Goal: Task Accomplishment & Management: Use online tool/utility

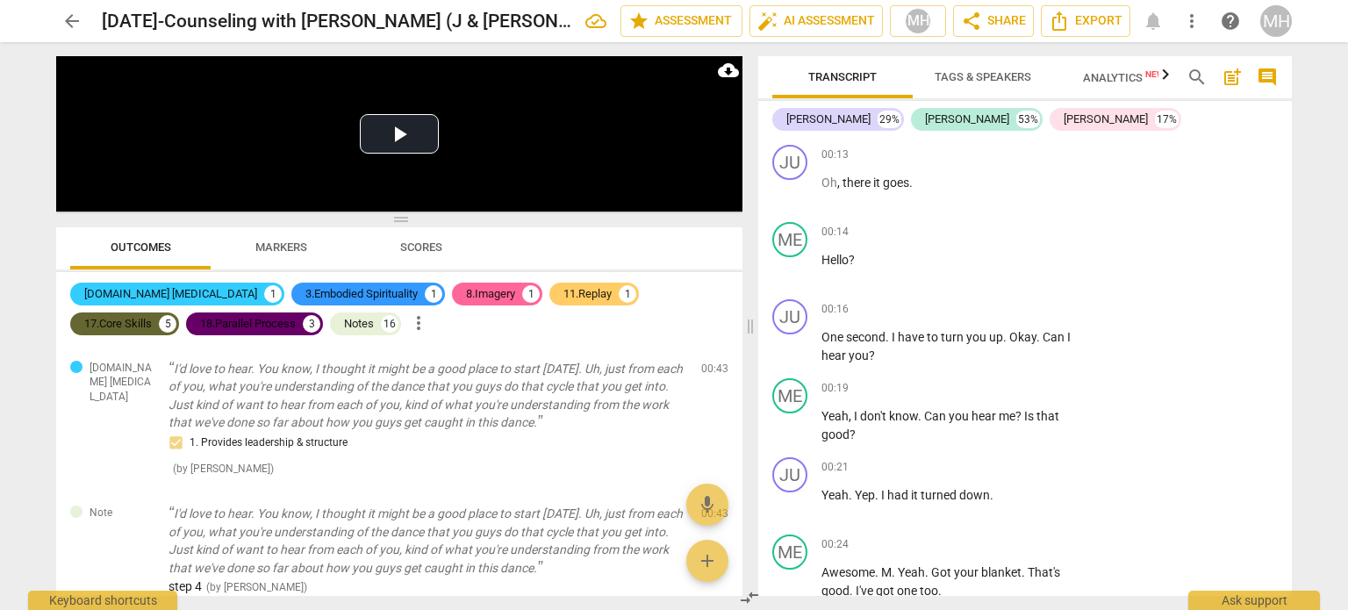
scroll to position [27863, 0]
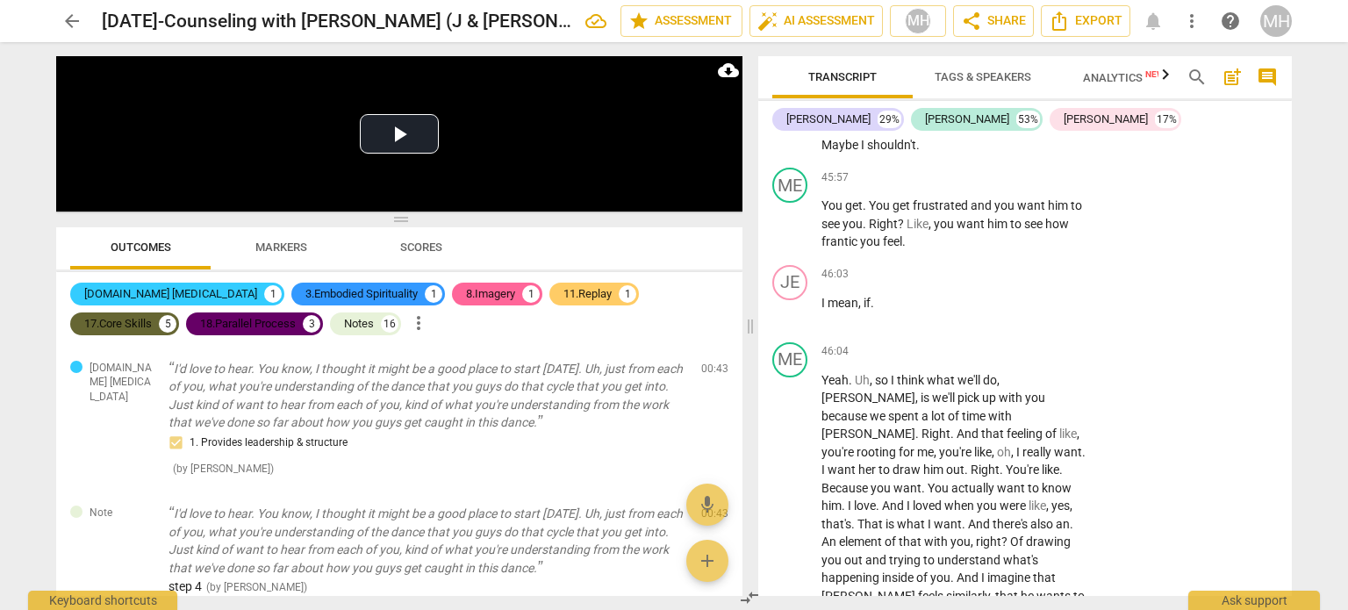
click at [62, 20] on span "arrow_back" at bounding box center [71, 21] width 21 height 21
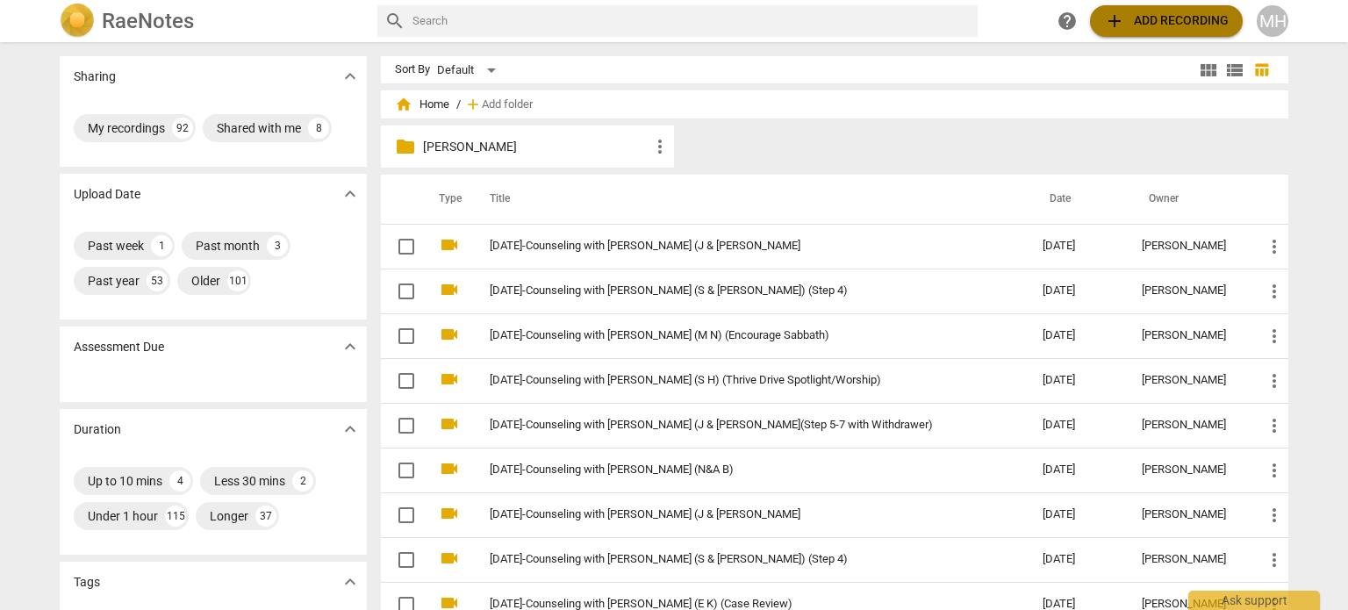
click at [1130, 13] on span "add Add recording" at bounding box center [1166, 21] width 125 height 21
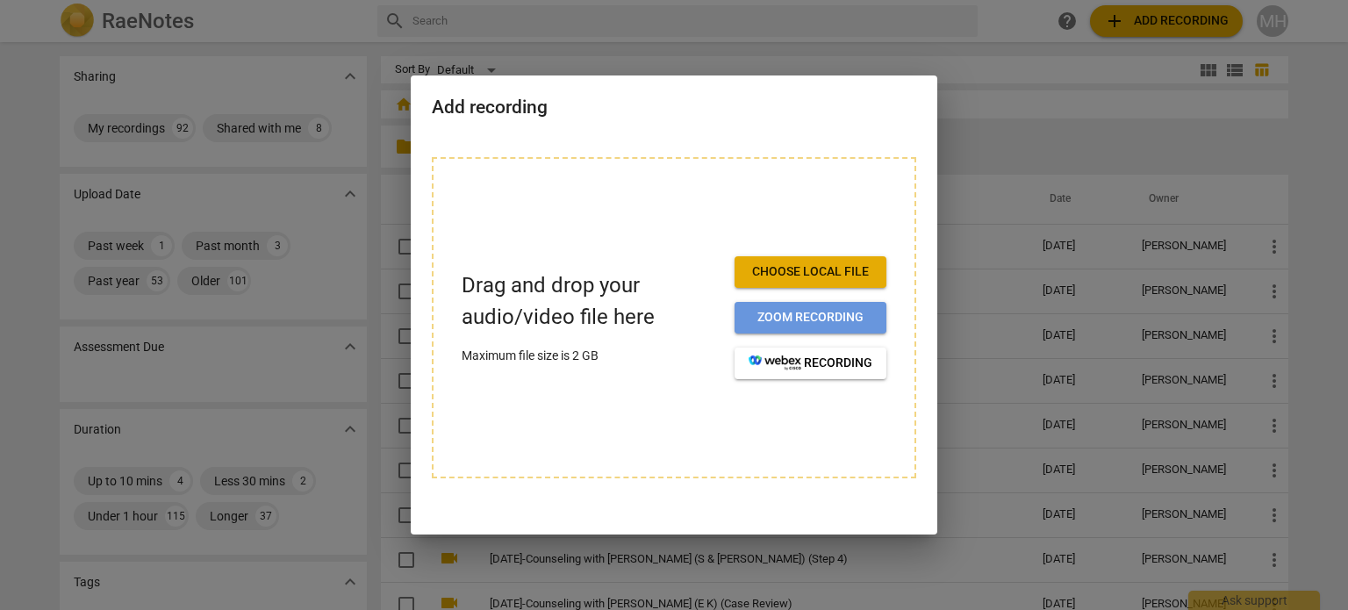
click at [848, 320] on span "Zoom recording" at bounding box center [811, 318] width 124 height 18
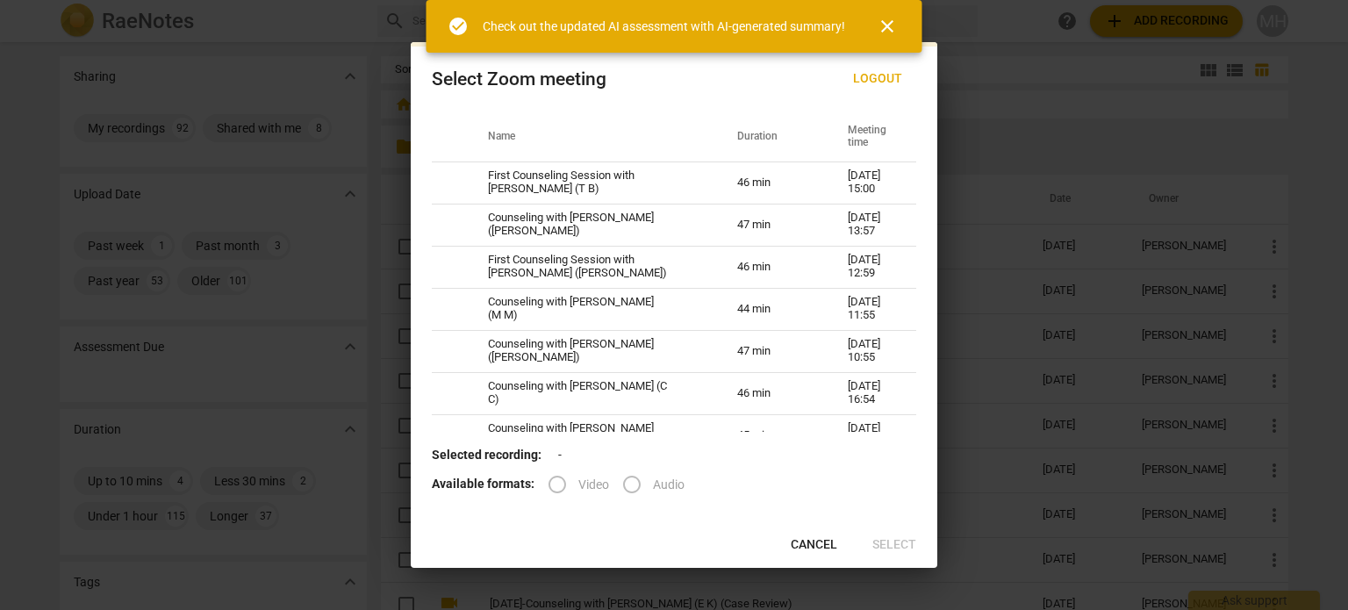
click at [885, 34] on span "close" at bounding box center [887, 26] width 21 height 21
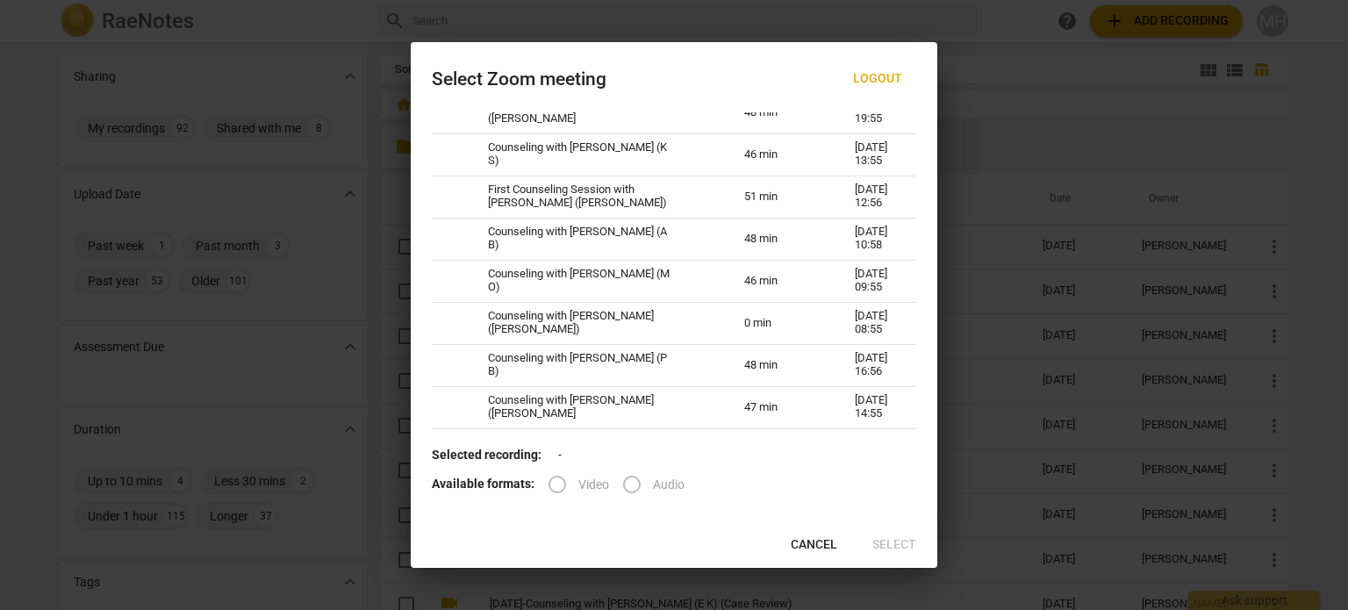
scroll to position [3608, 0]
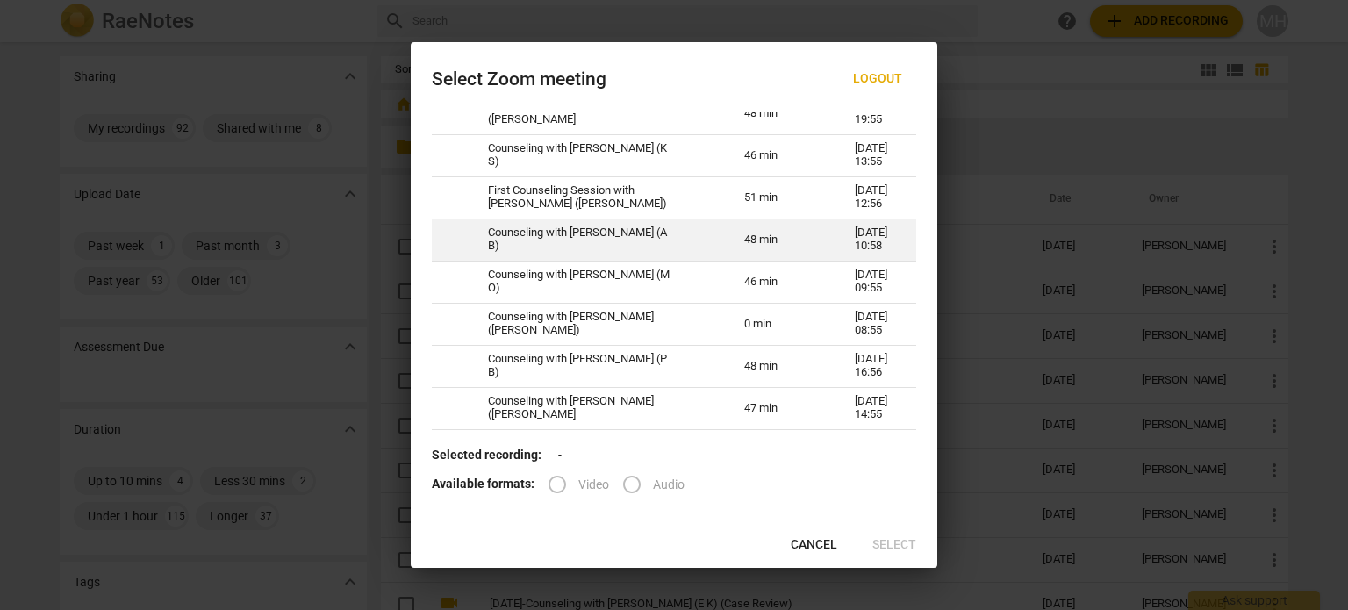
click at [542, 234] on td "Counseling with [PERSON_NAME] (A B)" at bounding box center [595, 240] width 256 height 42
radio input "true"
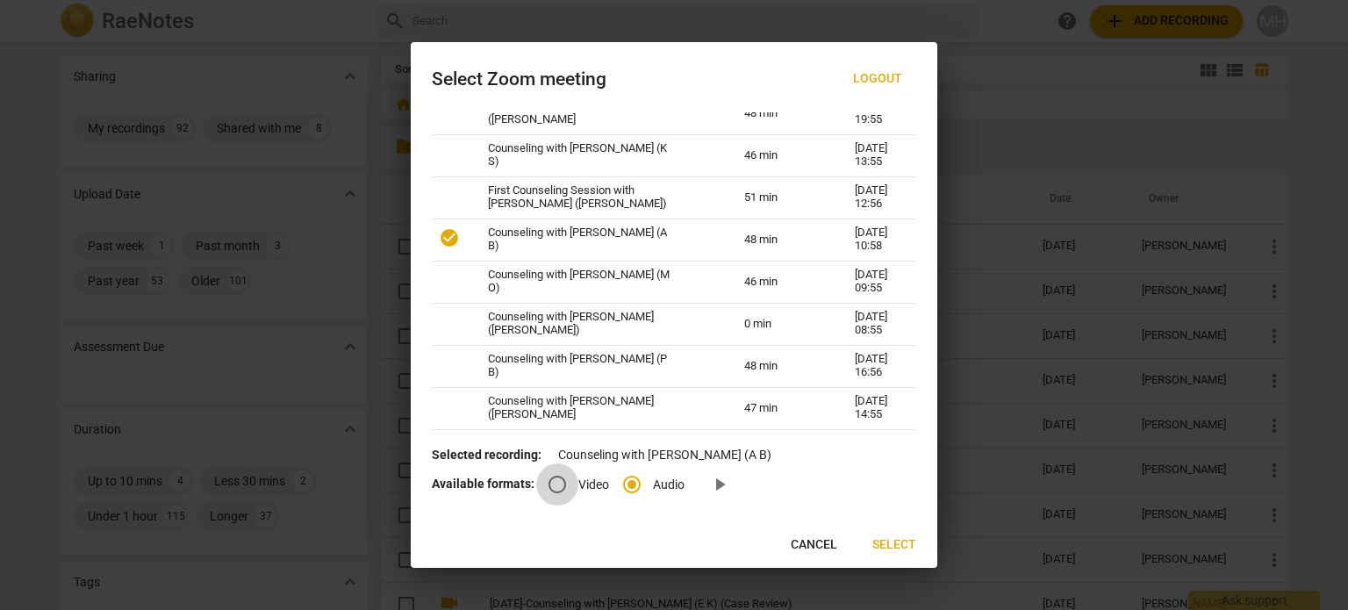
click at [551, 494] on input "Video" at bounding box center [557, 484] width 42 height 42
radio input "true"
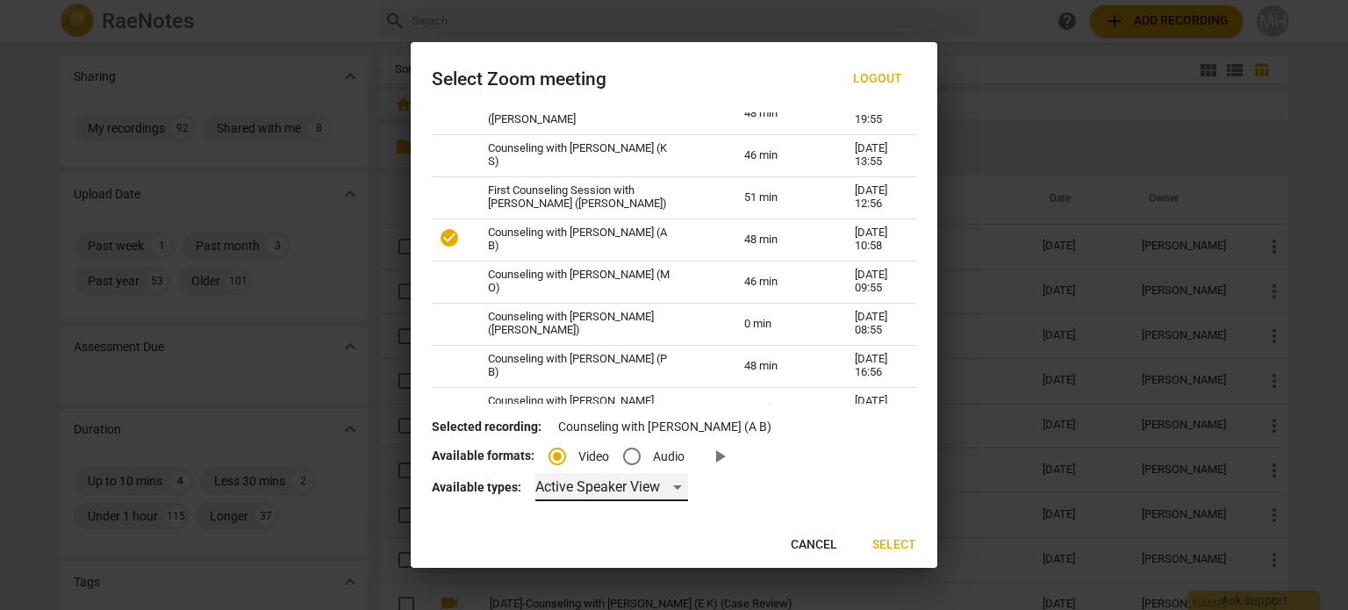
click at [651, 487] on div "Active Speaker View" at bounding box center [611, 487] width 153 height 28
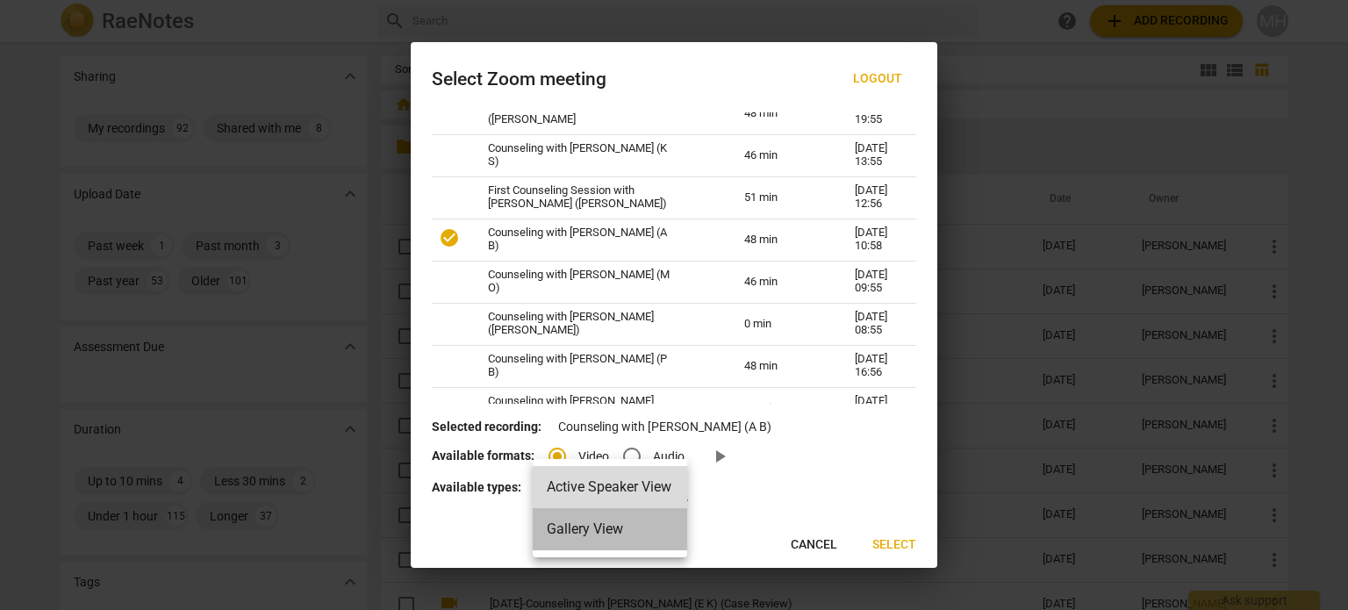
click at [614, 526] on li "Gallery View" at bounding box center [610, 529] width 154 height 42
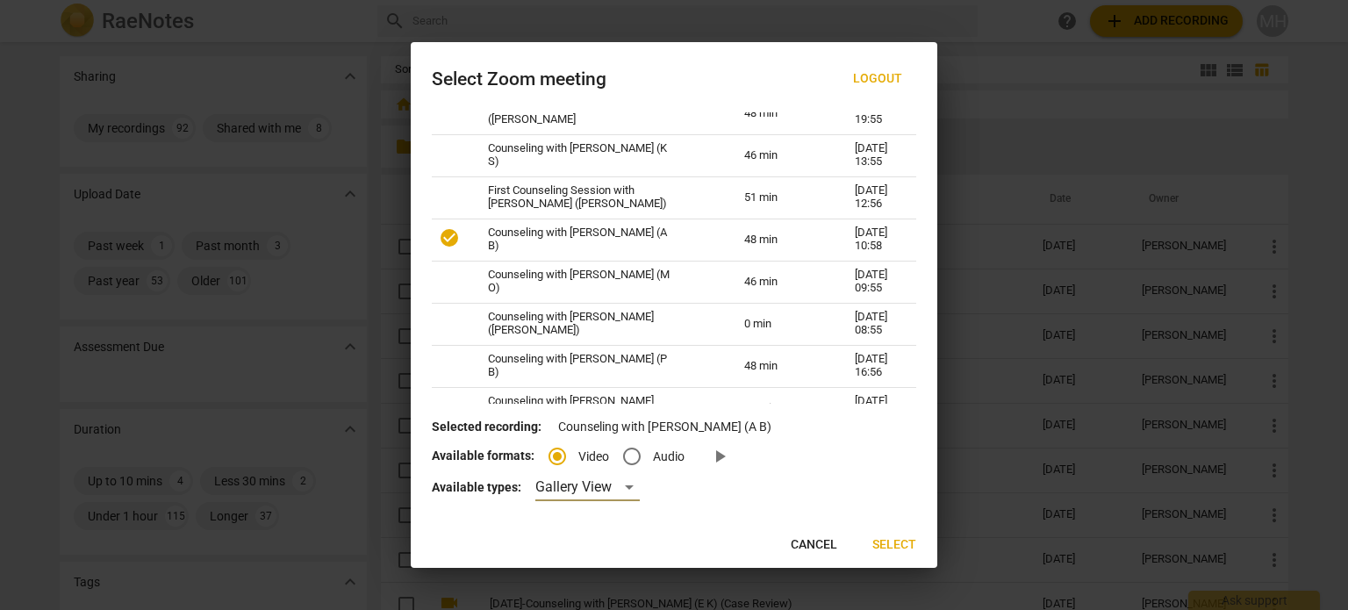
click at [888, 539] on span "Select" at bounding box center [894, 545] width 44 height 18
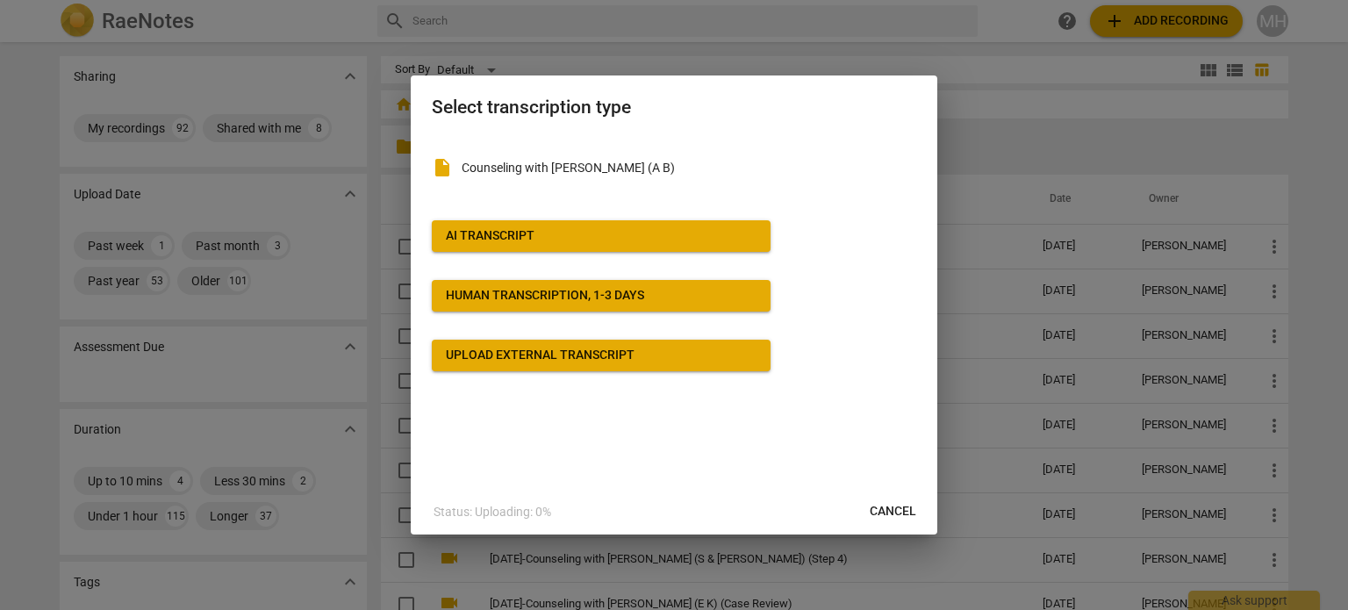
click at [607, 234] on span "AI Transcript" at bounding box center [601, 236] width 311 height 18
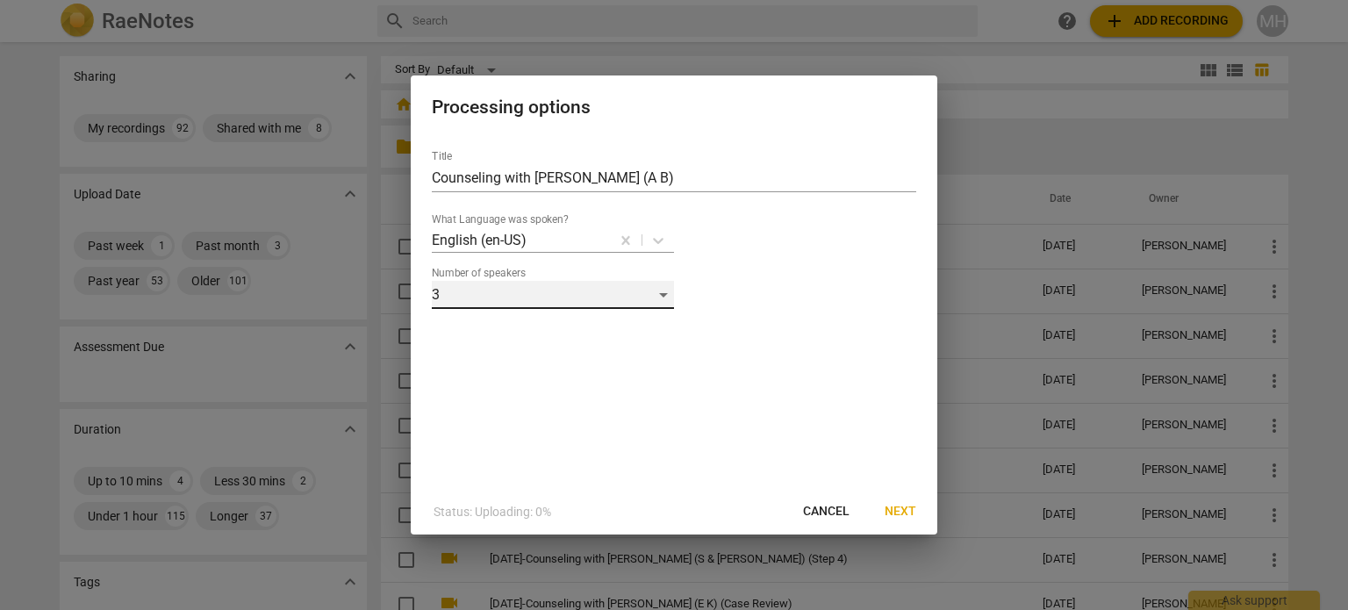
click at [461, 296] on div "3" at bounding box center [553, 295] width 242 height 28
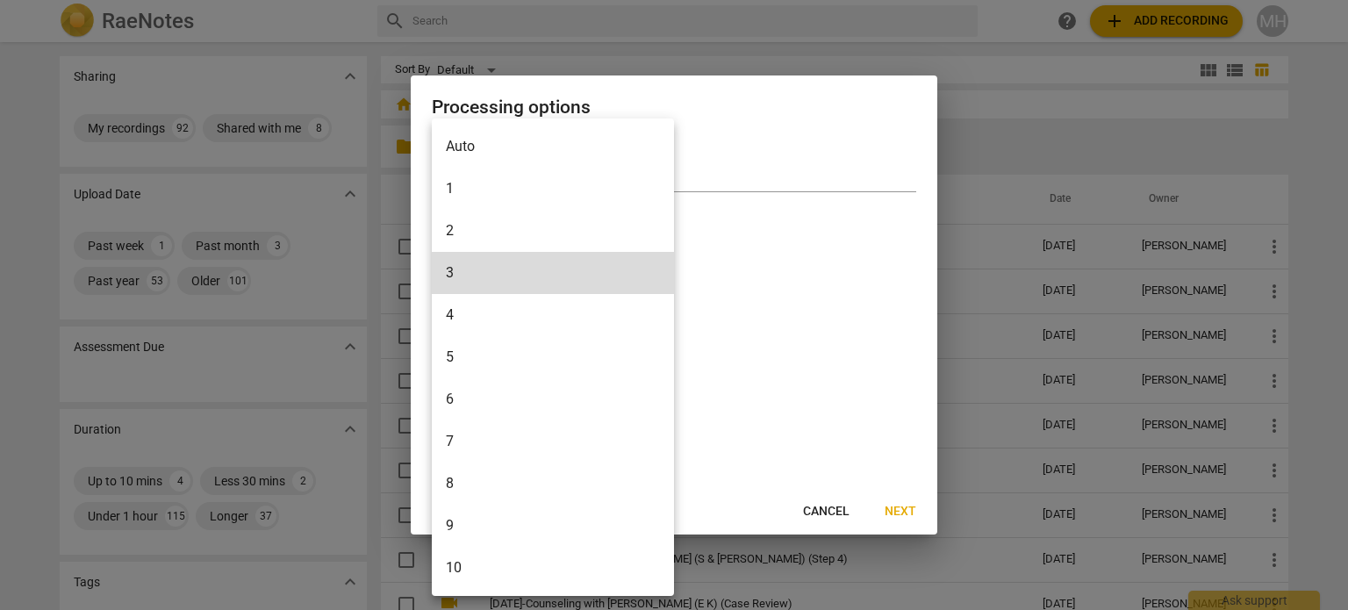
click at [466, 234] on li "2" at bounding box center [553, 231] width 242 height 42
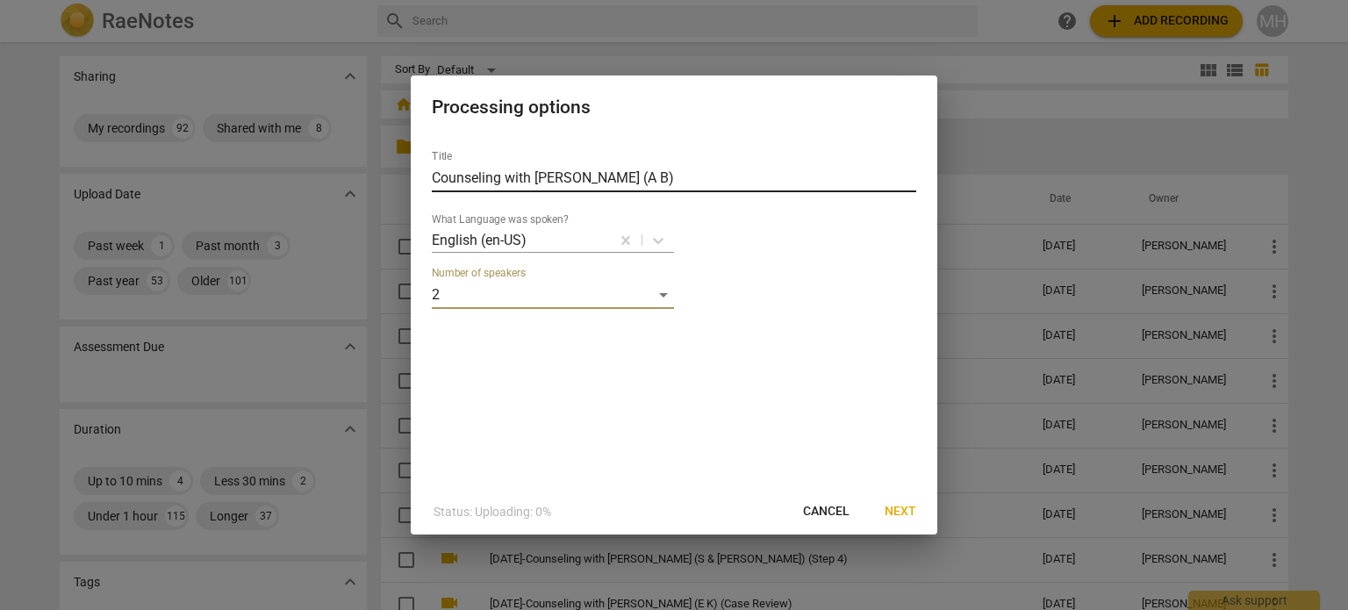
click at [432, 179] on input "Counseling with [PERSON_NAME] (A B)" at bounding box center [674, 178] width 484 height 28
type input "[DATE]-Counseling with [PERSON_NAME] (A B)"
click at [898, 507] on span "Next" at bounding box center [901, 512] width 32 height 18
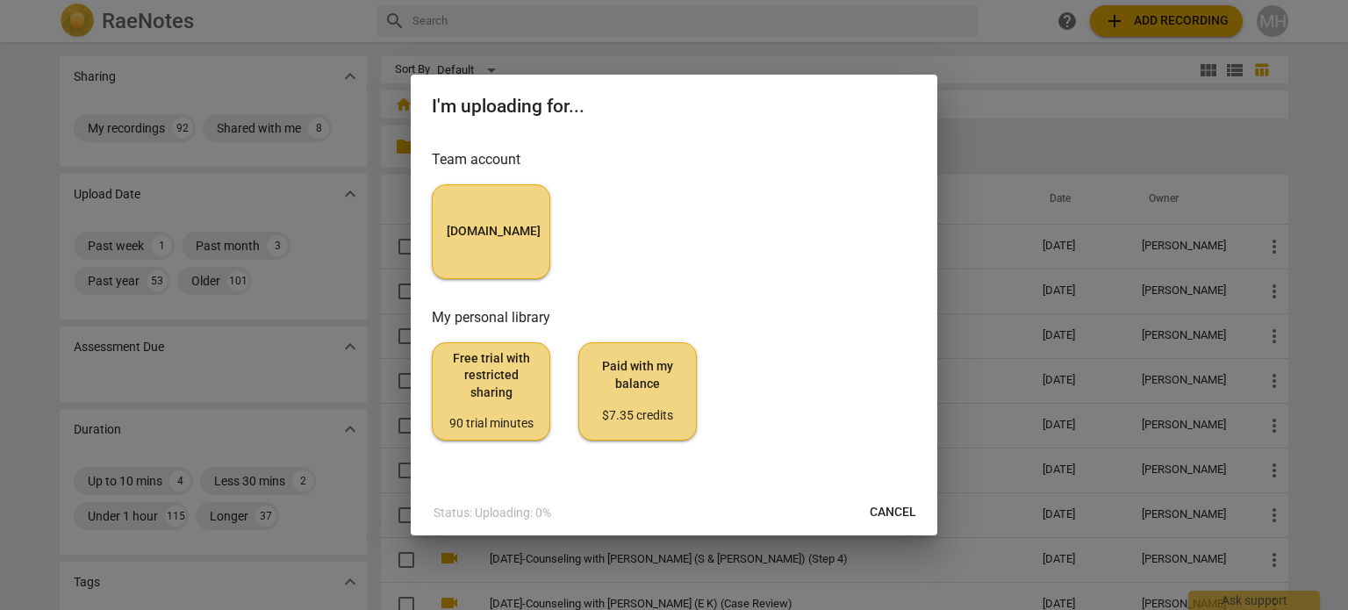
click at [502, 161] on h3 "Team account" at bounding box center [674, 159] width 484 height 21
click at [464, 228] on span "[DOMAIN_NAME]" at bounding box center [491, 232] width 89 height 18
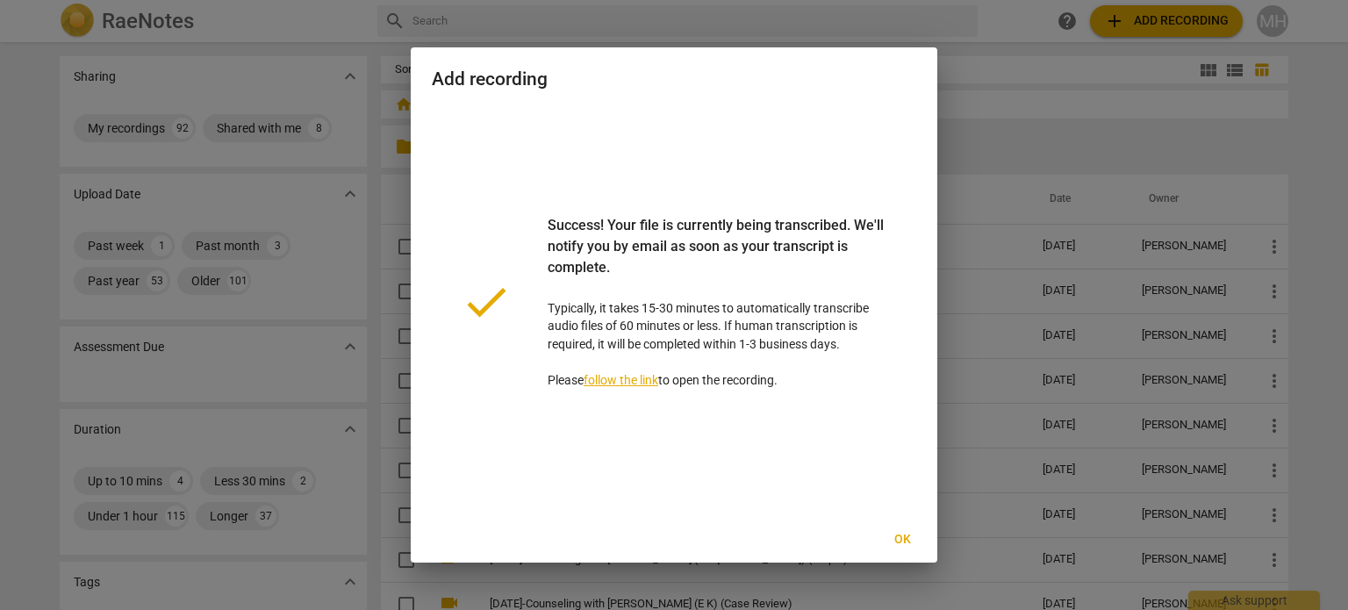
click at [909, 540] on span "Ok" at bounding box center [902, 540] width 28 height 18
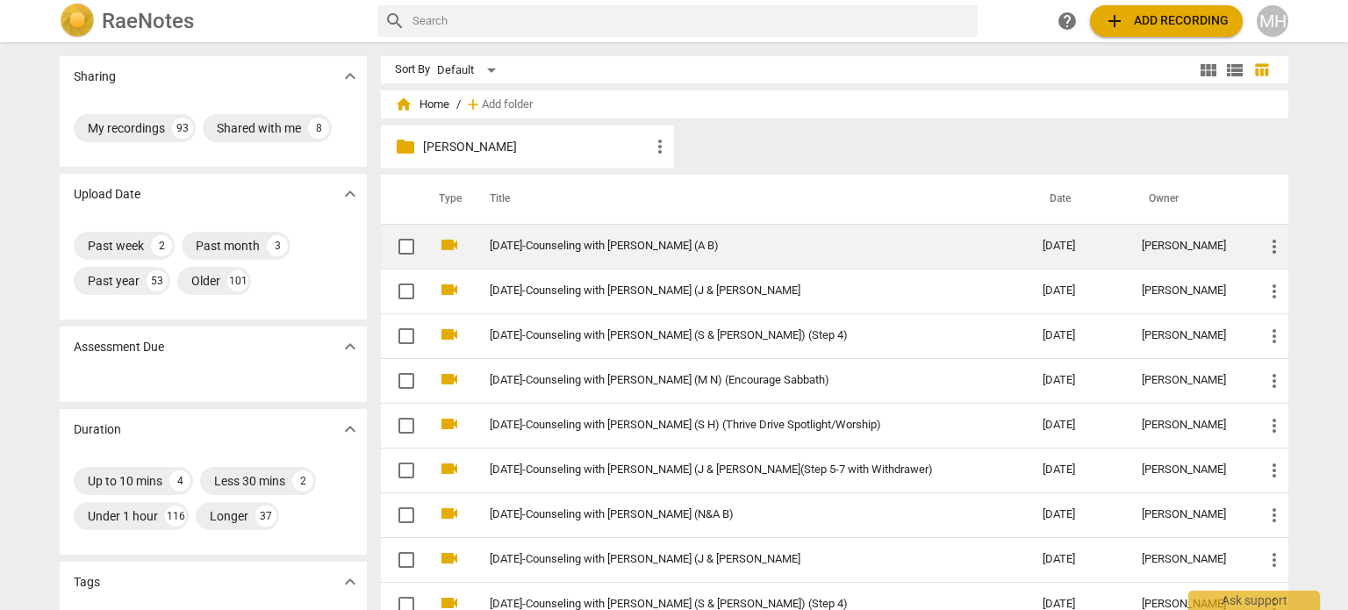
click at [643, 253] on td "[DATE]-Counseling with [PERSON_NAME] (A B)" at bounding box center [749, 246] width 560 height 45
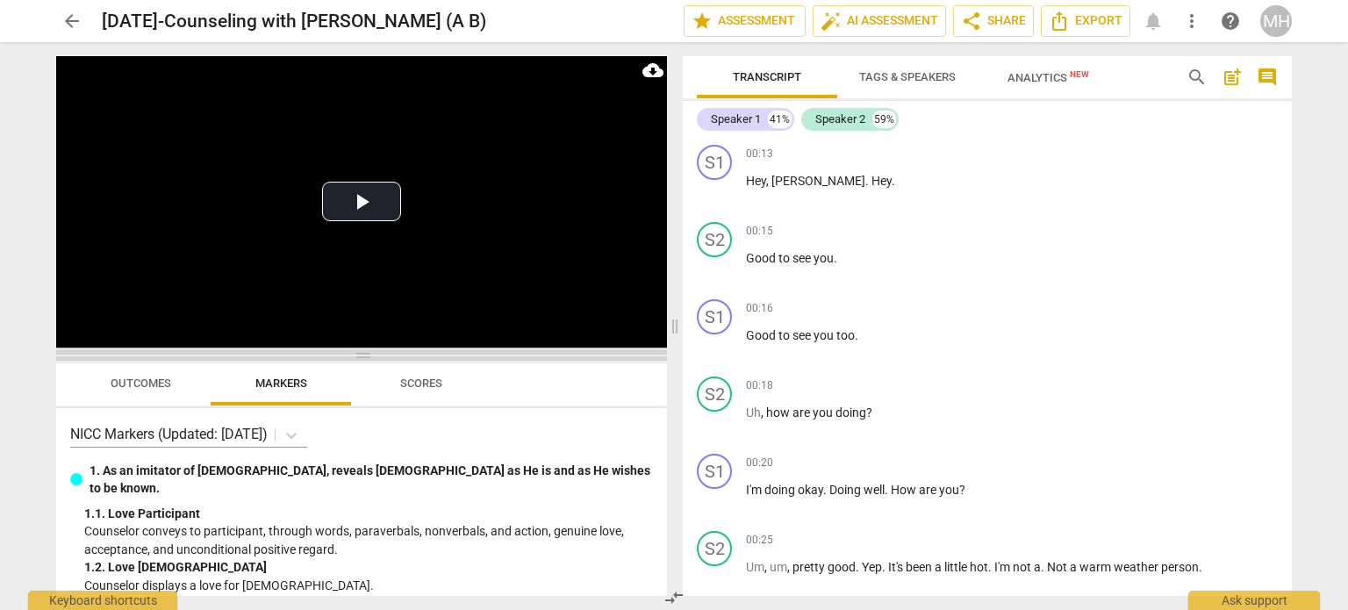
drag, startPoint x: 363, startPoint y: 219, endPoint x: 366, endPoint y: 355, distance: 136.9
click at [366, 355] on span at bounding box center [361, 355] width 611 height 11
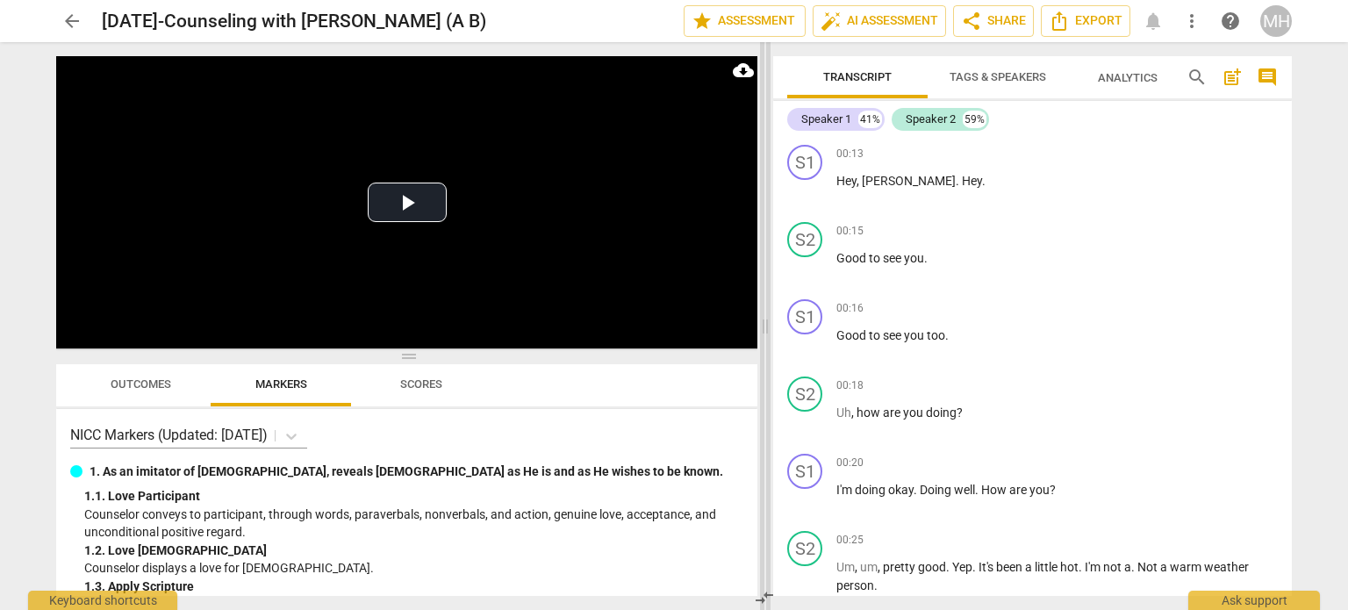
drag, startPoint x: 675, startPoint y: 330, endPoint x: 797, endPoint y: 342, distance: 122.6
click at [771, 342] on span at bounding box center [765, 326] width 11 height 568
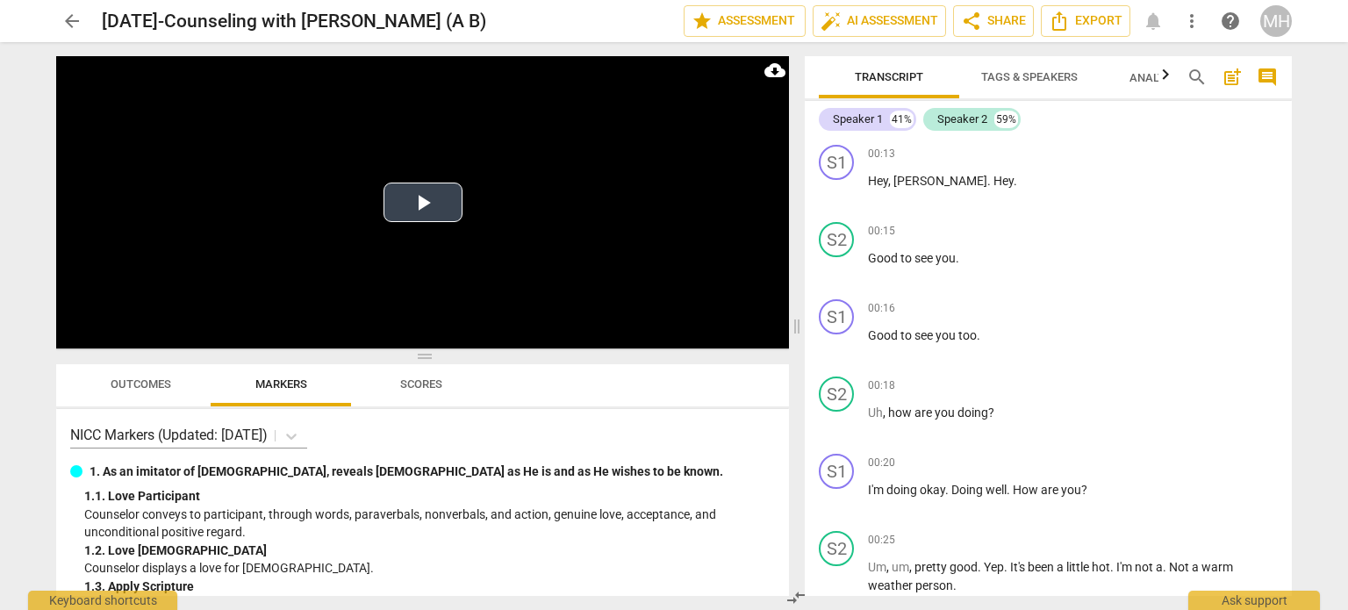
click at [458, 216] on button "Play Video" at bounding box center [423, 202] width 79 height 39
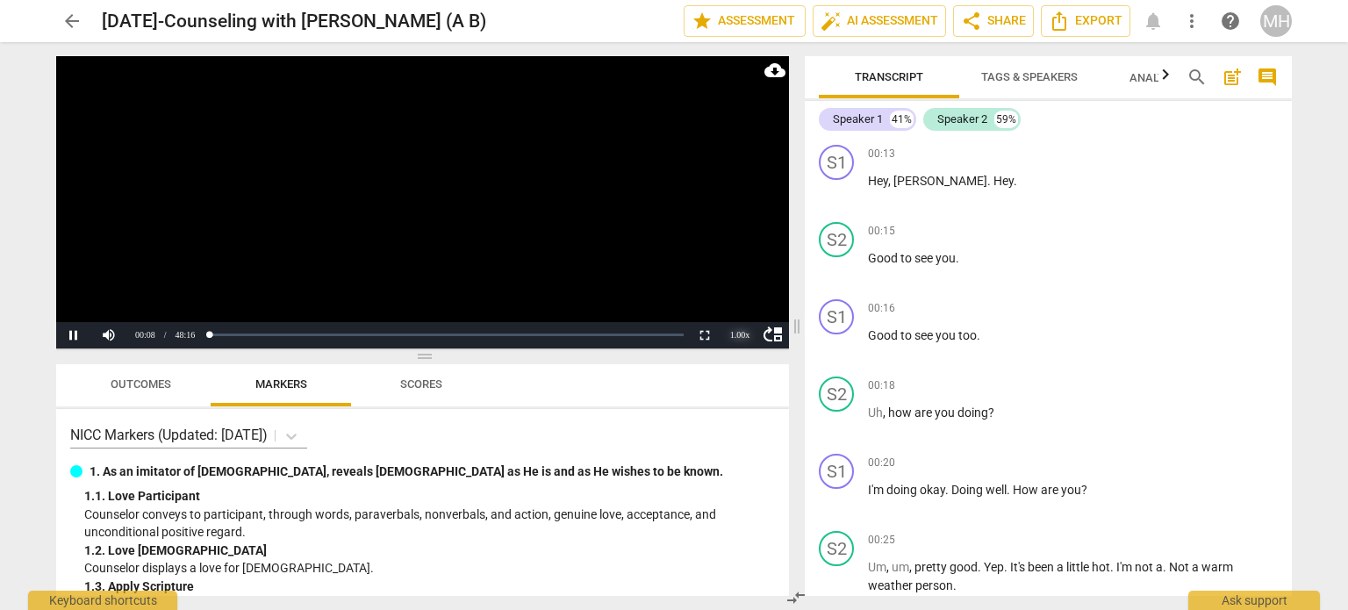
click at [737, 340] on div "1.00 x" at bounding box center [739, 335] width 35 height 26
click at [737, 317] on li "2x" at bounding box center [739, 312] width 35 height 19
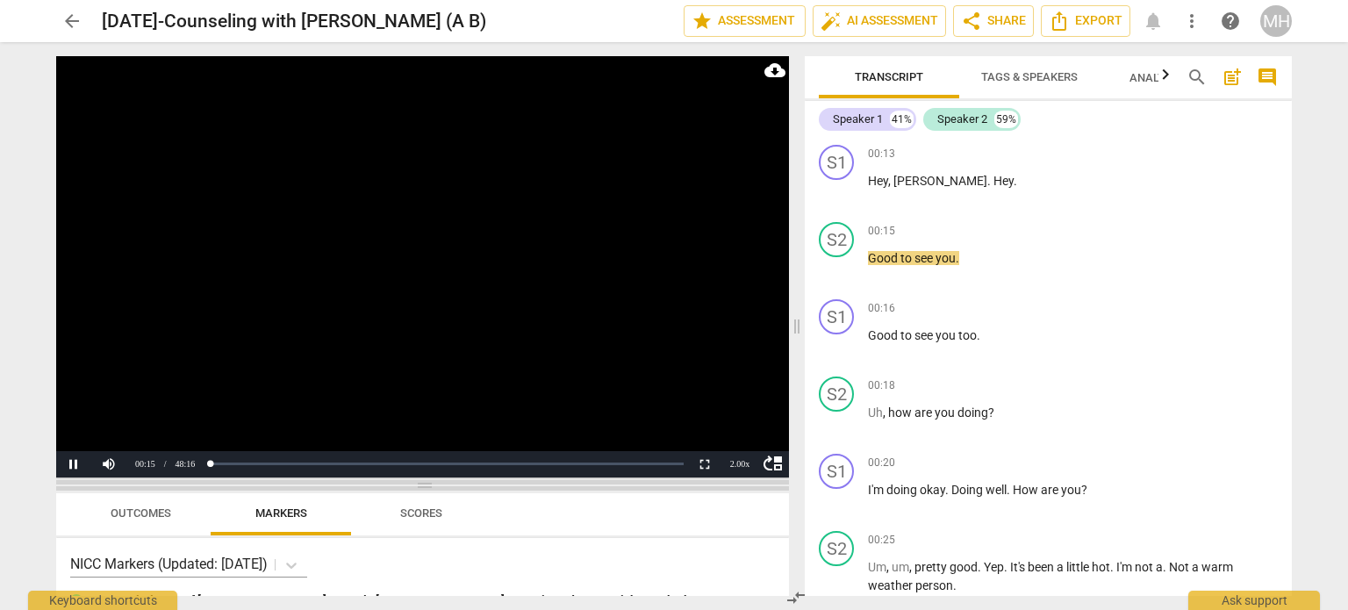
drag, startPoint x: 422, startPoint y: 354, endPoint x: 426, endPoint y: 488, distance: 134.3
click at [426, 488] on span at bounding box center [422, 485] width 733 height 11
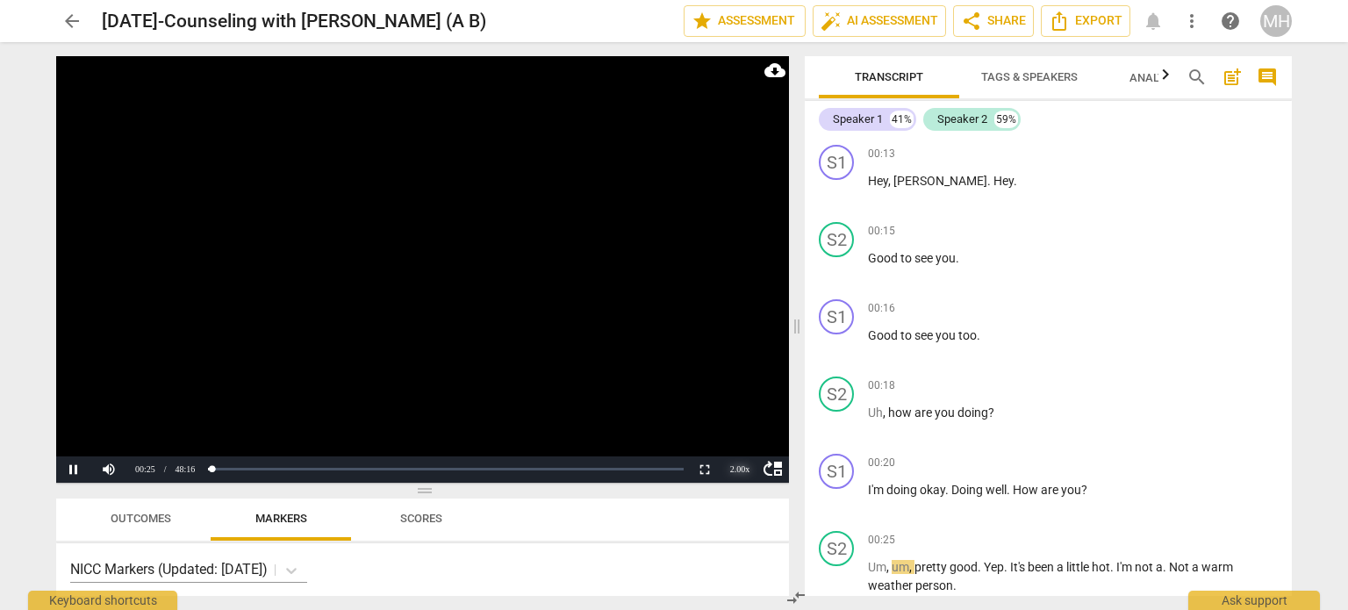
click at [737, 471] on div "2.00 x" at bounding box center [739, 469] width 35 height 26
click at [738, 389] on li "1x" at bounding box center [739, 389] width 35 height 19
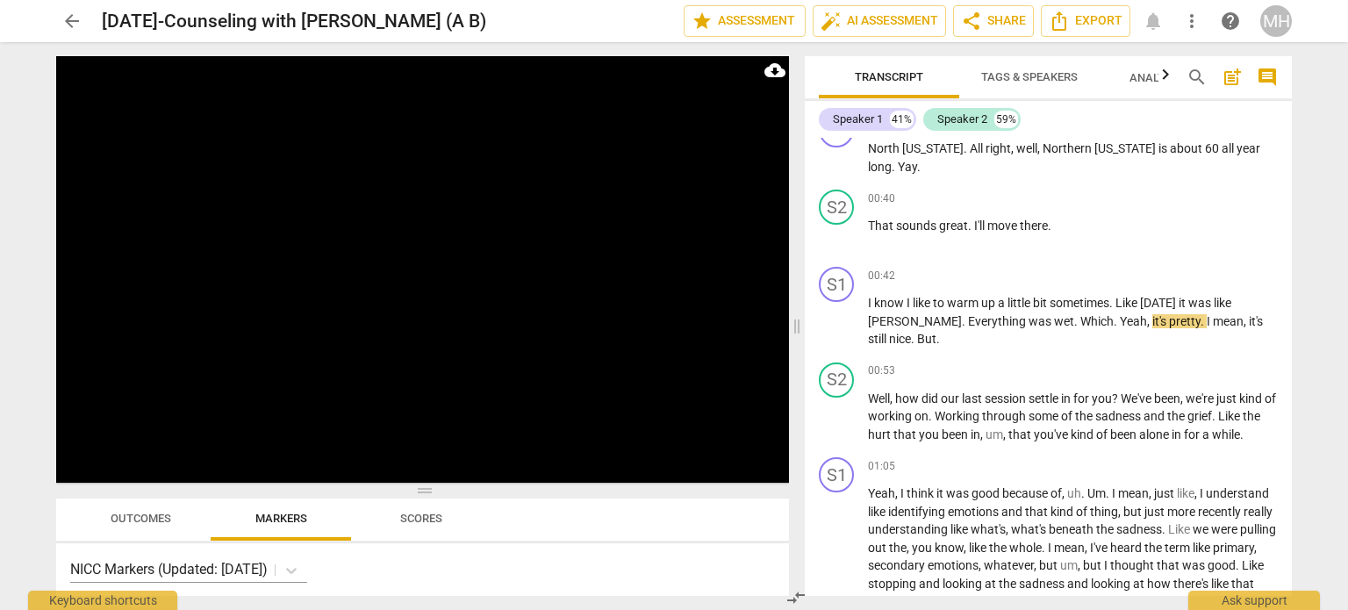
scroll to position [653, 0]
click at [1263, 83] on span "comment" at bounding box center [1267, 77] width 21 height 21
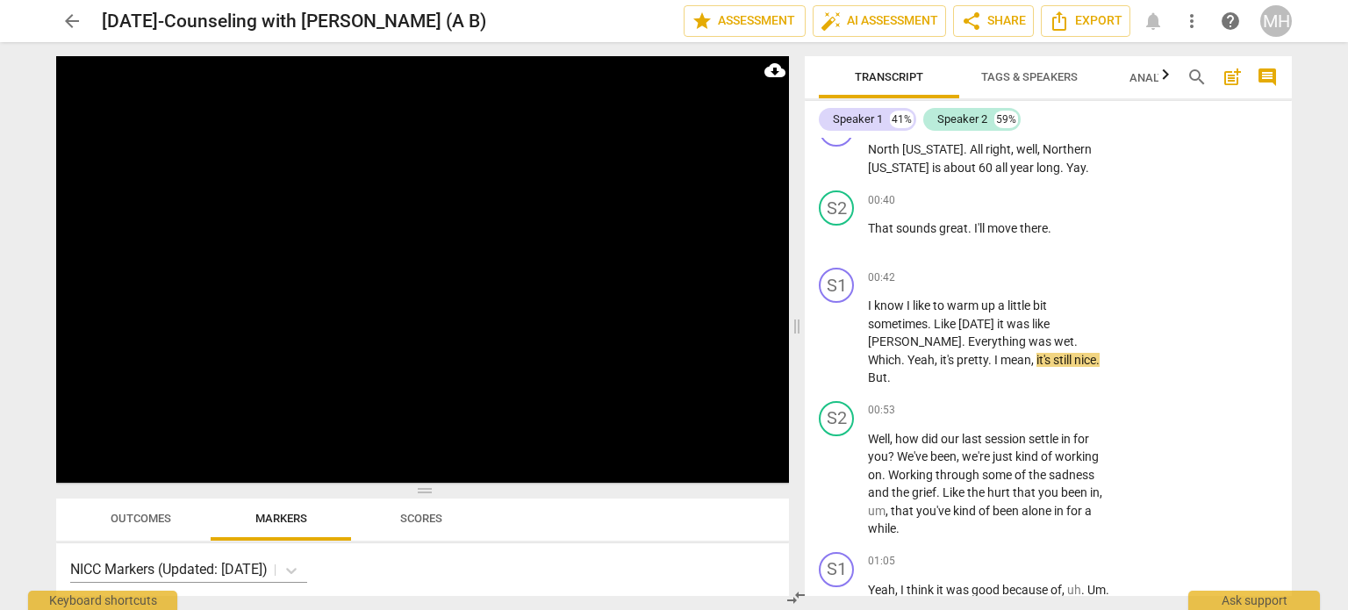
scroll to position [655, 0]
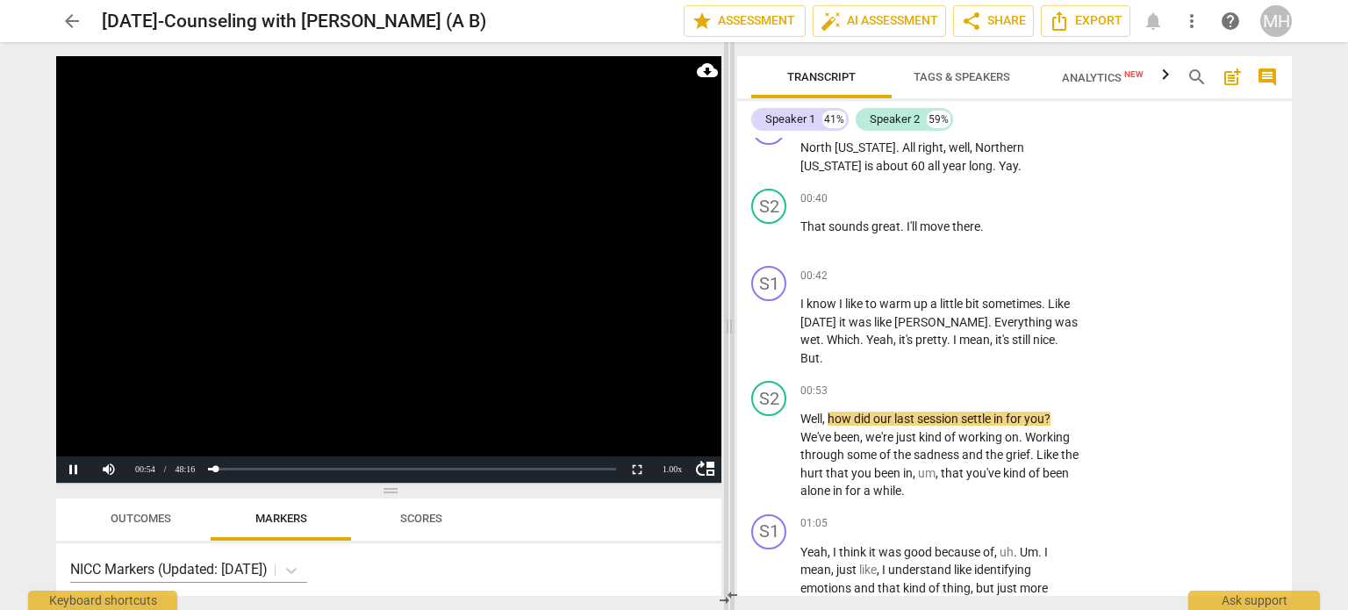
drag, startPoint x: 491, startPoint y: 325, endPoint x: 735, endPoint y: 317, distance: 245.0
click at [735, 317] on span at bounding box center [729, 326] width 11 height 568
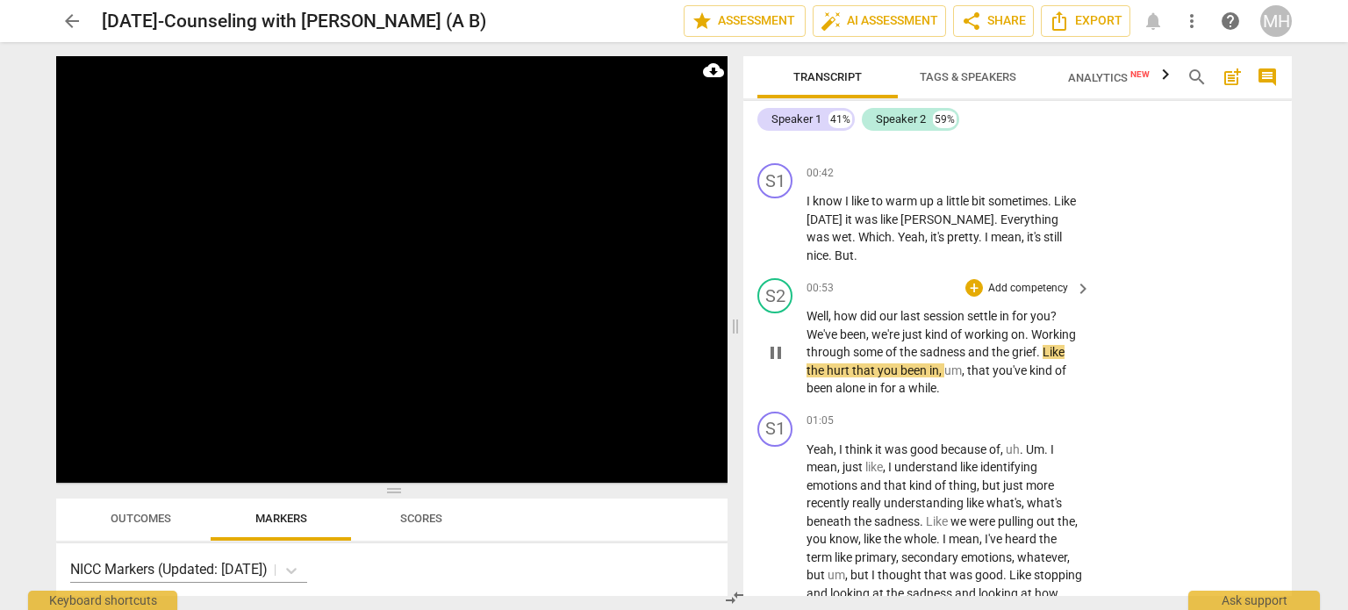
scroll to position [758, 0]
click at [981, 80] on span "Tags & Speakers" at bounding box center [968, 76] width 97 height 13
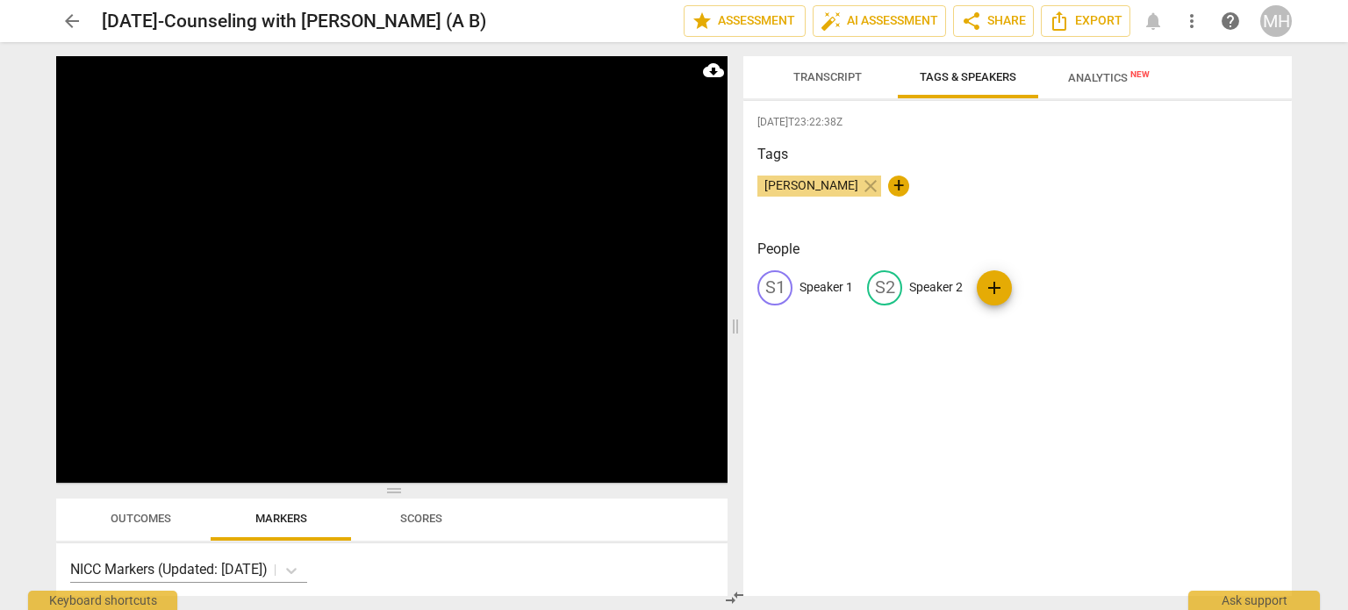
click at [814, 276] on div "S1 Speaker 1" at bounding box center [805, 287] width 96 height 35
type input "[PERSON_NAME]"
click at [1039, 287] on p "Speaker 2" at bounding box center [1050, 287] width 54 height 18
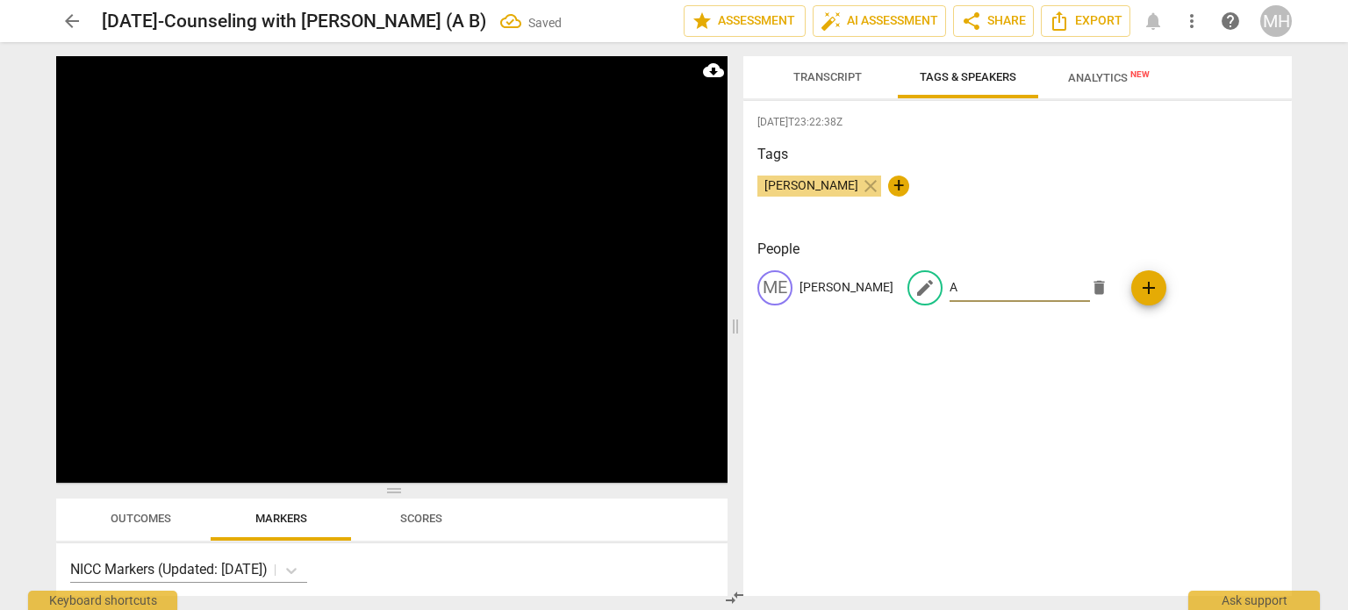
type input "AB"
click at [833, 83] on span "Transcript" at bounding box center [827, 76] width 68 height 13
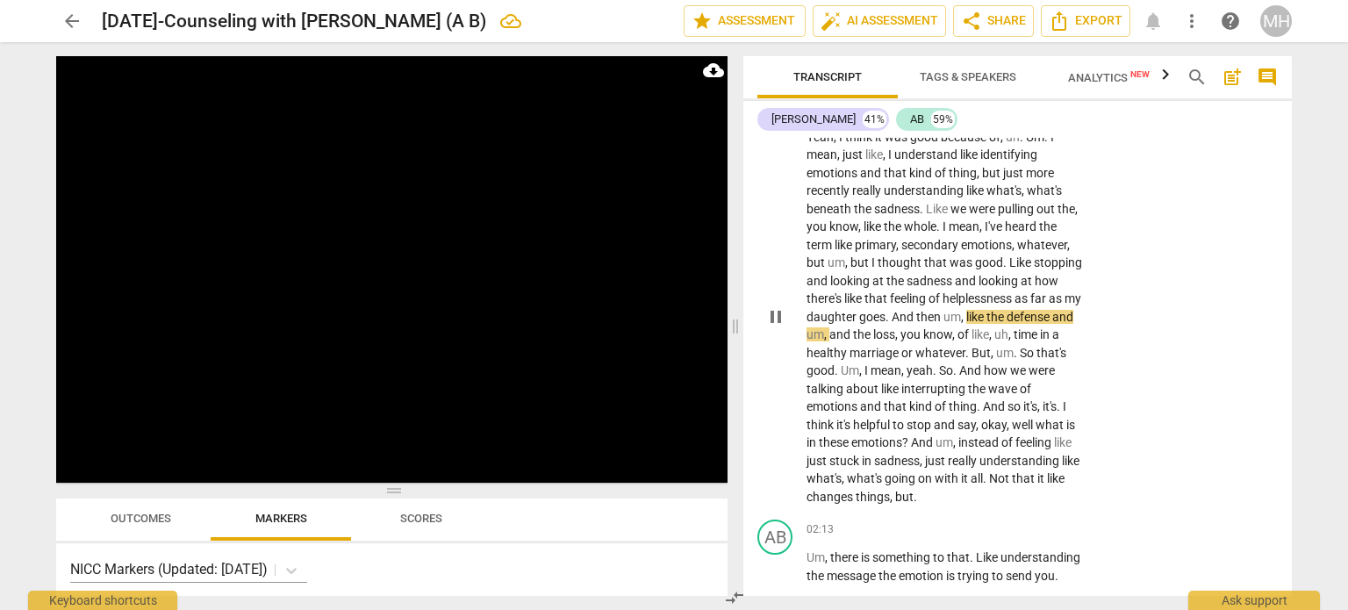
scroll to position [1071, 0]
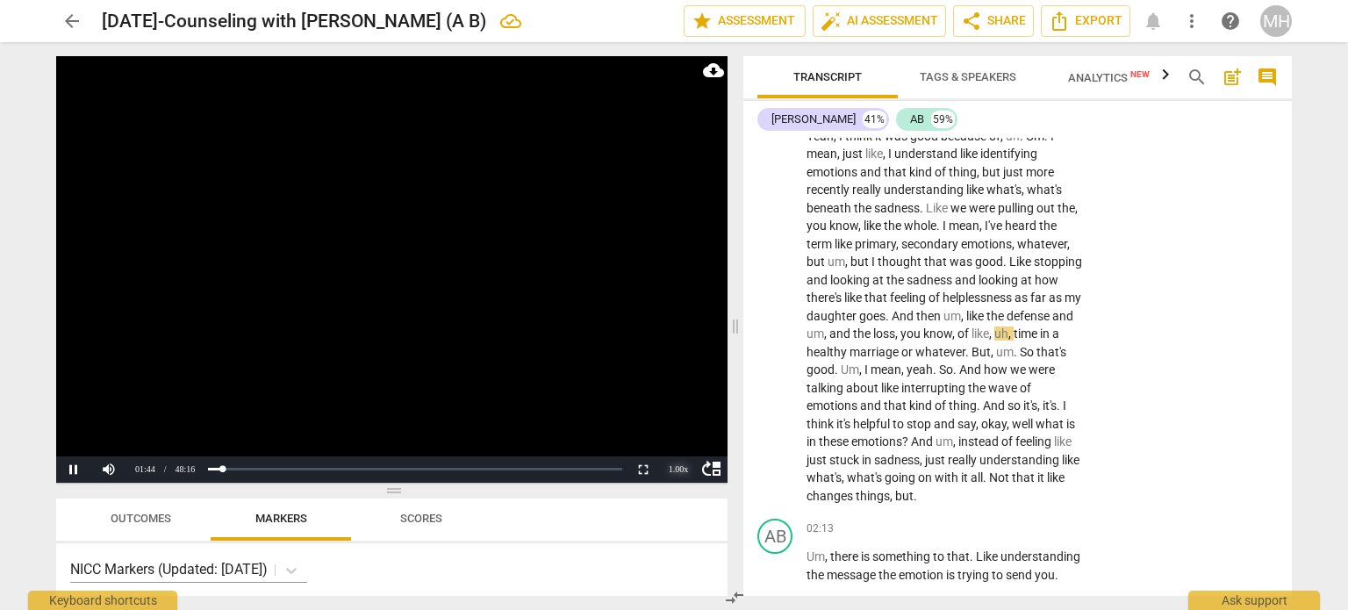
click at [674, 470] on div "1.00 x" at bounding box center [678, 469] width 35 height 26
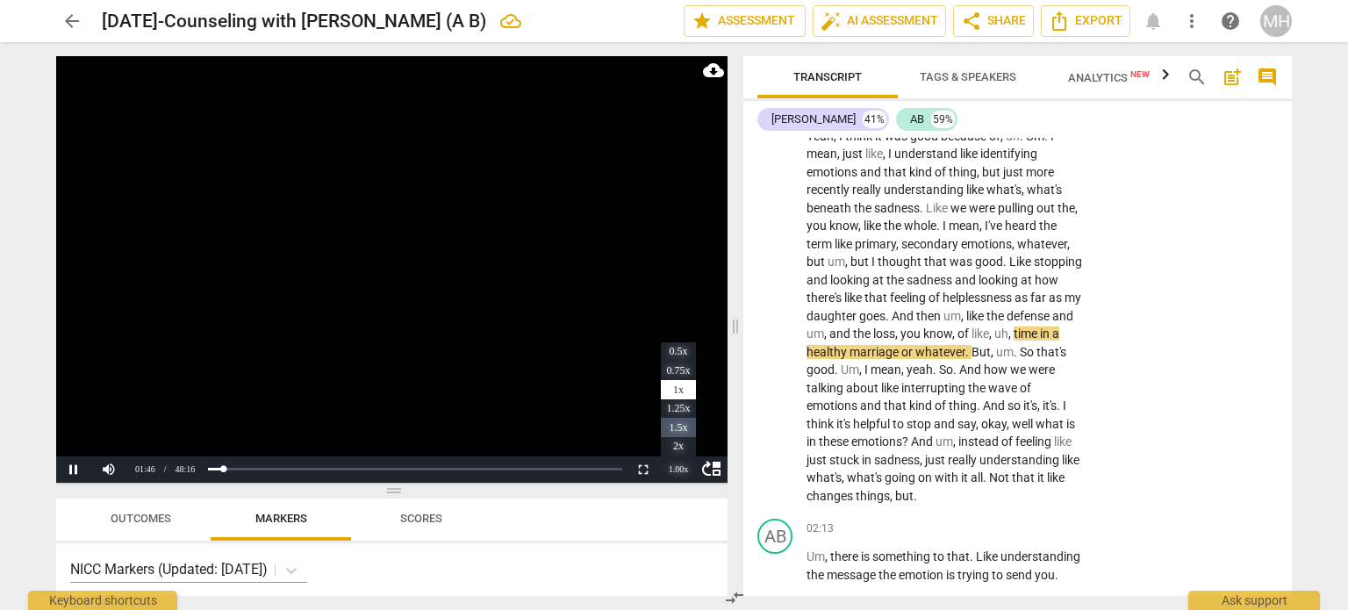
click at [681, 424] on li "1.5x" at bounding box center [678, 427] width 35 height 19
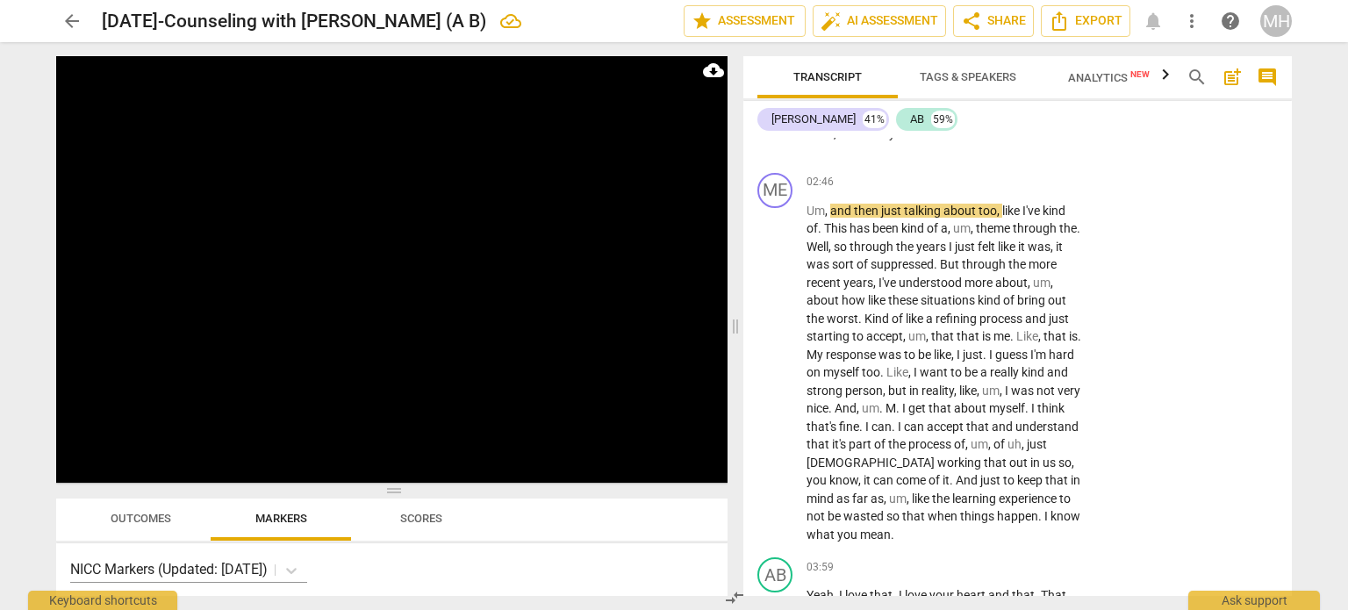
scroll to position [1863, 0]
click at [955, 83] on span "Tags & Speakers" at bounding box center [968, 76] width 97 height 13
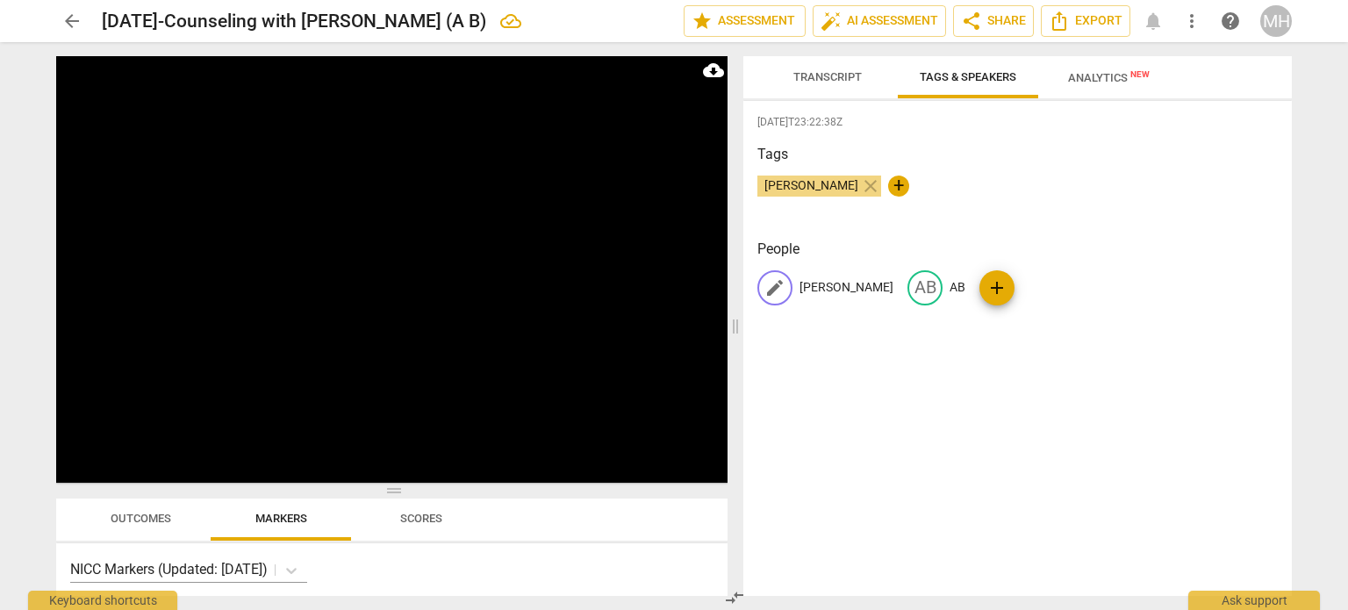
click at [820, 291] on p "[PERSON_NAME]" at bounding box center [847, 287] width 94 height 18
type input "AB"
click at [1024, 291] on p "AB" at bounding box center [1031, 287] width 16 height 18
type input "[PERSON_NAME]"
click at [843, 68] on span "Transcript" at bounding box center [827, 78] width 111 height 24
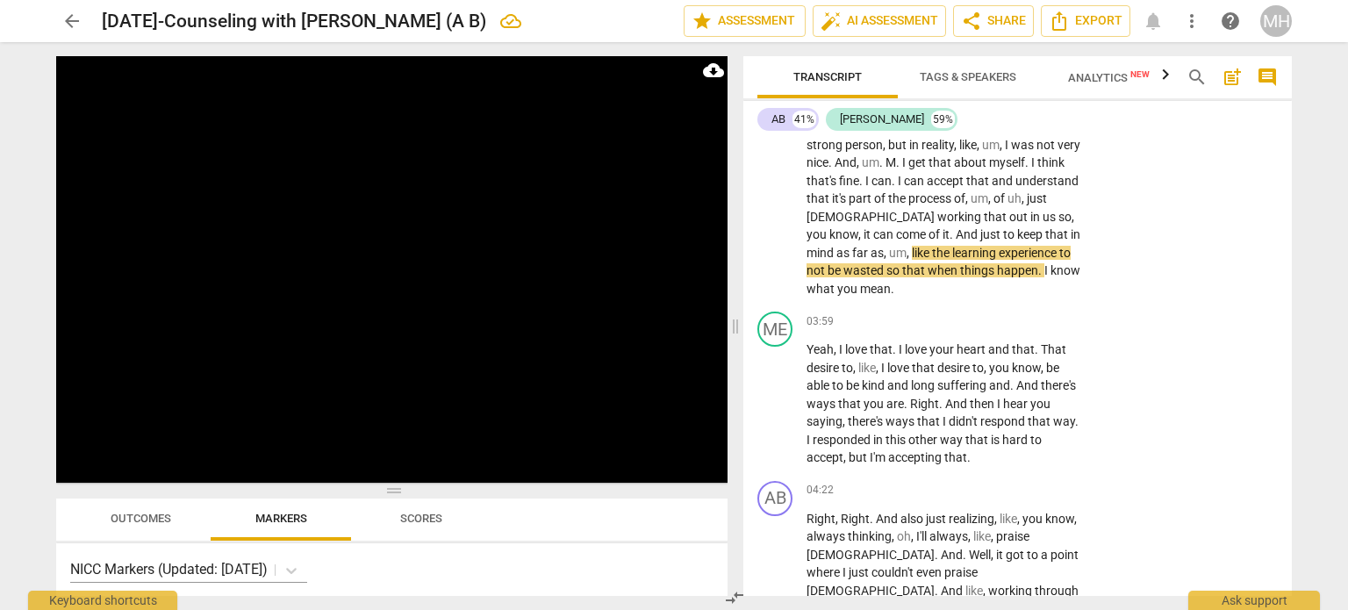
scroll to position [2110, 0]
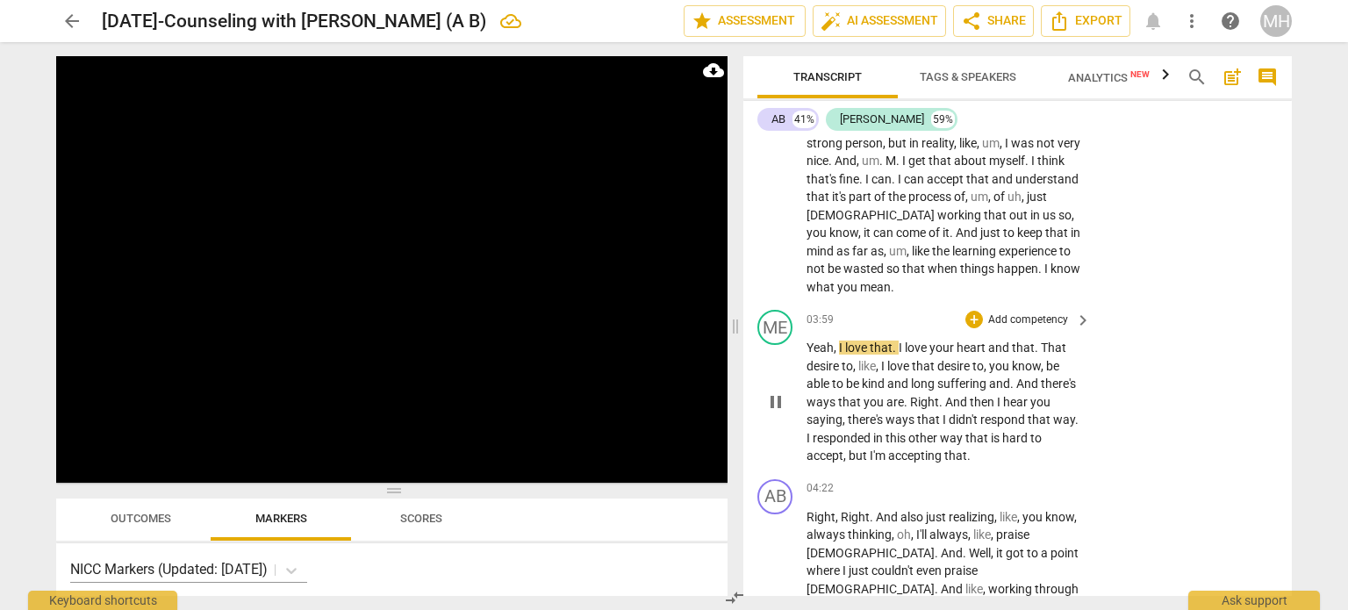
click at [1019, 312] on p "Add competency" at bounding box center [1028, 320] width 83 height 16
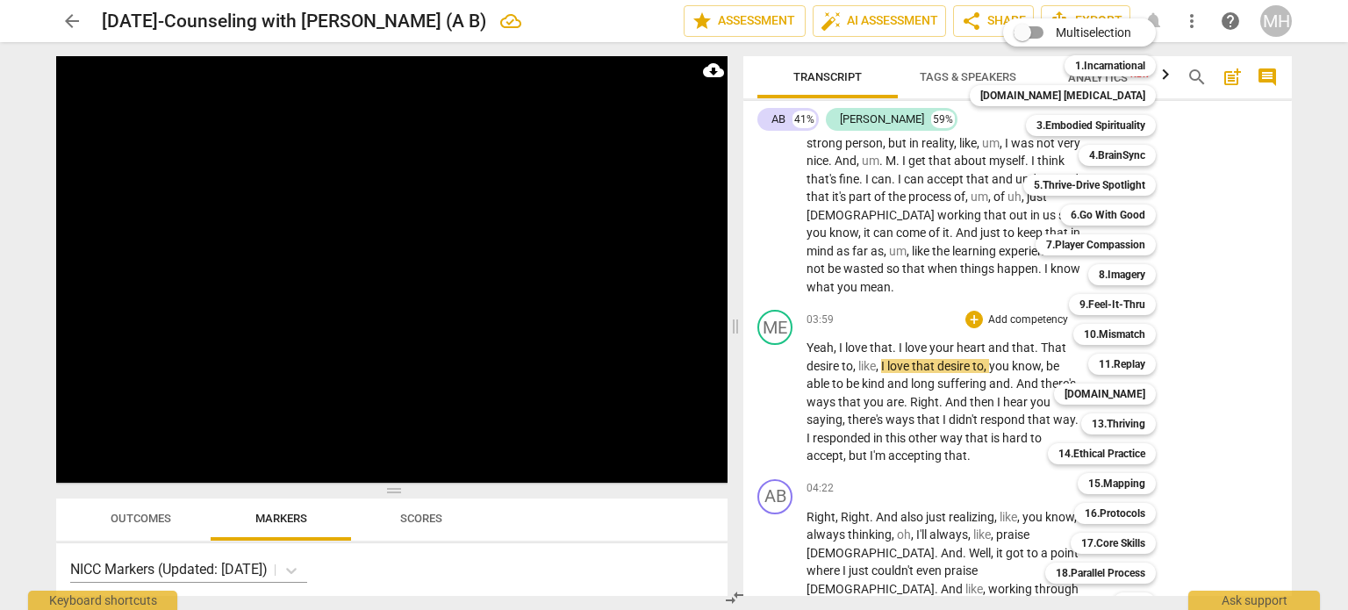
click at [1203, 354] on div at bounding box center [674, 305] width 1348 height 610
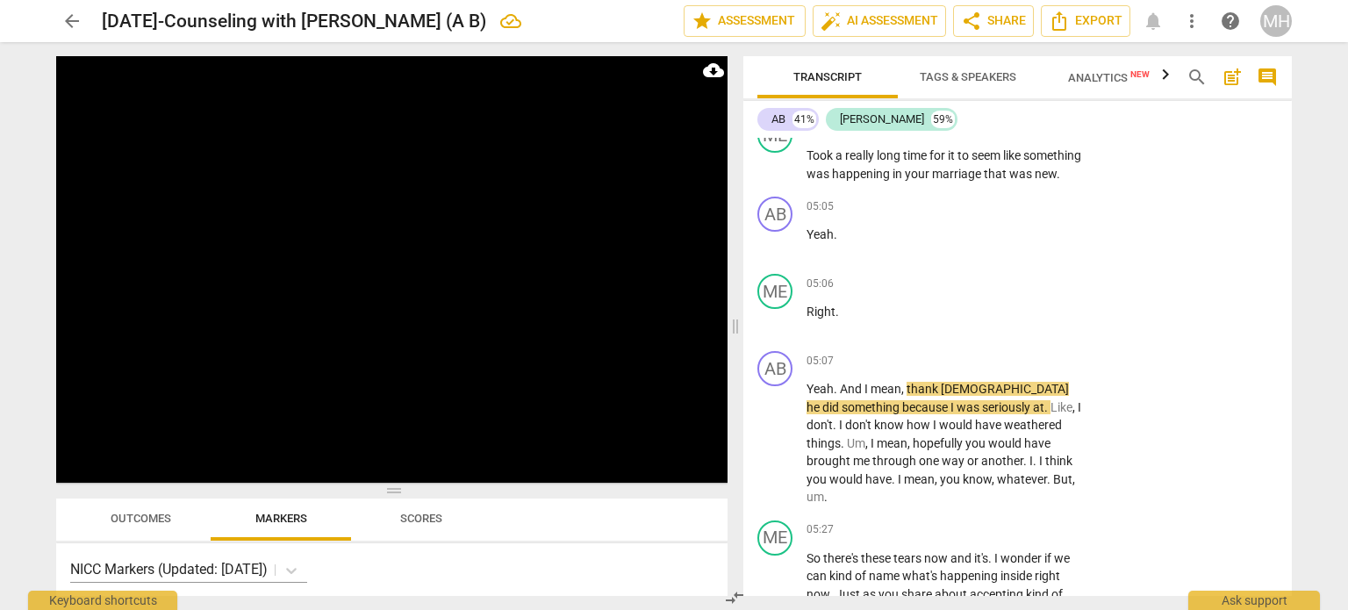
scroll to position [2757, 0]
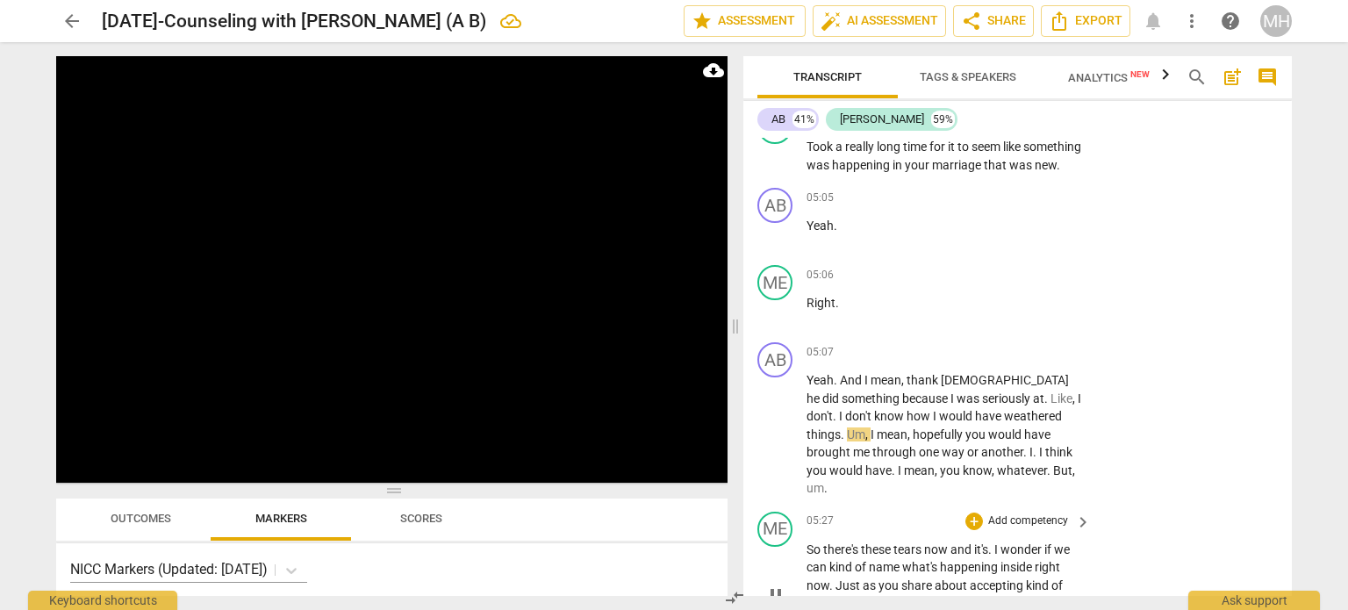
click at [1032, 513] on p "Add competency" at bounding box center [1028, 521] width 83 height 16
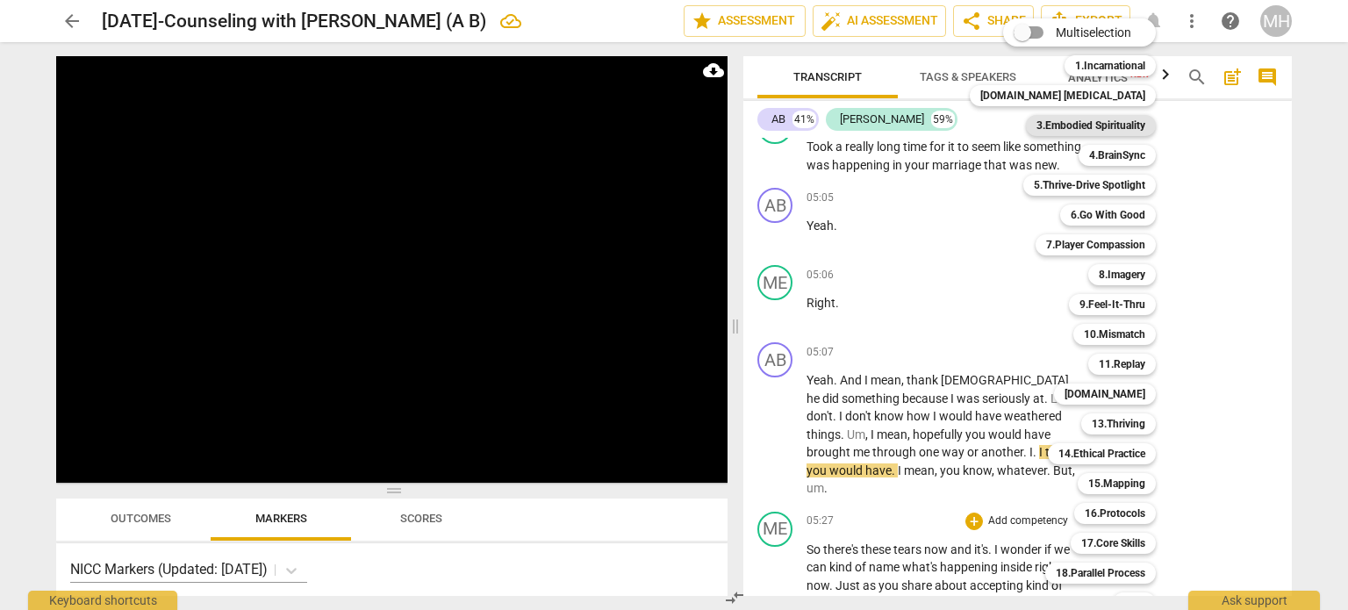
click at [1094, 129] on b "3.Embodied Spirituality" at bounding box center [1091, 125] width 109 height 21
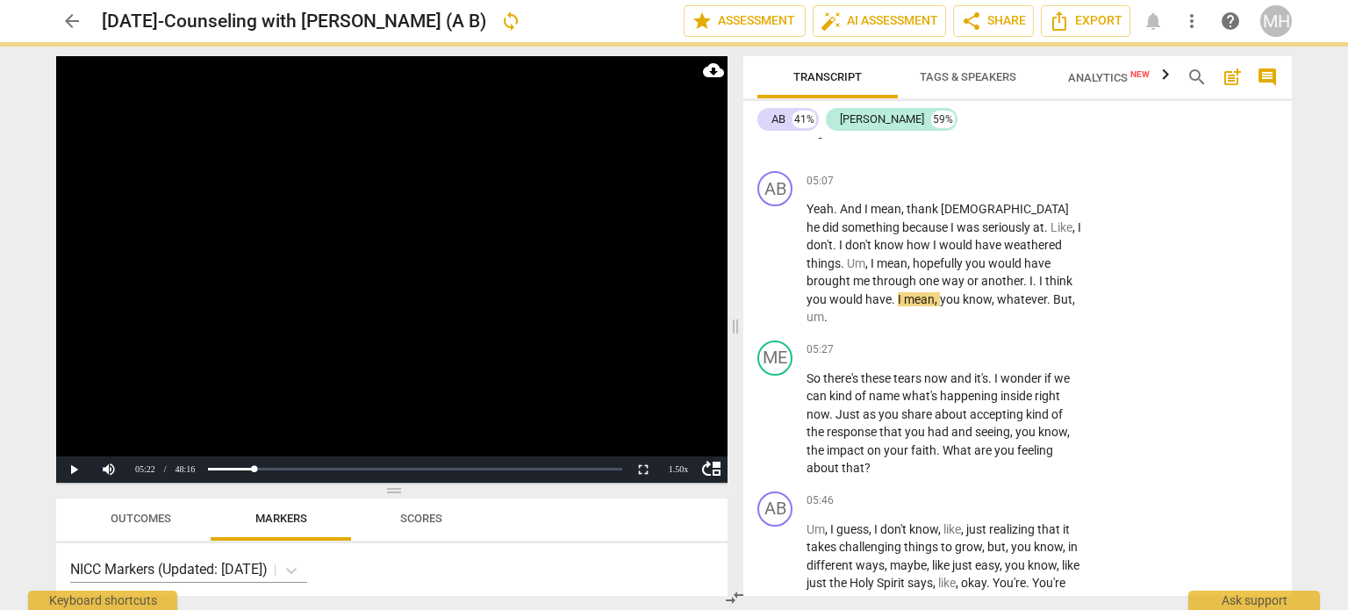
scroll to position [2943, 0]
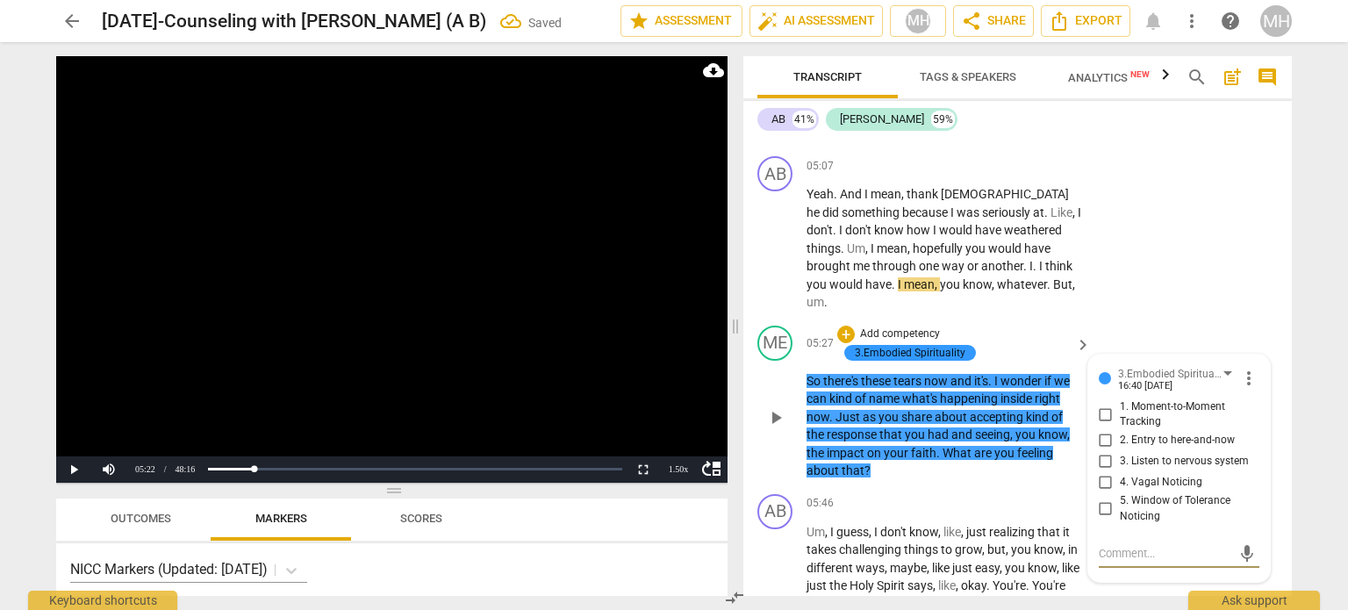
click at [1098, 404] on input "1. Moment-to-Moment Tracking" at bounding box center [1106, 414] width 28 height 21
checkbox input "true"
click at [1104, 451] on input "3. Listen to nervous system" at bounding box center [1106, 461] width 28 height 21
checkbox input "true"
click at [514, 365] on video at bounding box center [391, 269] width 671 height 427
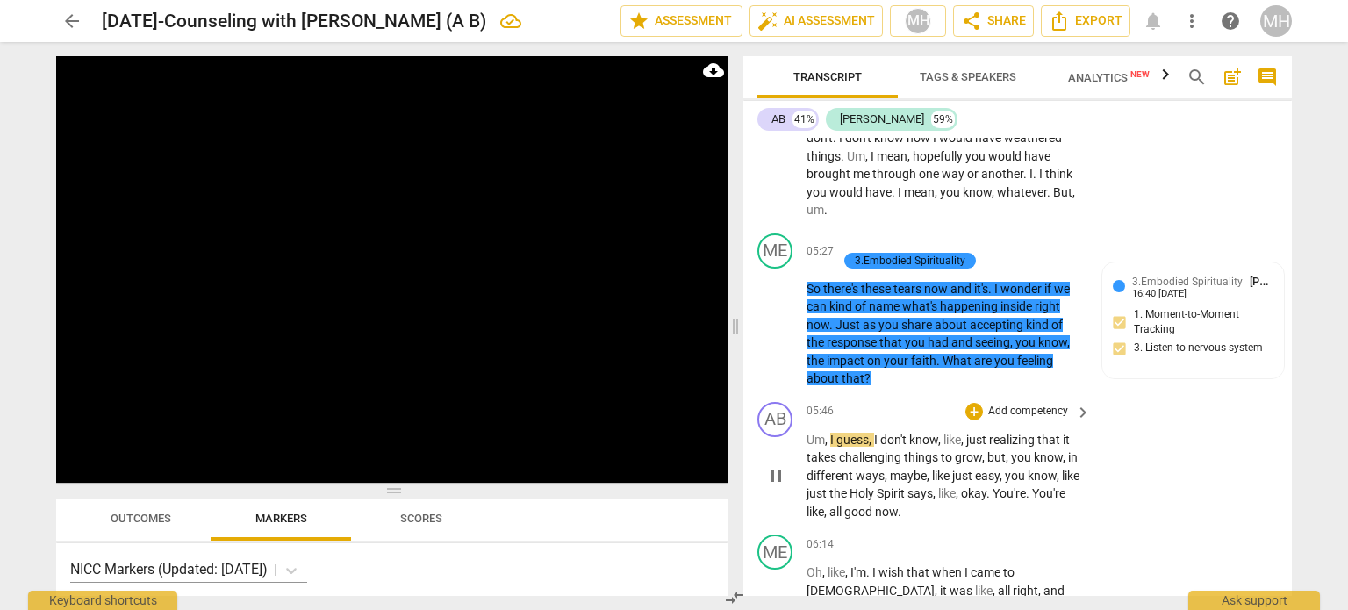
scroll to position [3047, 0]
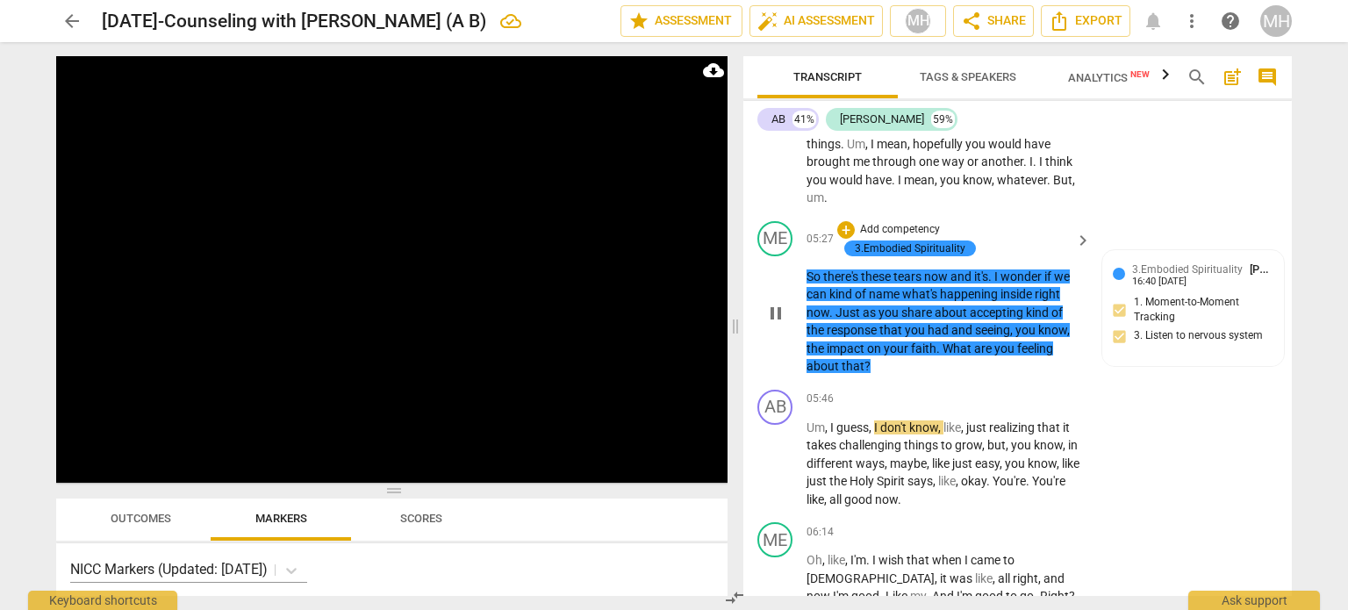
click at [919, 222] on p "Add competency" at bounding box center [899, 230] width 83 height 16
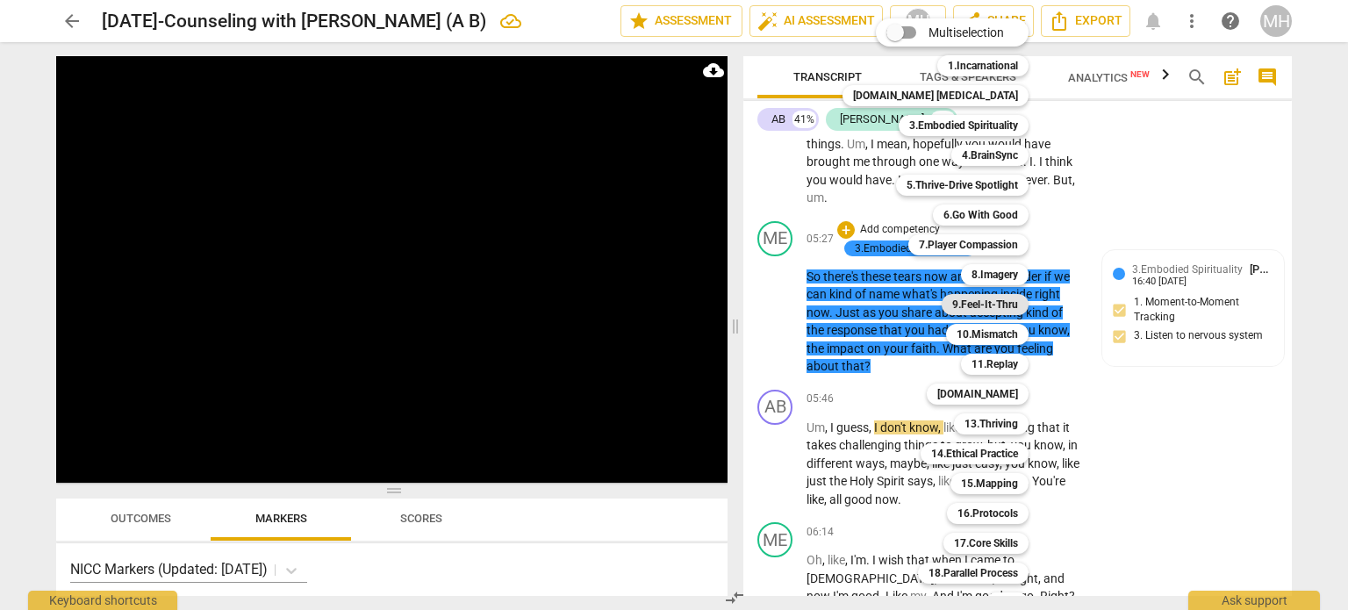
click at [984, 305] on b "9.Feel-It-Thru" at bounding box center [985, 304] width 66 height 21
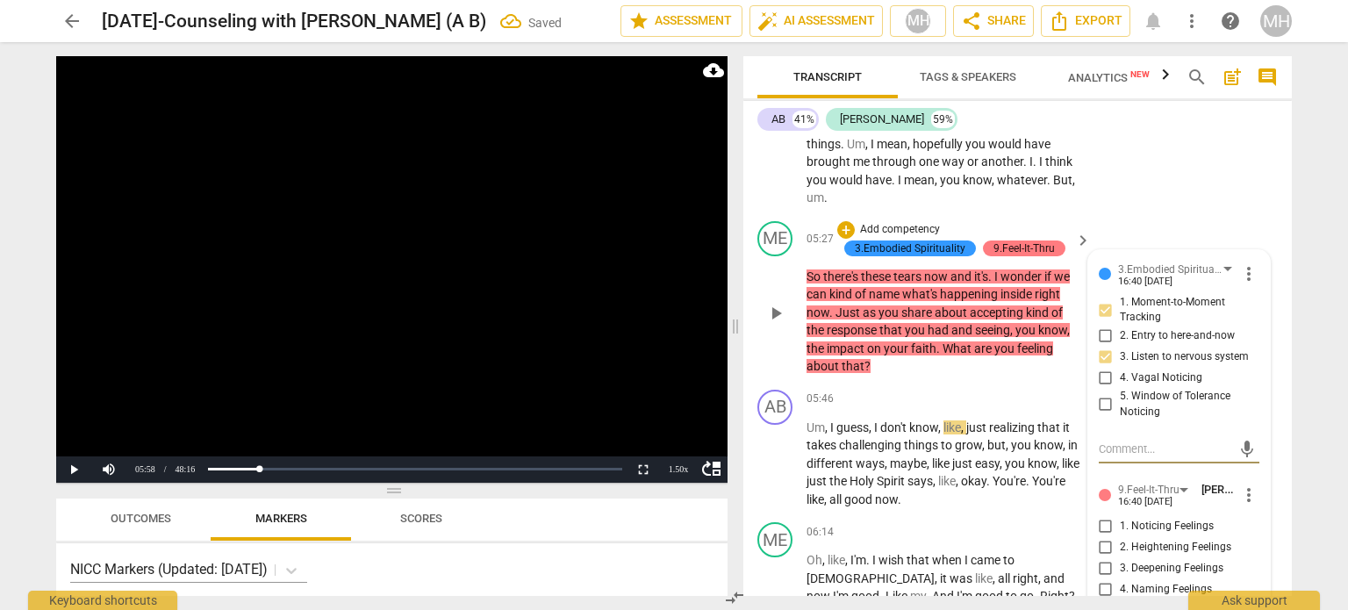
click at [1103, 515] on input "1. Noticing Feelings" at bounding box center [1106, 525] width 28 height 21
checkbox input "true"
click at [603, 372] on video at bounding box center [391, 269] width 671 height 427
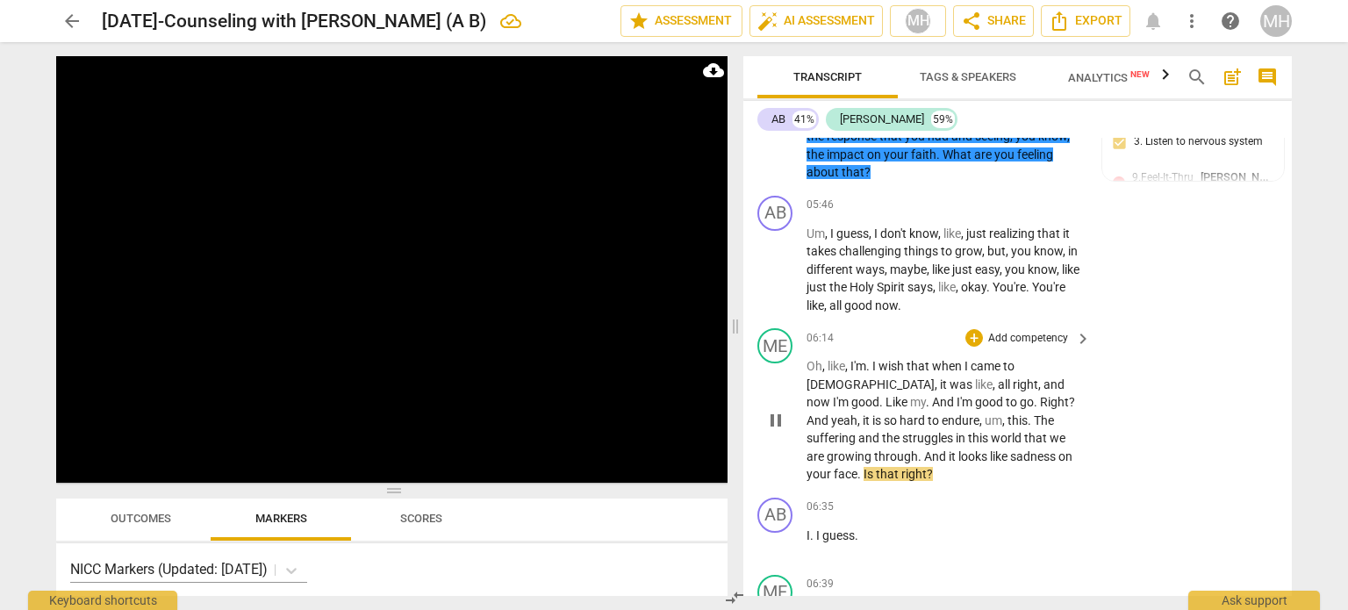
scroll to position [3244, 0]
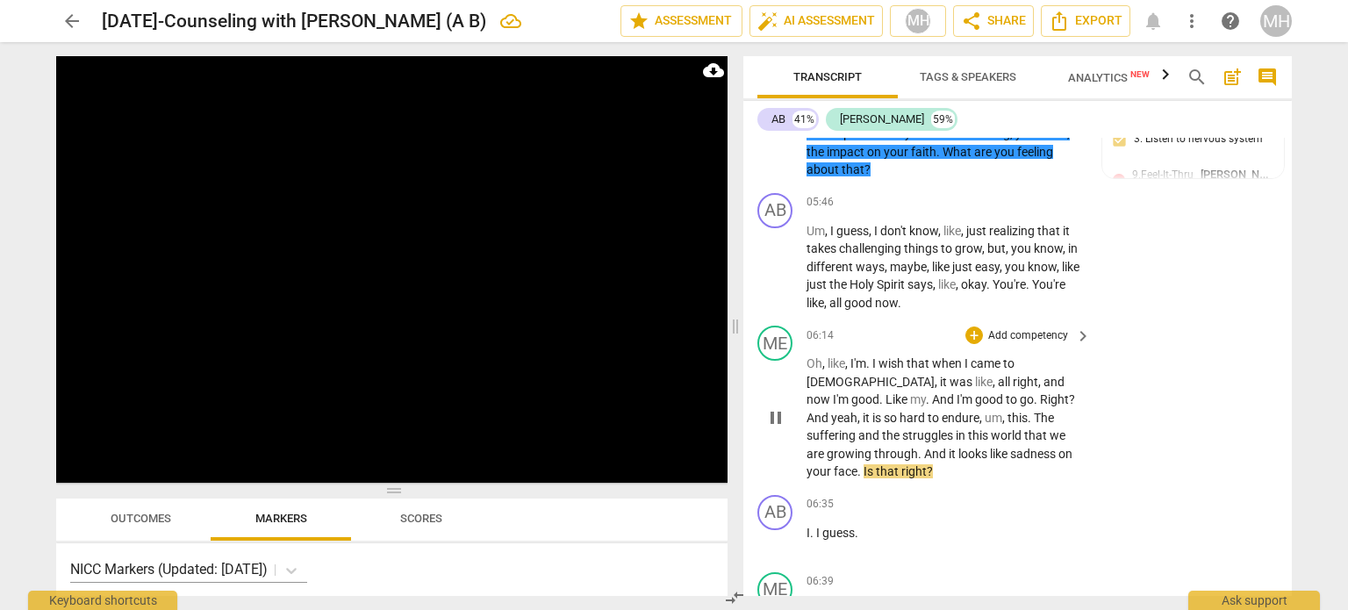
click at [1030, 328] on p "Add competency" at bounding box center [1028, 336] width 83 height 16
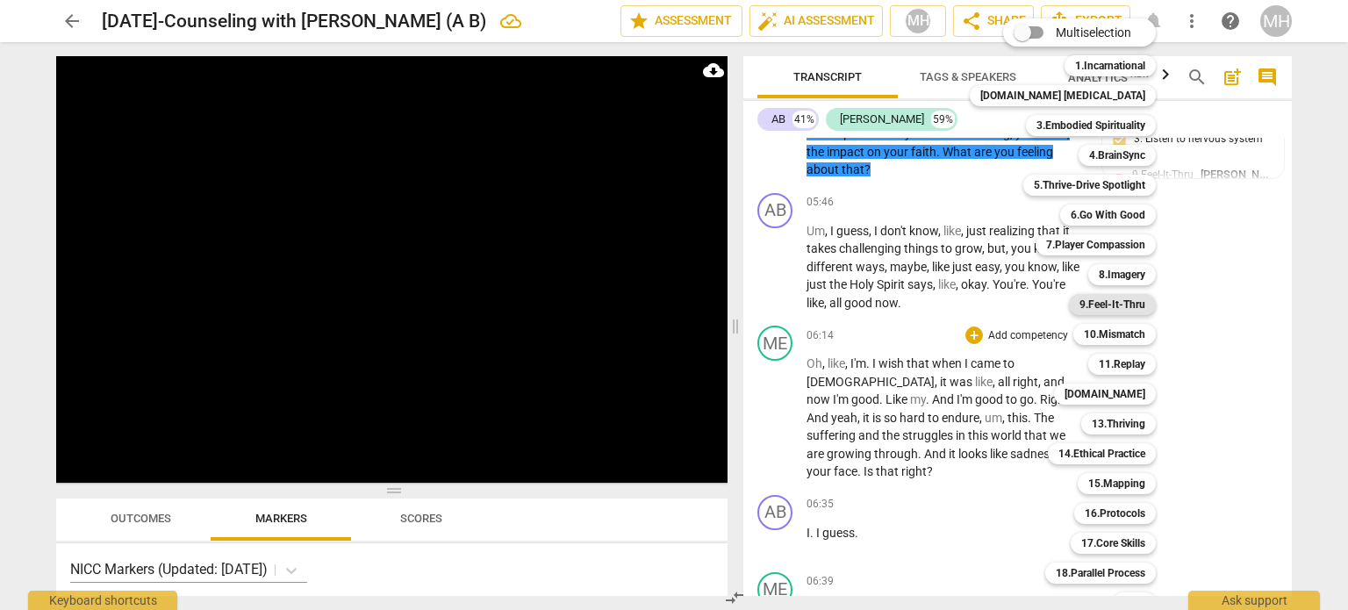
click at [1083, 297] on b "9.Feel-It-Thru" at bounding box center [1113, 304] width 66 height 21
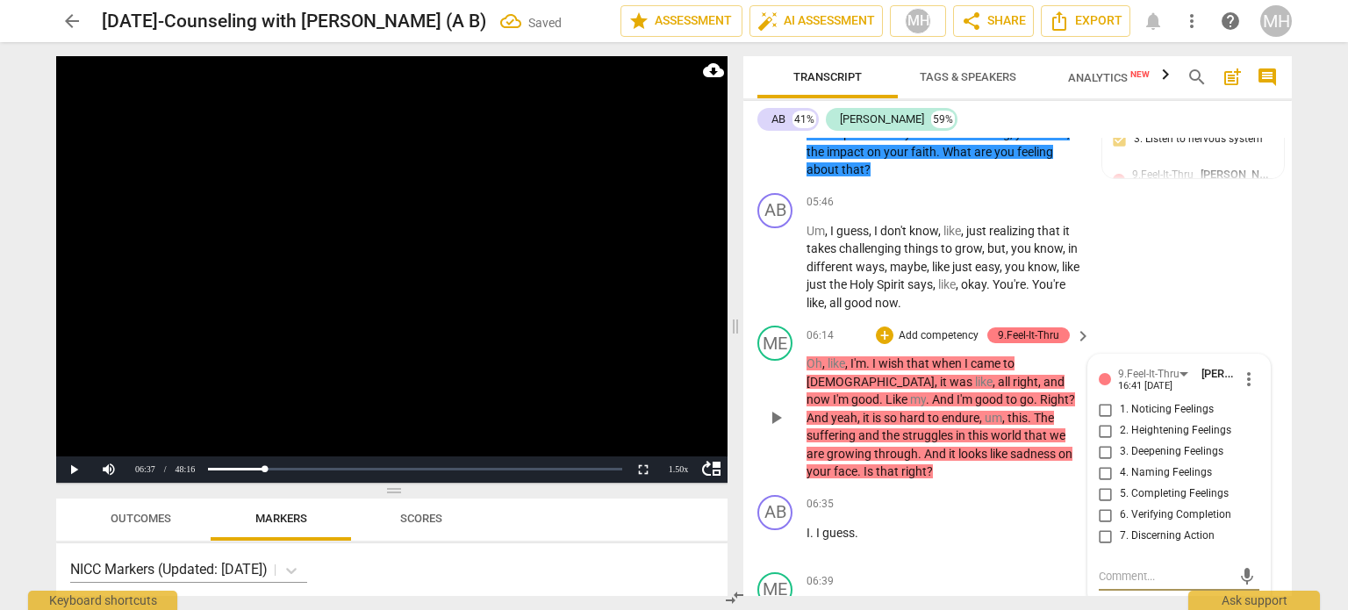
click at [1097, 463] on input "4. Naming Feelings" at bounding box center [1106, 473] width 28 height 21
checkbox input "true"
click at [674, 368] on video at bounding box center [391, 269] width 671 height 427
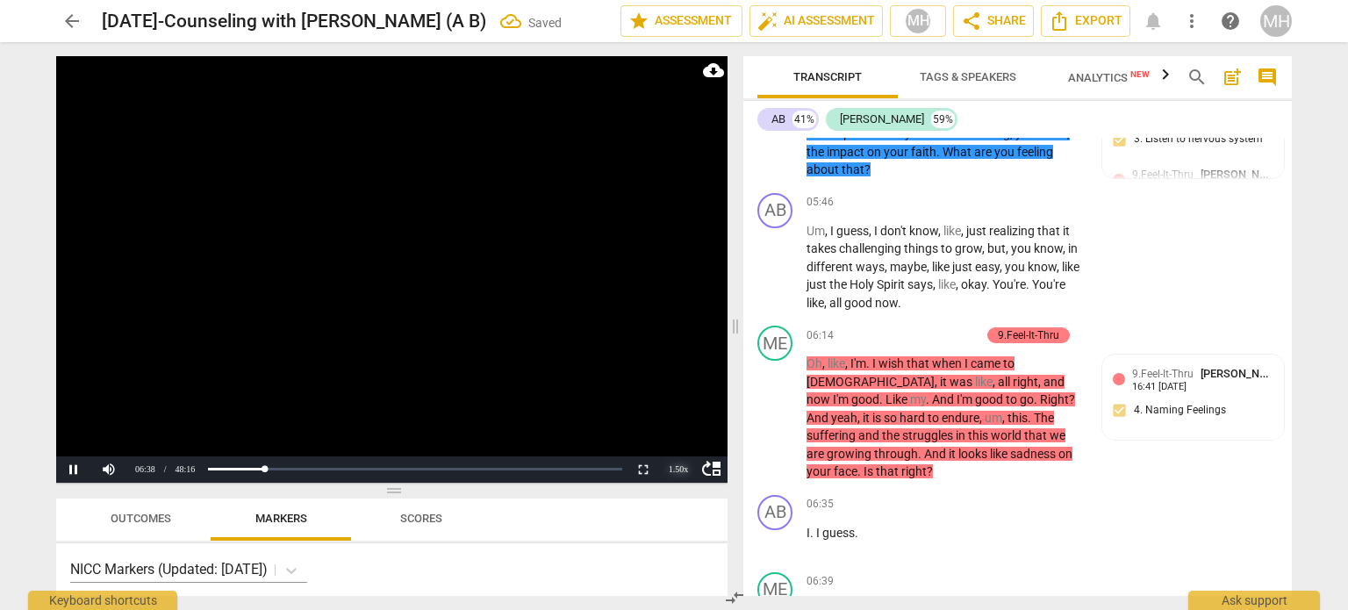
click at [680, 469] on div "1.50 x" at bounding box center [678, 469] width 35 height 26
click at [671, 391] on li "1x" at bounding box center [678, 389] width 35 height 19
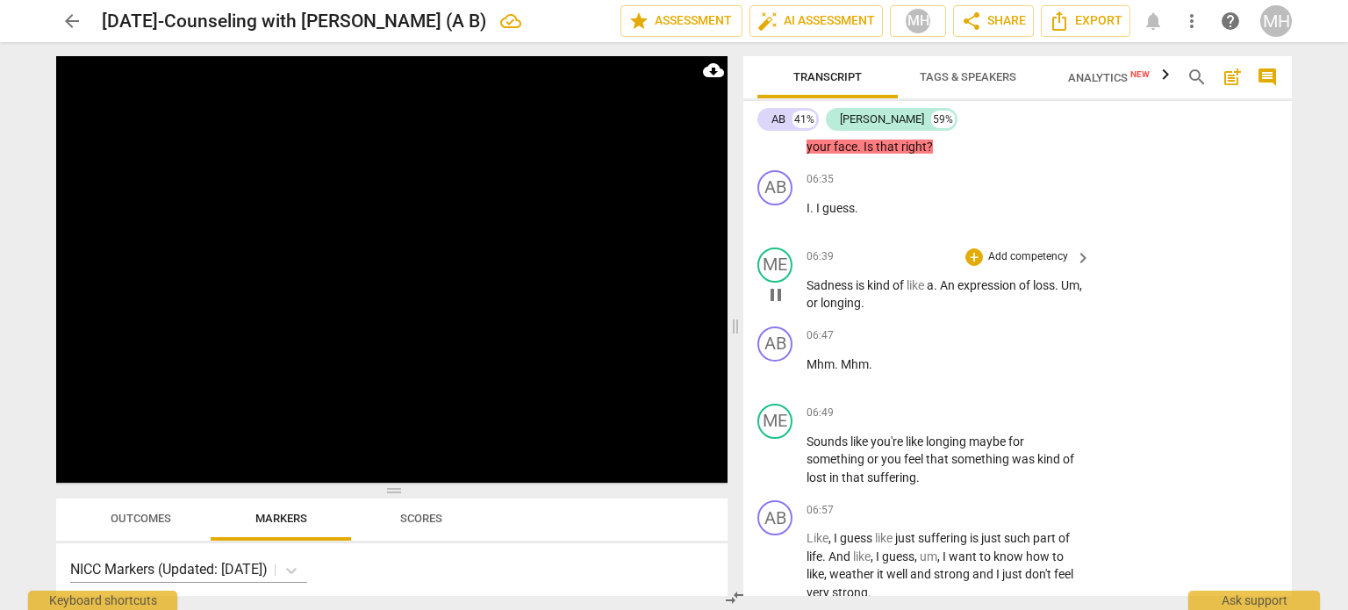
scroll to position [3570, 0]
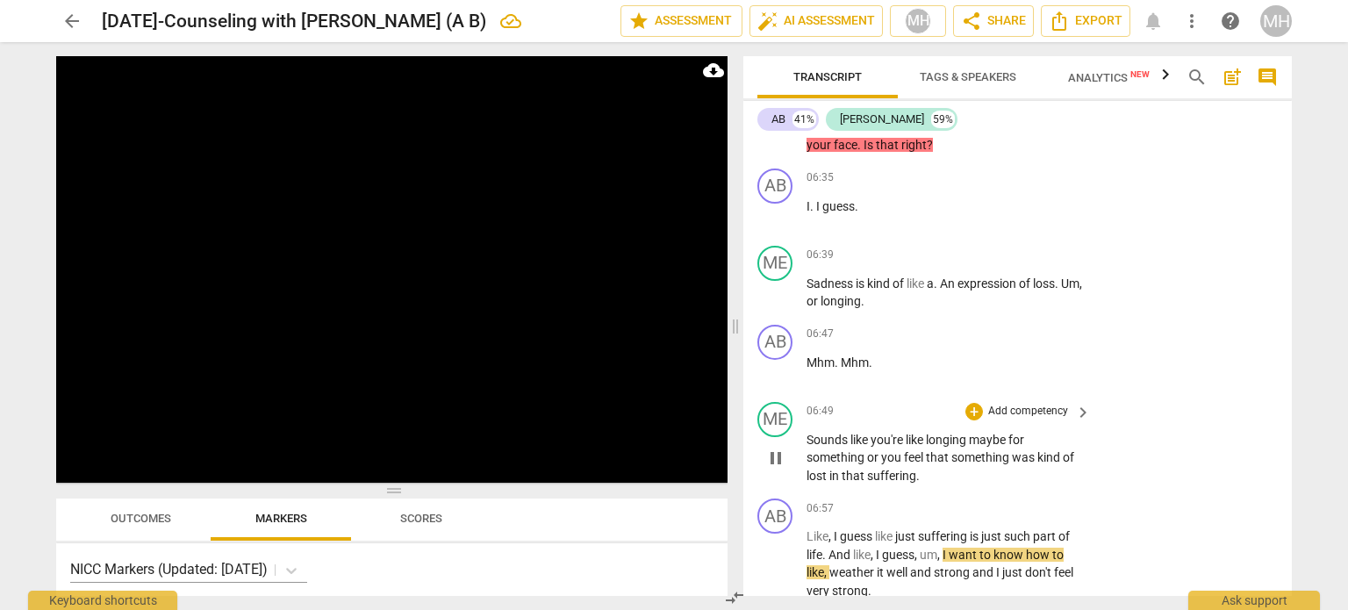
click at [1023, 404] on p "Add competency" at bounding box center [1028, 412] width 83 height 16
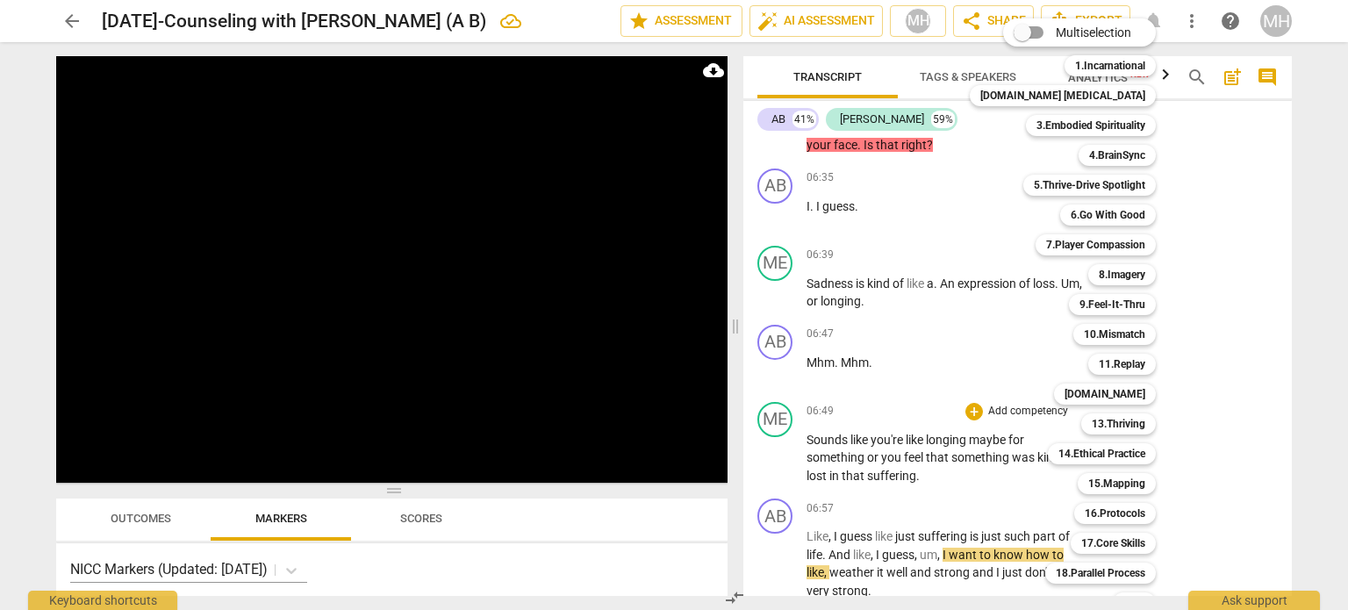
click at [1211, 409] on div at bounding box center [674, 305] width 1348 height 610
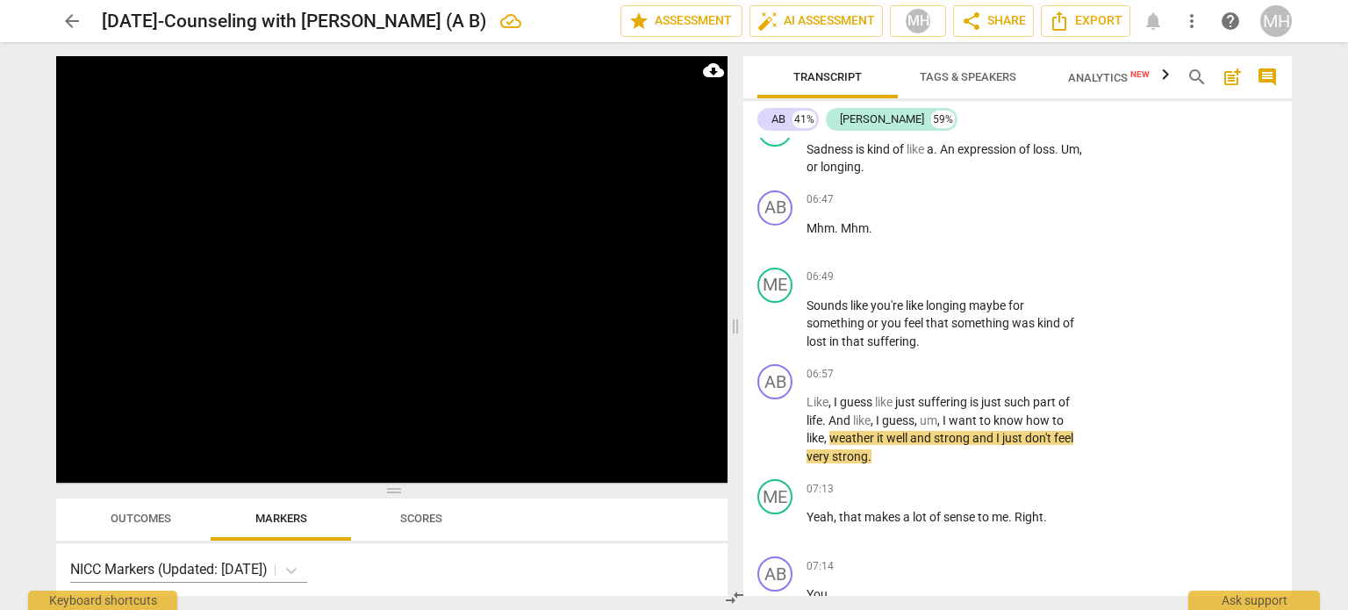
scroll to position [3723, 0]
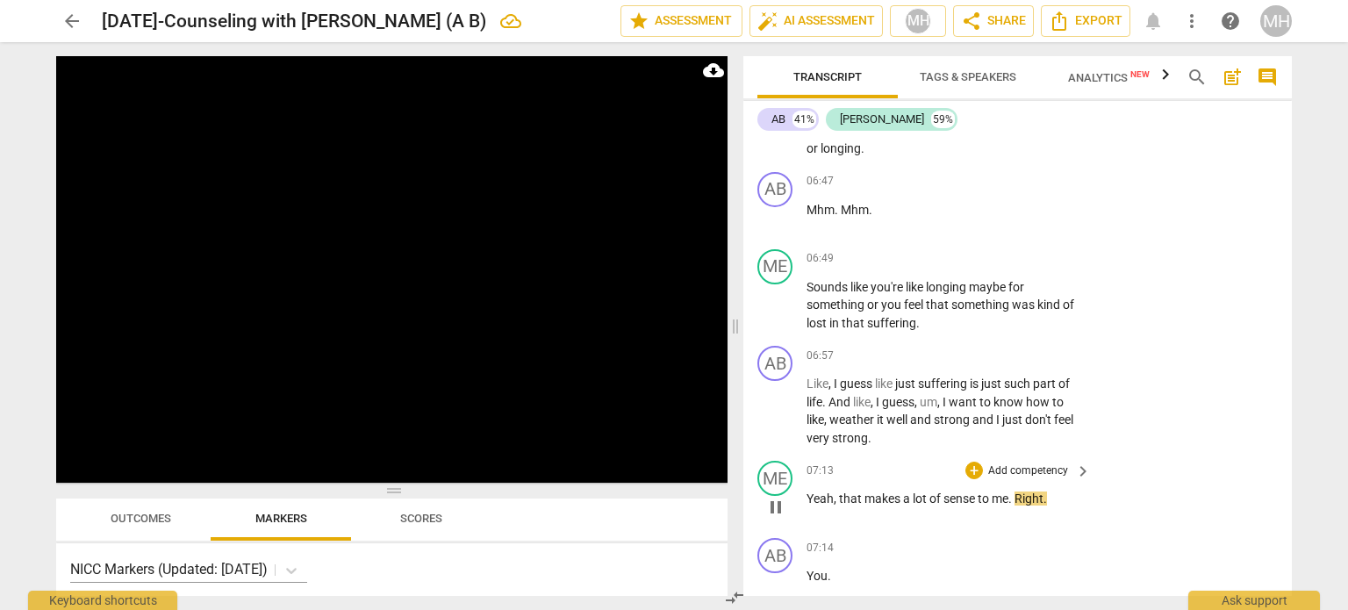
click at [1043, 463] on p "Add competency" at bounding box center [1028, 471] width 83 height 16
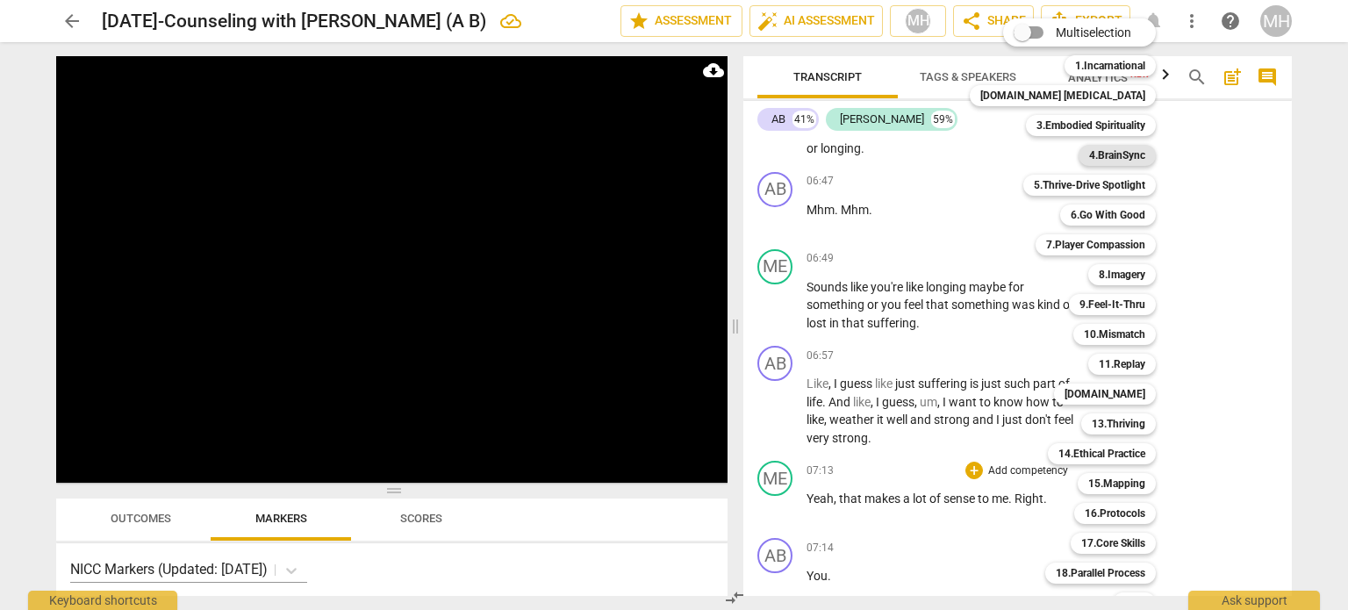
click at [1089, 155] on b "4.BrainSync" at bounding box center [1117, 155] width 56 height 21
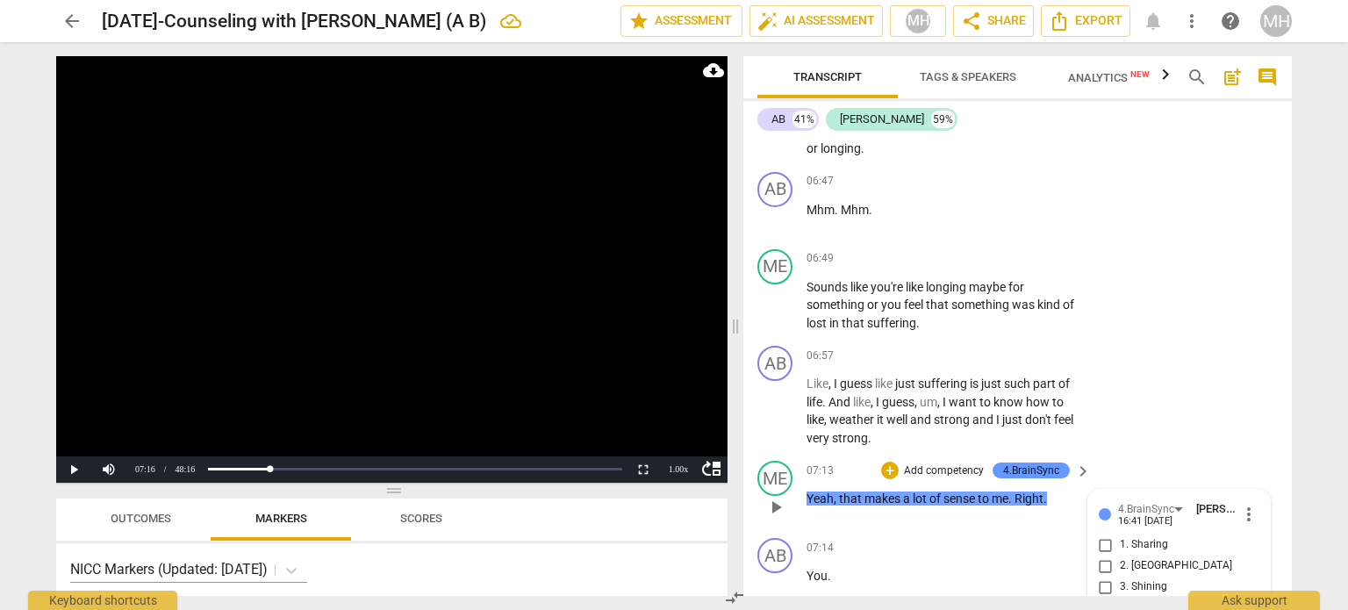
click at [1099, 556] on input "2. [GEOGRAPHIC_DATA]" at bounding box center [1106, 566] width 28 height 21
checkbox input "true"
click at [1013, 539] on div "07:14 + Add competency keyboard_arrow_right You ." at bounding box center [950, 569] width 286 height 63
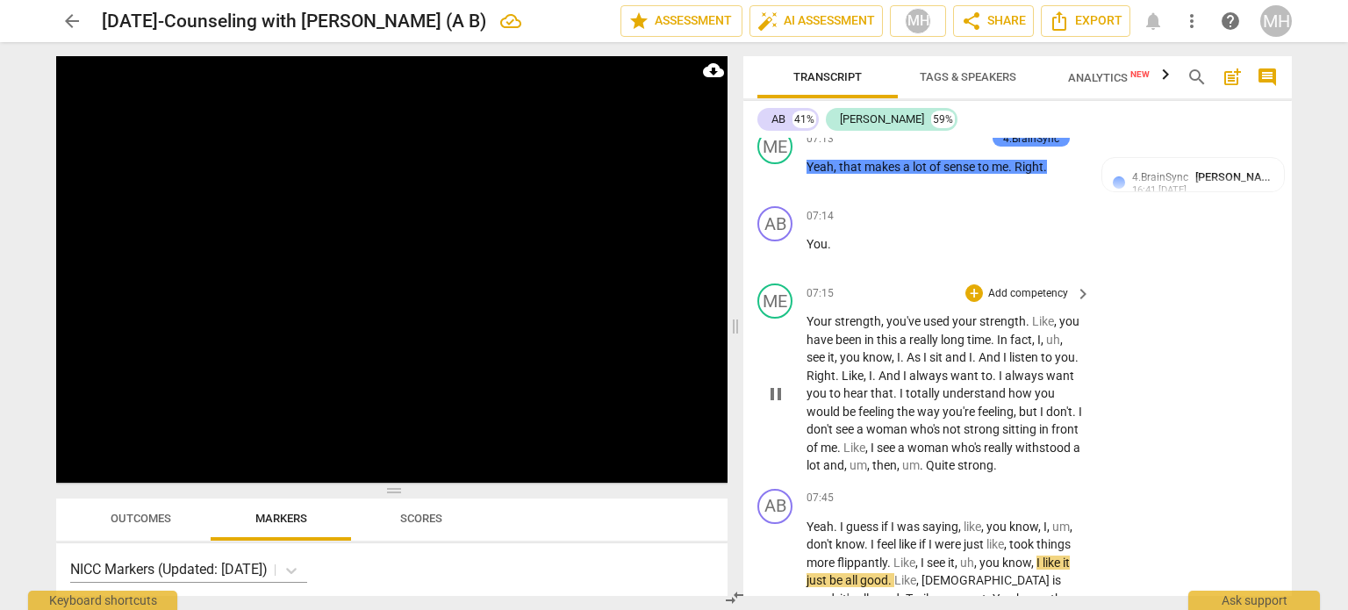
scroll to position [4055, 0]
click at [1037, 283] on div "+ Add competency keyboard_arrow_right" at bounding box center [1027, 292] width 131 height 19
click at [1038, 286] on p "Add competency" at bounding box center [1028, 294] width 83 height 16
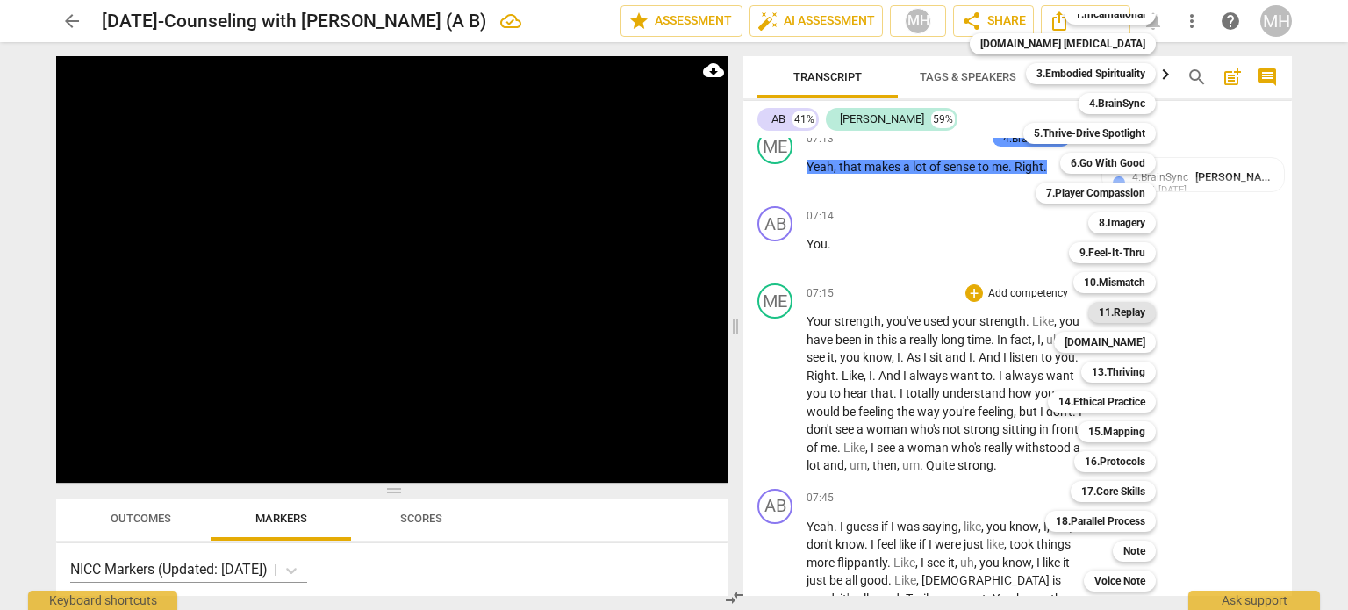
scroll to position [4574, 0]
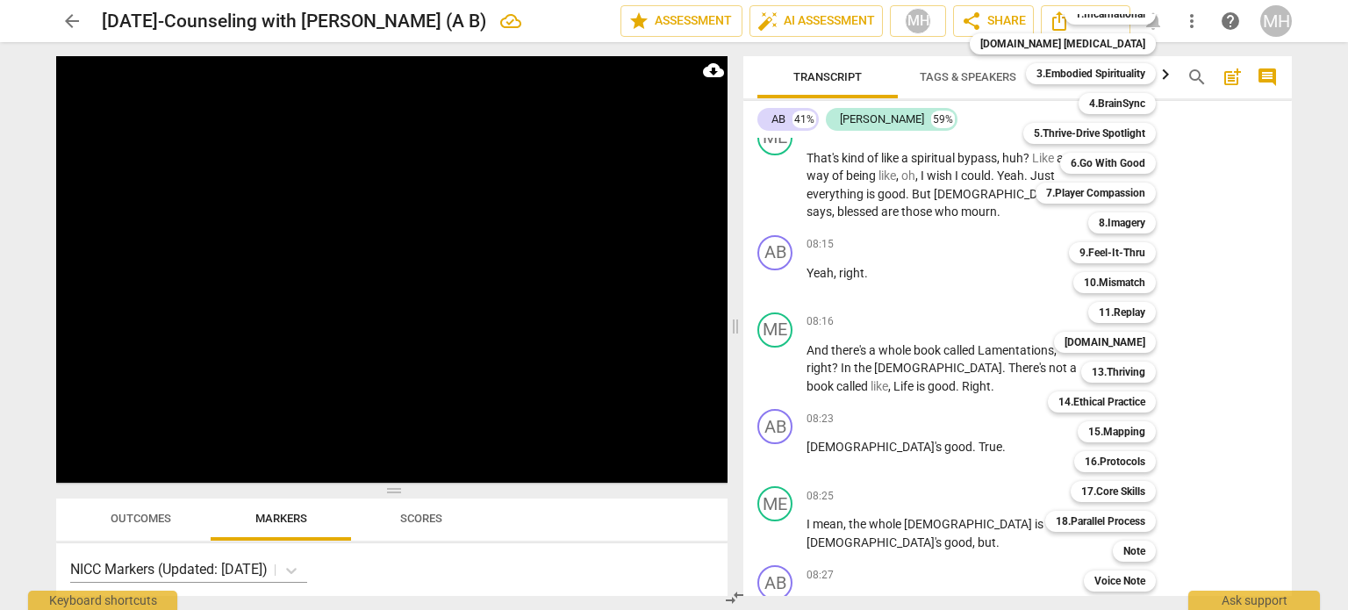
click at [1210, 326] on div at bounding box center [674, 305] width 1348 height 610
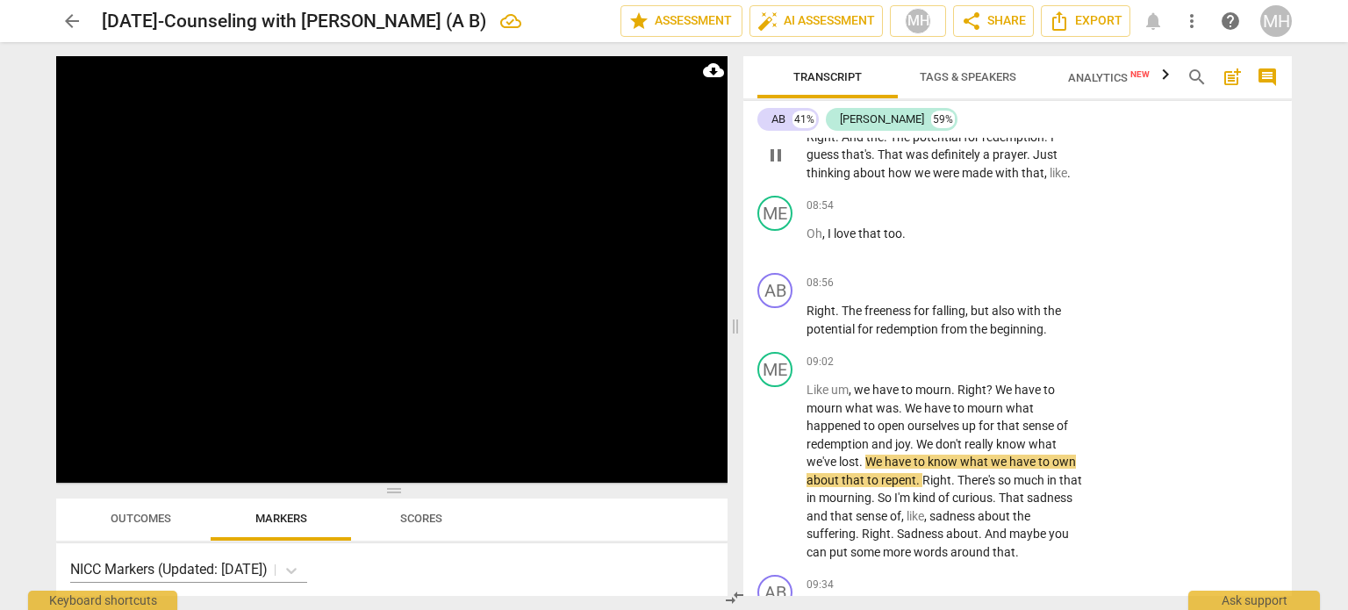
scroll to position [5219, 0]
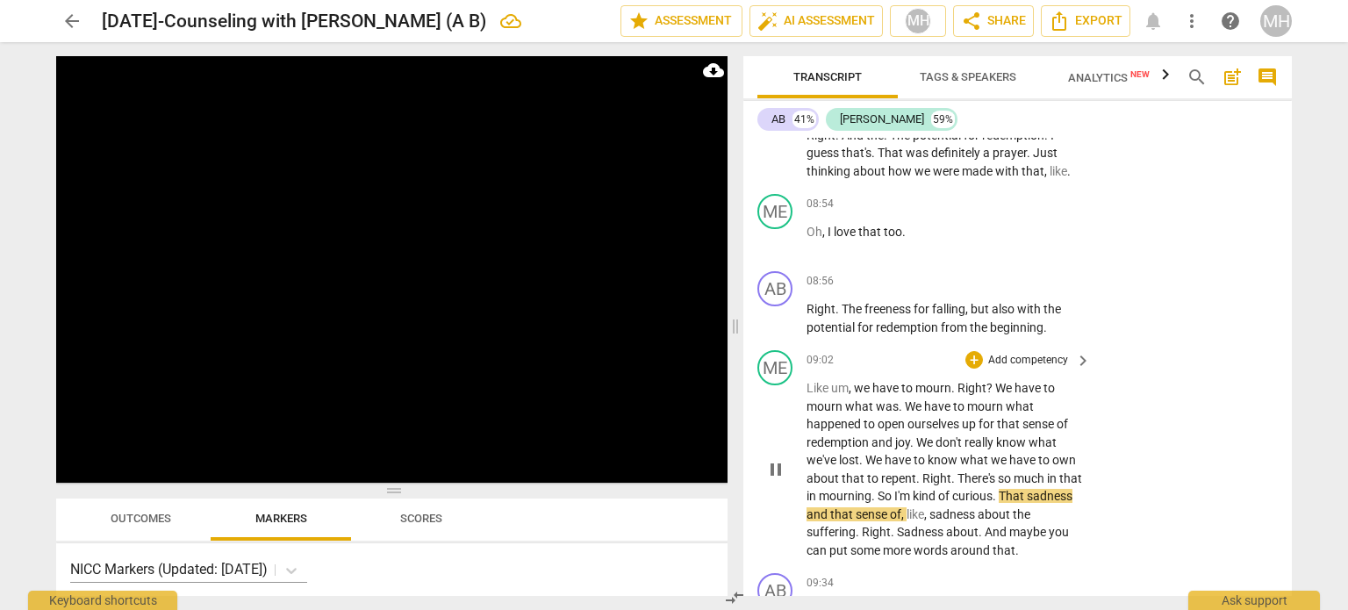
click at [1043, 353] on p "Add competency" at bounding box center [1028, 361] width 83 height 16
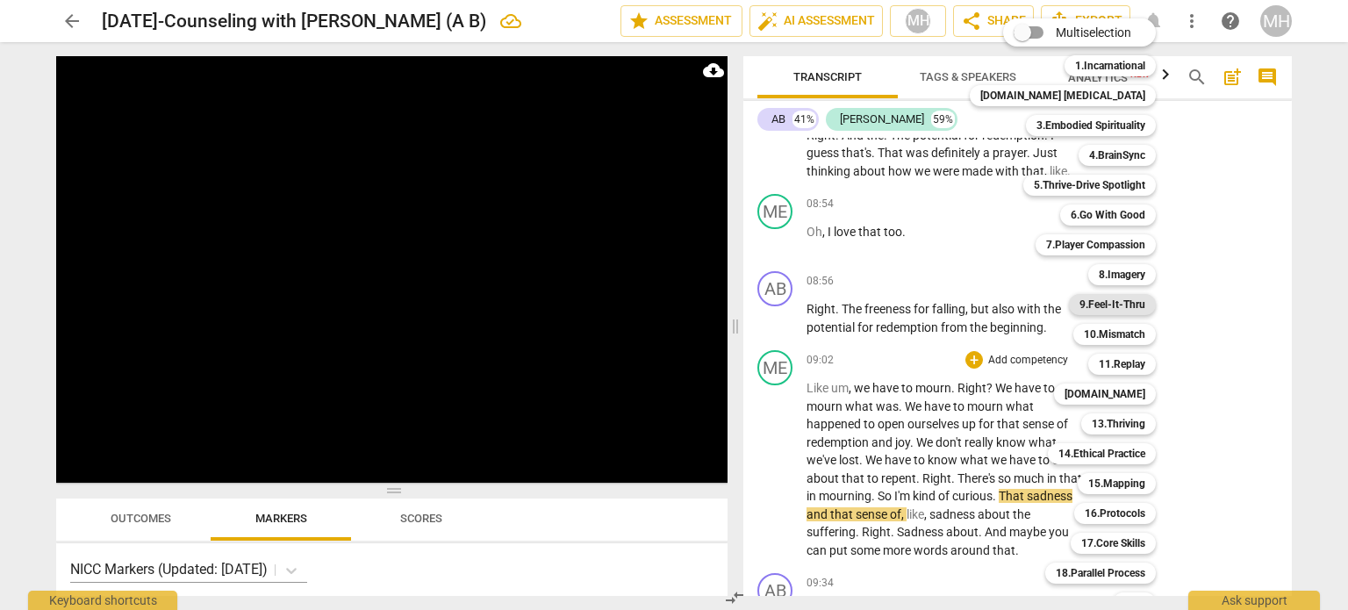
click at [1080, 309] on b "9.Feel-It-Thru" at bounding box center [1113, 304] width 66 height 21
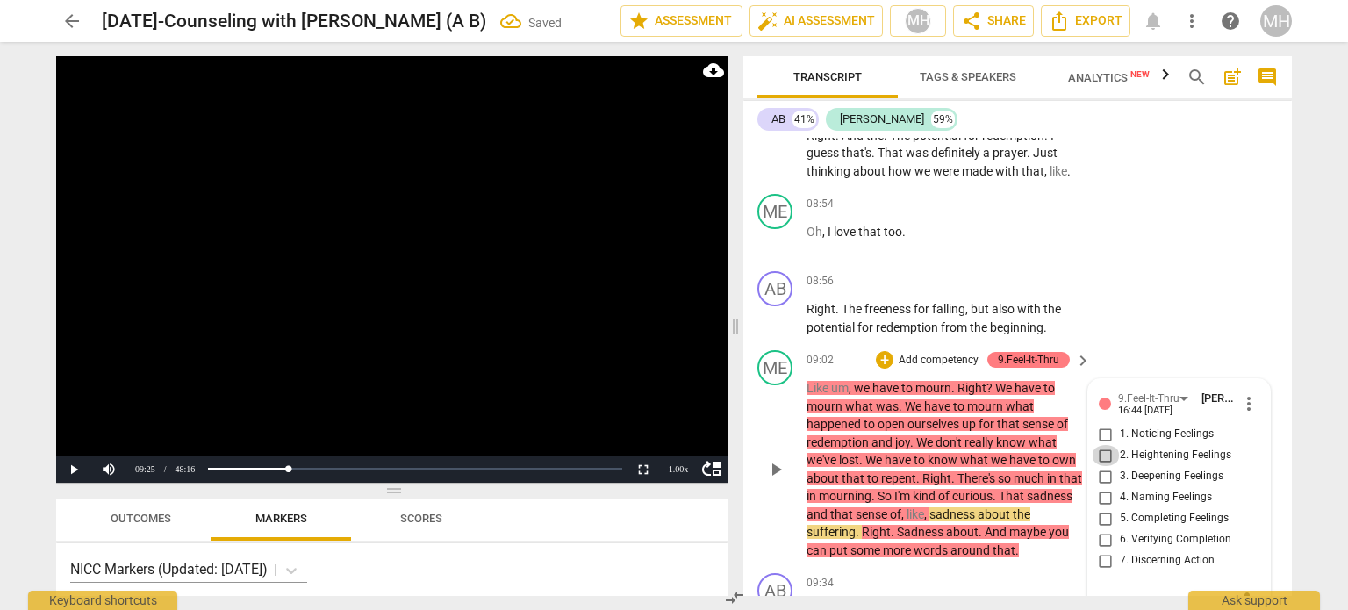
click at [1101, 445] on input "2. Heightening Feelings" at bounding box center [1106, 455] width 28 height 21
checkbox input "true"
click at [597, 402] on video at bounding box center [391, 269] width 671 height 427
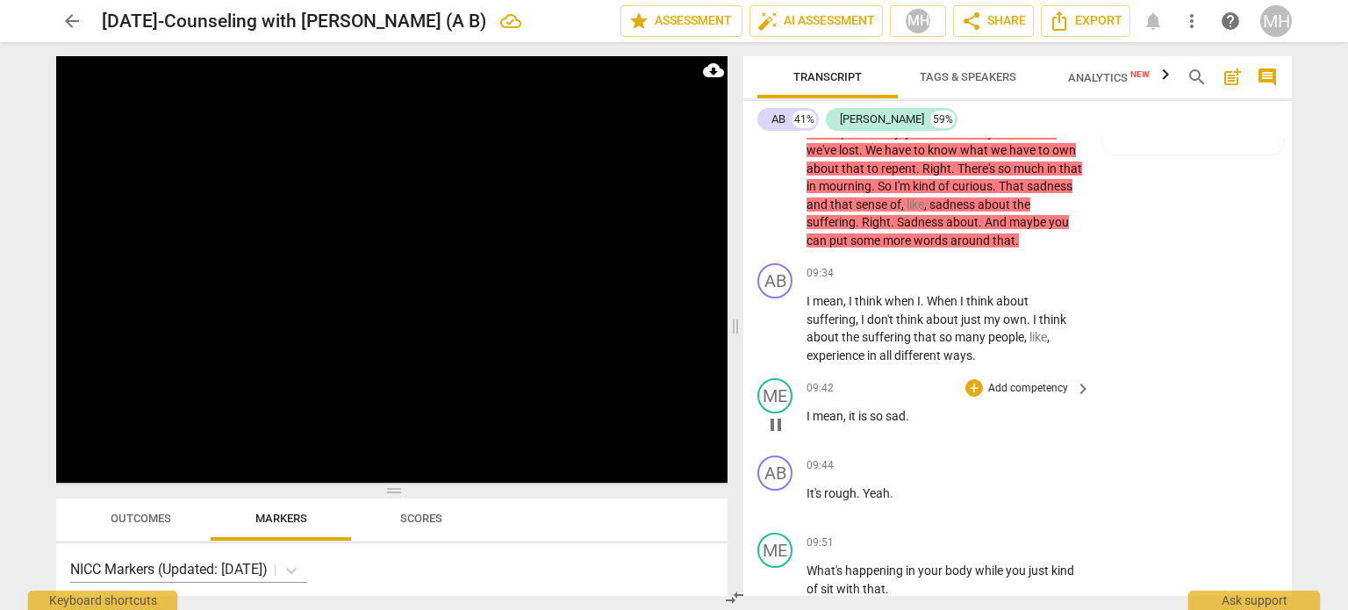
scroll to position [5542, 0]
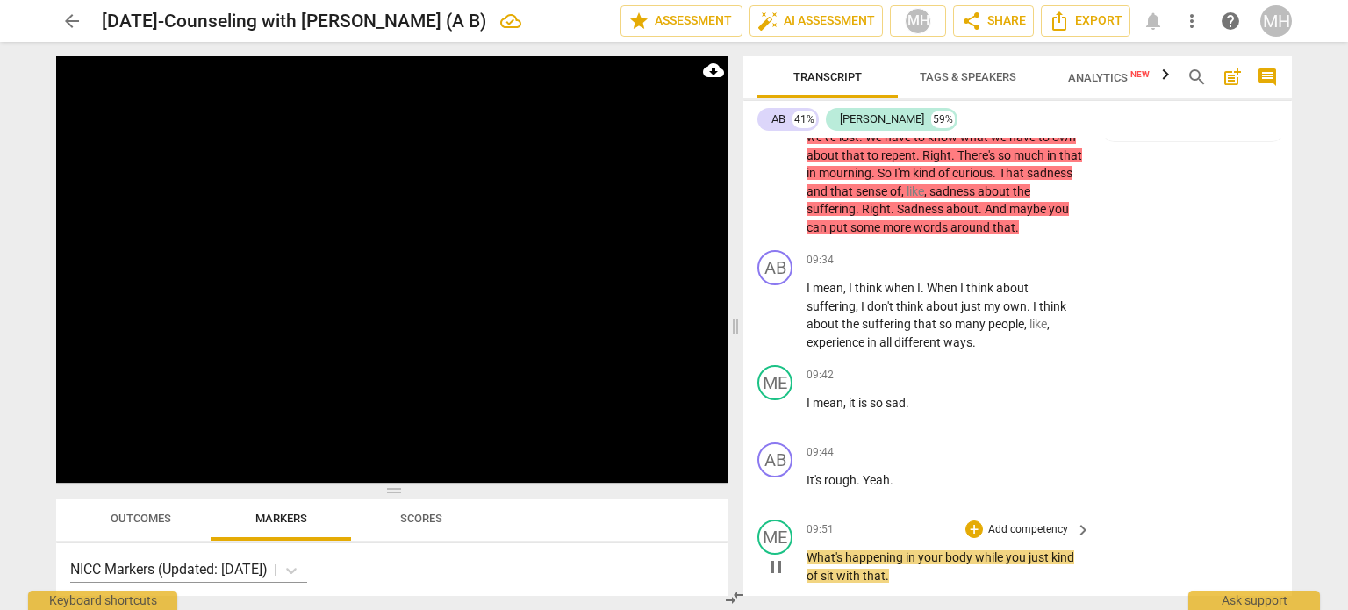
click at [1019, 522] on p "Add competency" at bounding box center [1028, 530] width 83 height 16
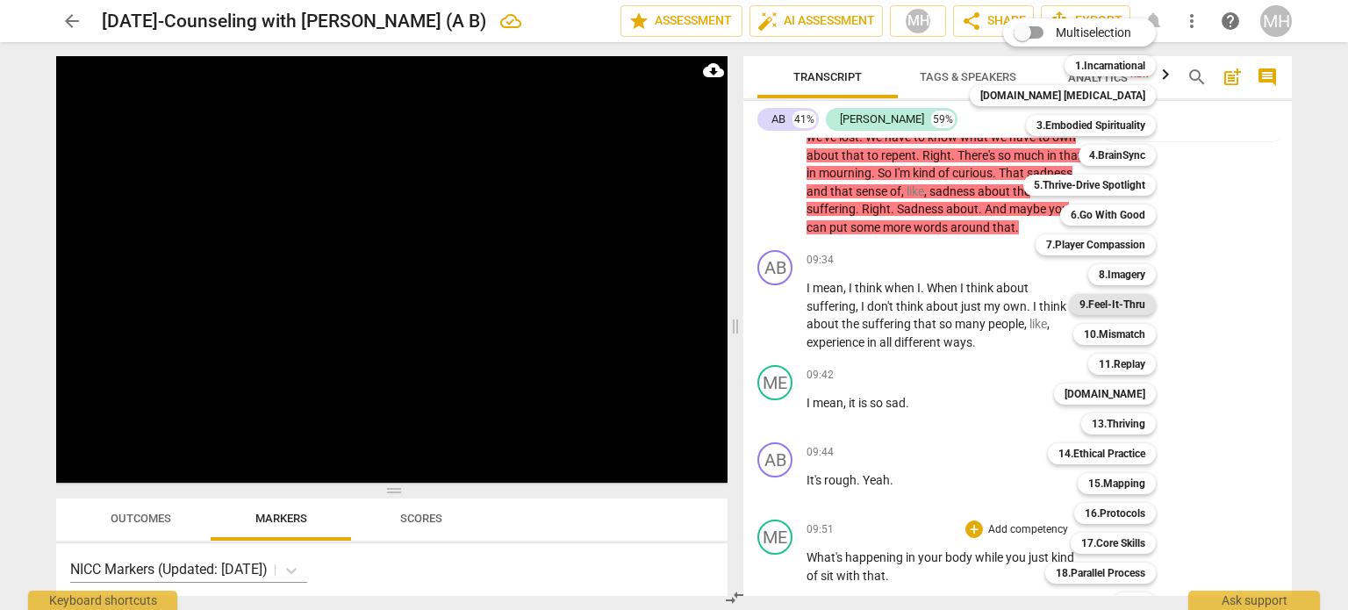
click at [1087, 305] on b "9.Feel-It-Thru" at bounding box center [1113, 304] width 66 height 21
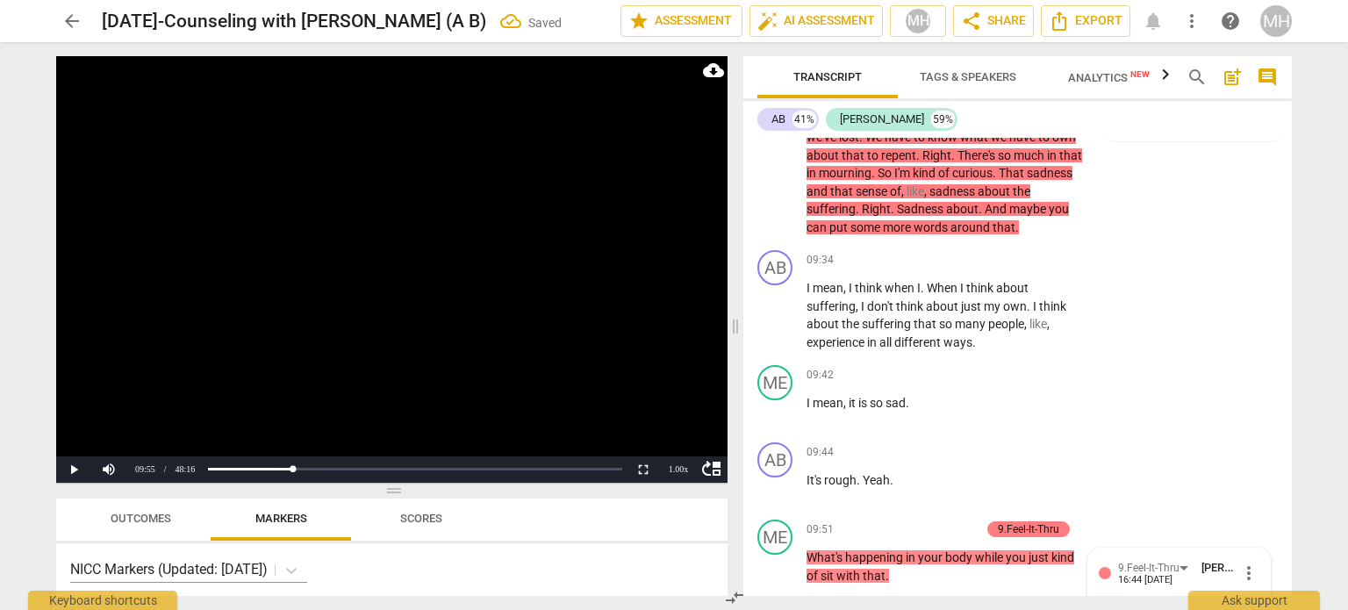
scroll to position [5891, 0]
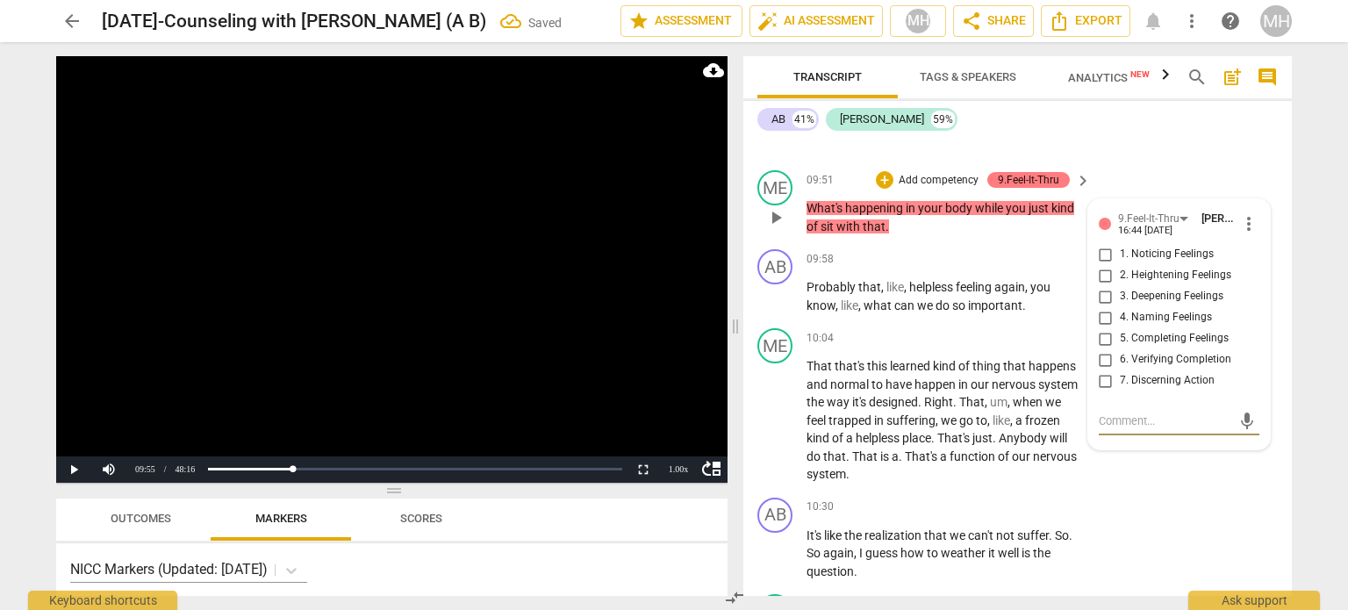
click at [1096, 286] on input "3. Deepening Feelings" at bounding box center [1106, 296] width 28 height 21
checkbox input "true"
click at [664, 326] on video at bounding box center [391, 269] width 671 height 427
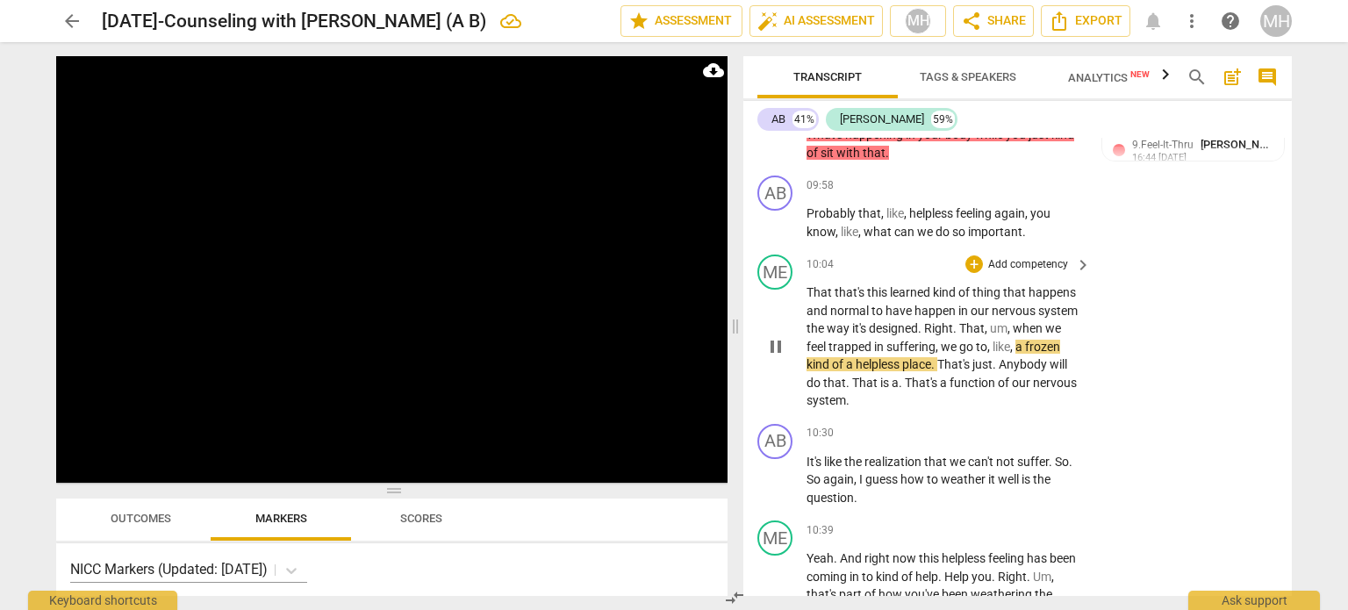
scroll to position [5978, 0]
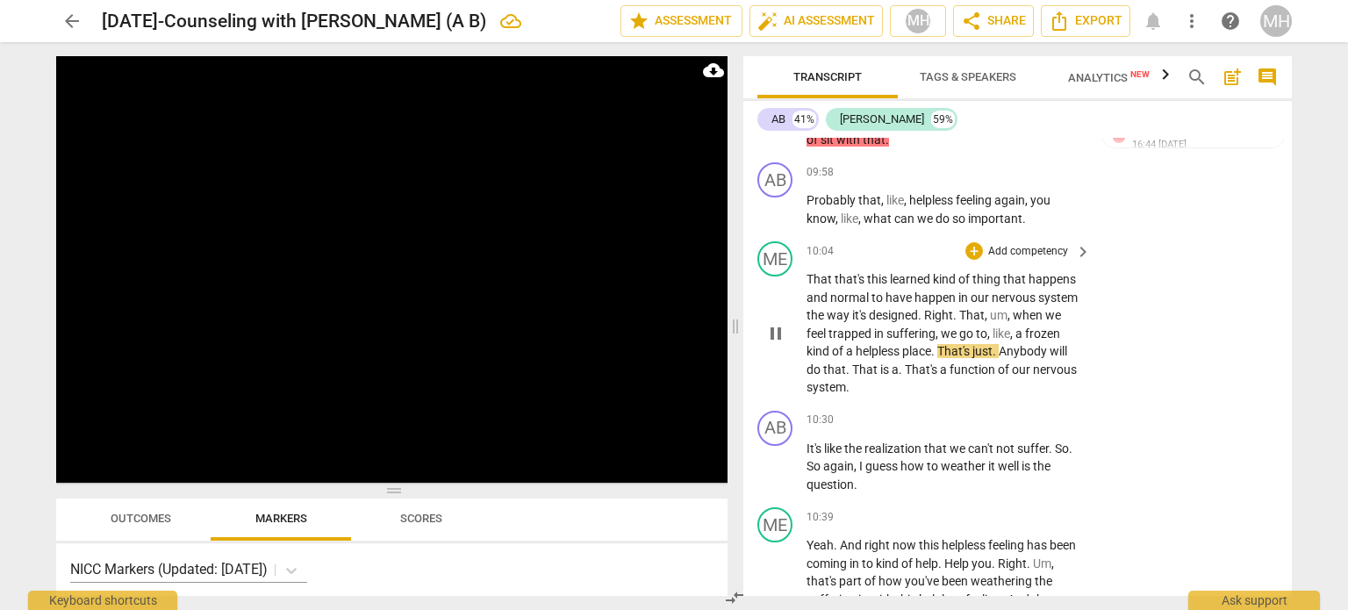
click at [1029, 244] on p "Add competency" at bounding box center [1028, 252] width 83 height 16
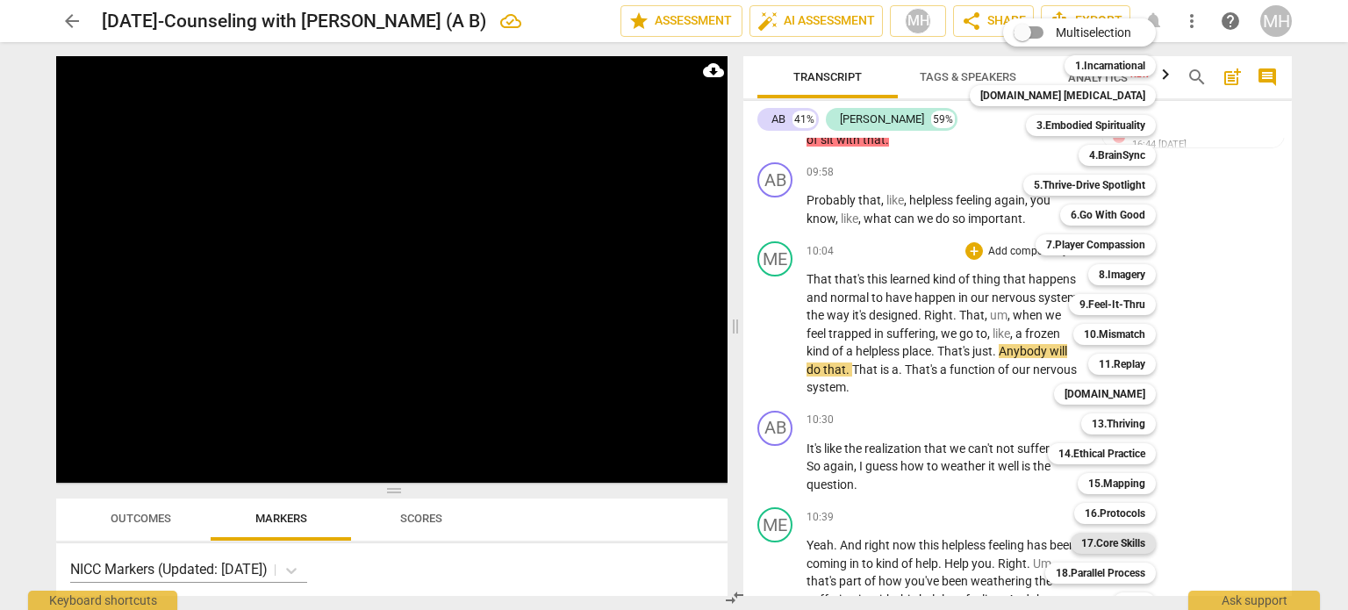
click at [1099, 543] on b "17.Core Skills" at bounding box center [1113, 543] width 64 height 21
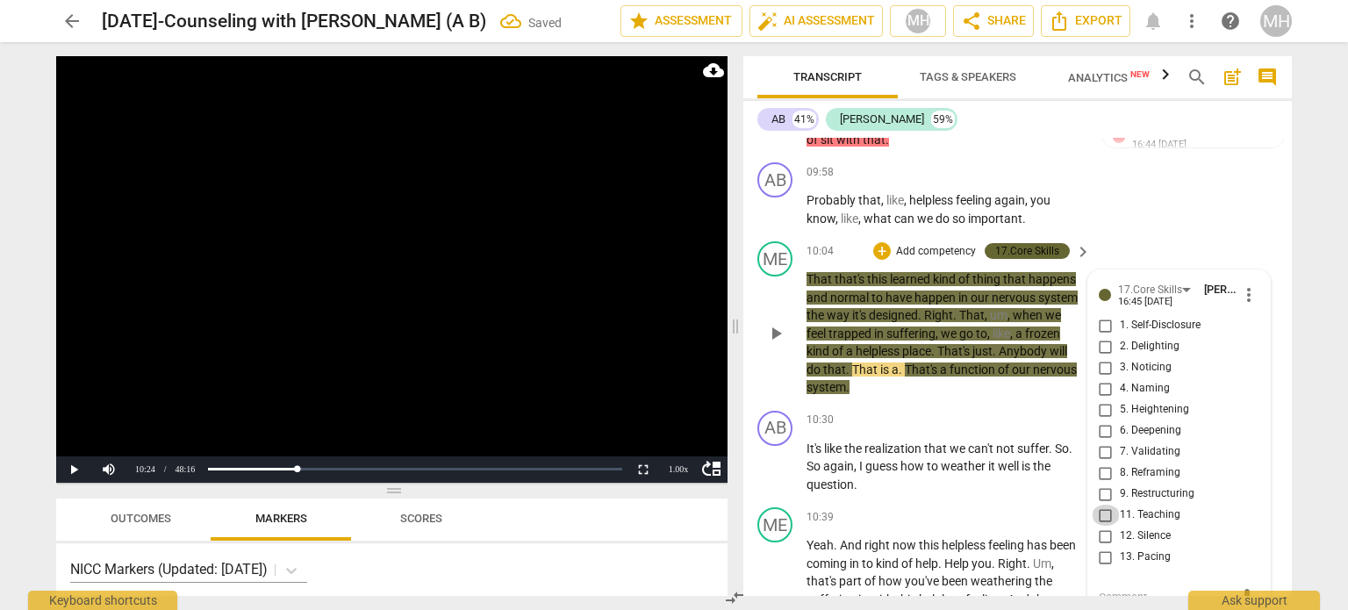
click at [1100, 505] on input "11. Teaching" at bounding box center [1106, 515] width 28 height 21
checkbox input "true"
click at [1133, 165] on div "AB play_arrow pause 09:58 + Add competency keyboard_arrow_right Probably that ,…" at bounding box center [1017, 194] width 549 height 79
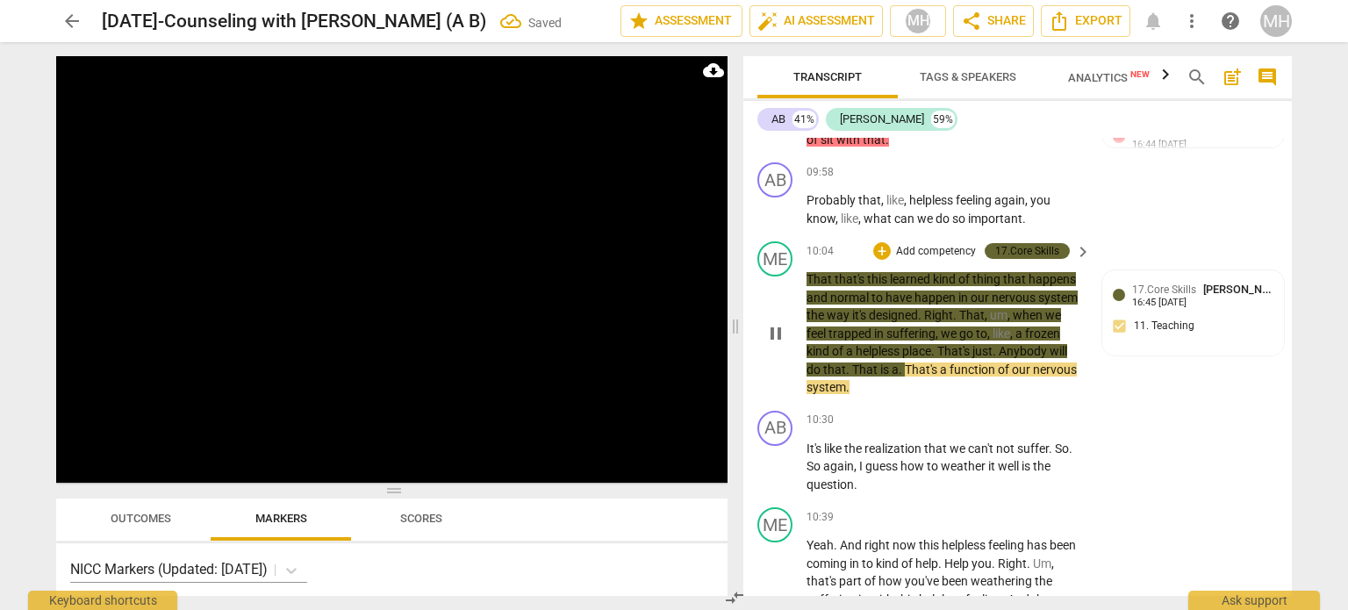
click at [945, 244] on p "Add competency" at bounding box center [935, 252] width 83 height 16
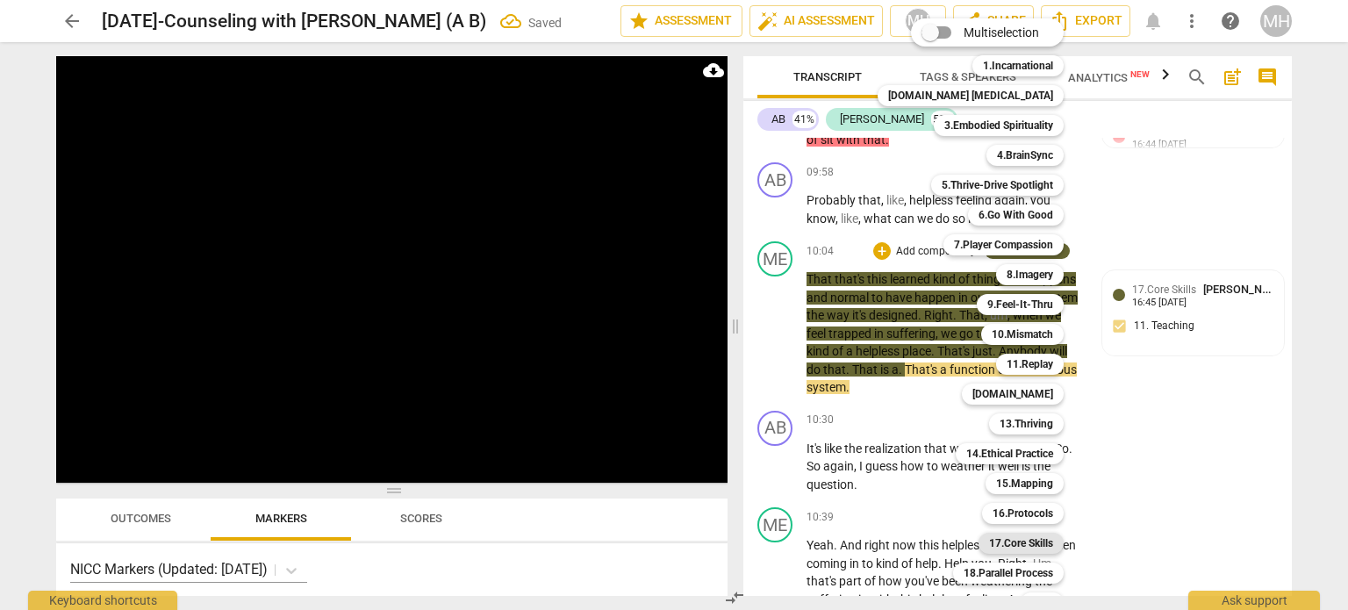
scroll to position [52, 0]
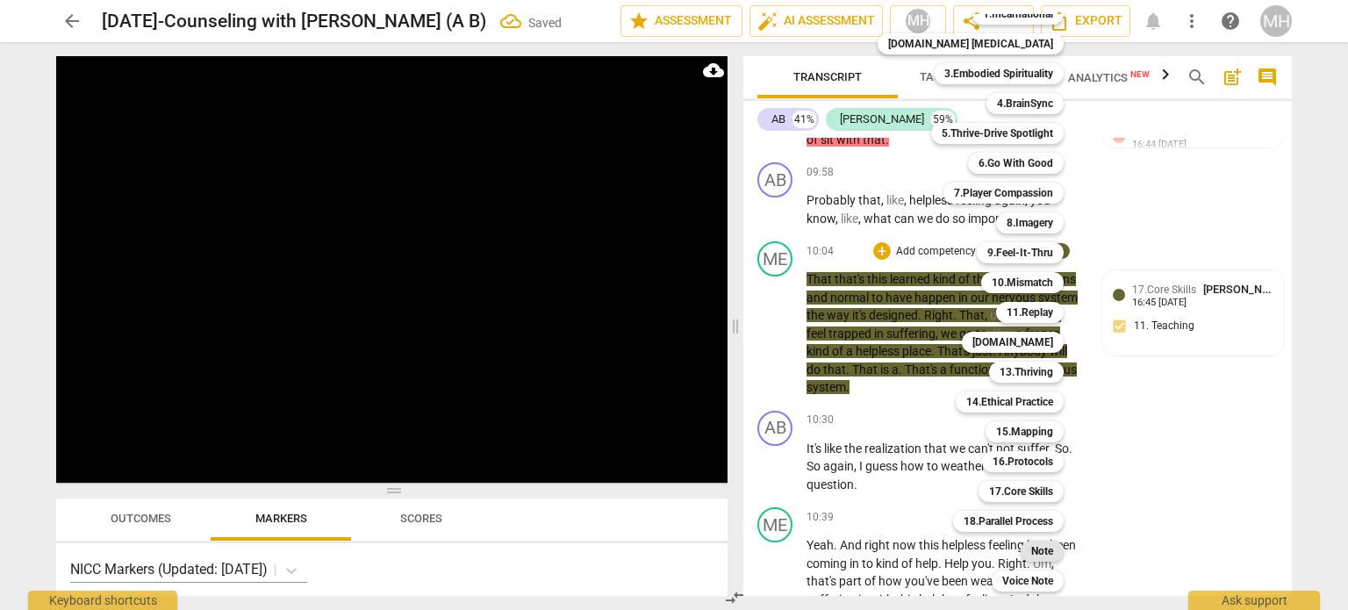
click at [1031, 547] on b "Note" at bounding box center [1042, 551] width 22 height 21
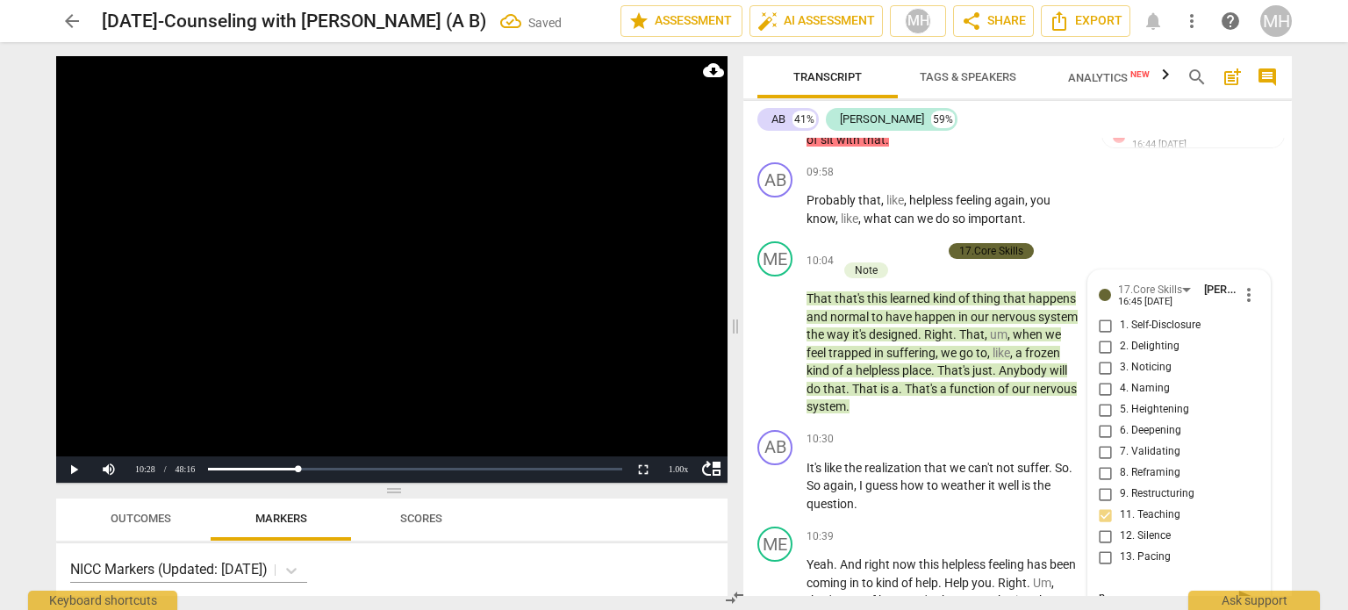
type textarea "p"
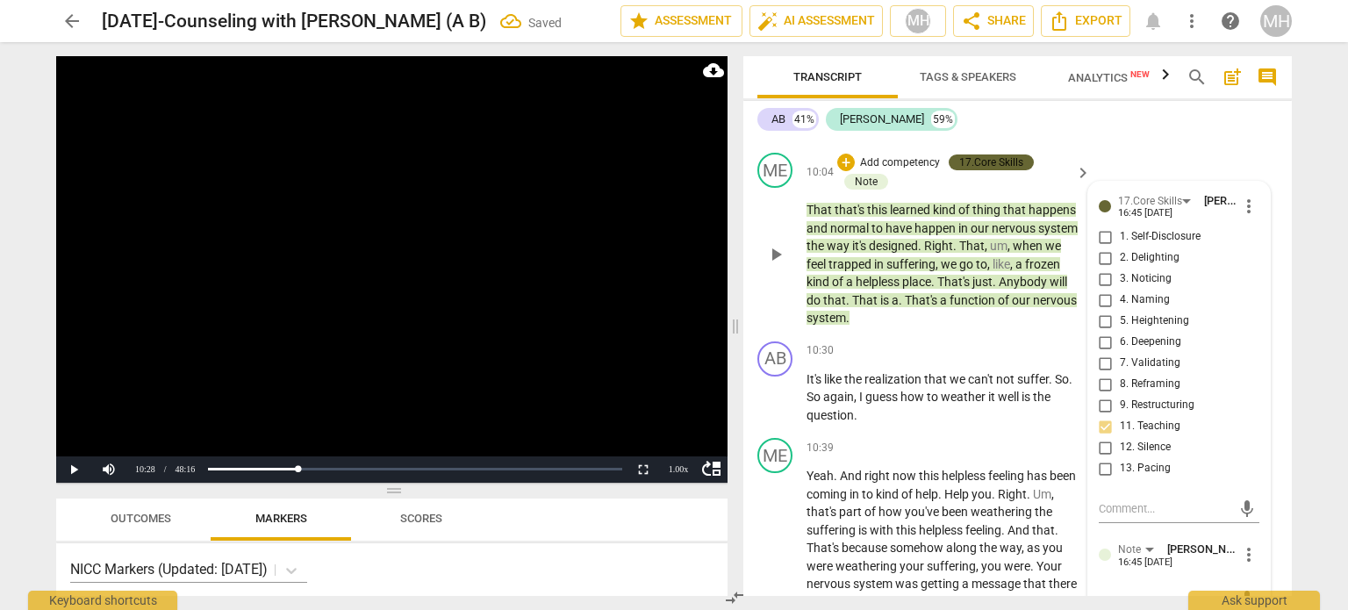
click at [1153, 592] on textarea at bounding box center [1165, 600] width 133 height 17
type textarea "p"
type textarea "ps"
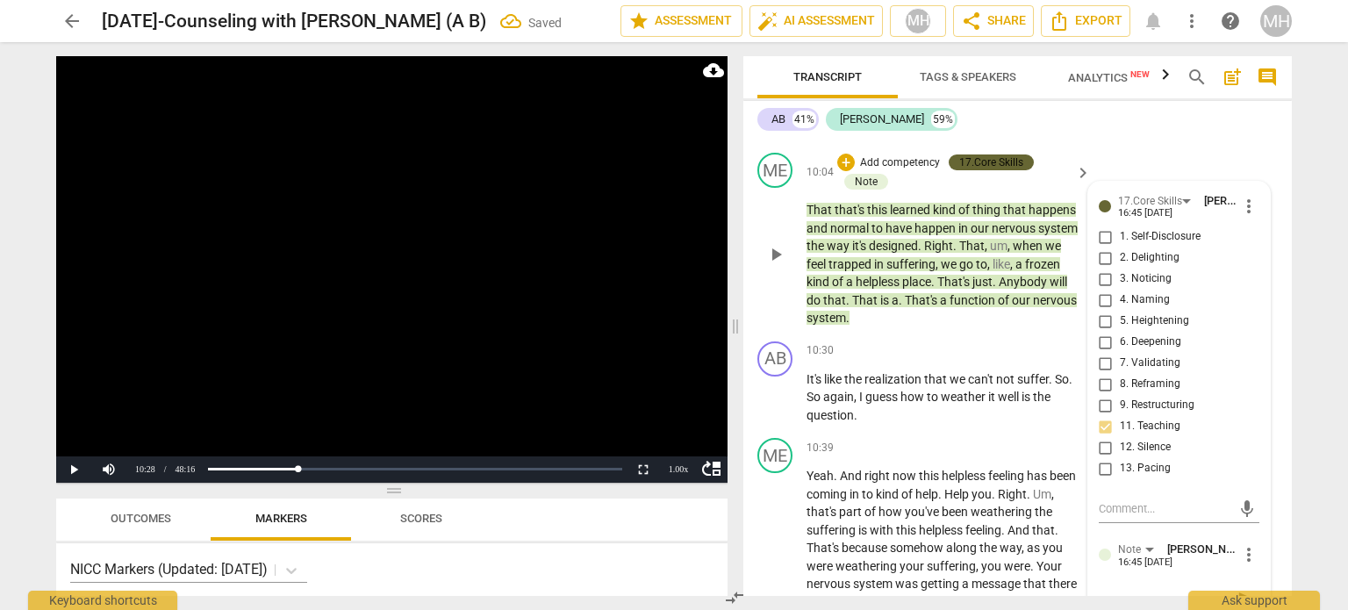
type textarea "psy"
type textarea "psyc"
type textarea "psych"
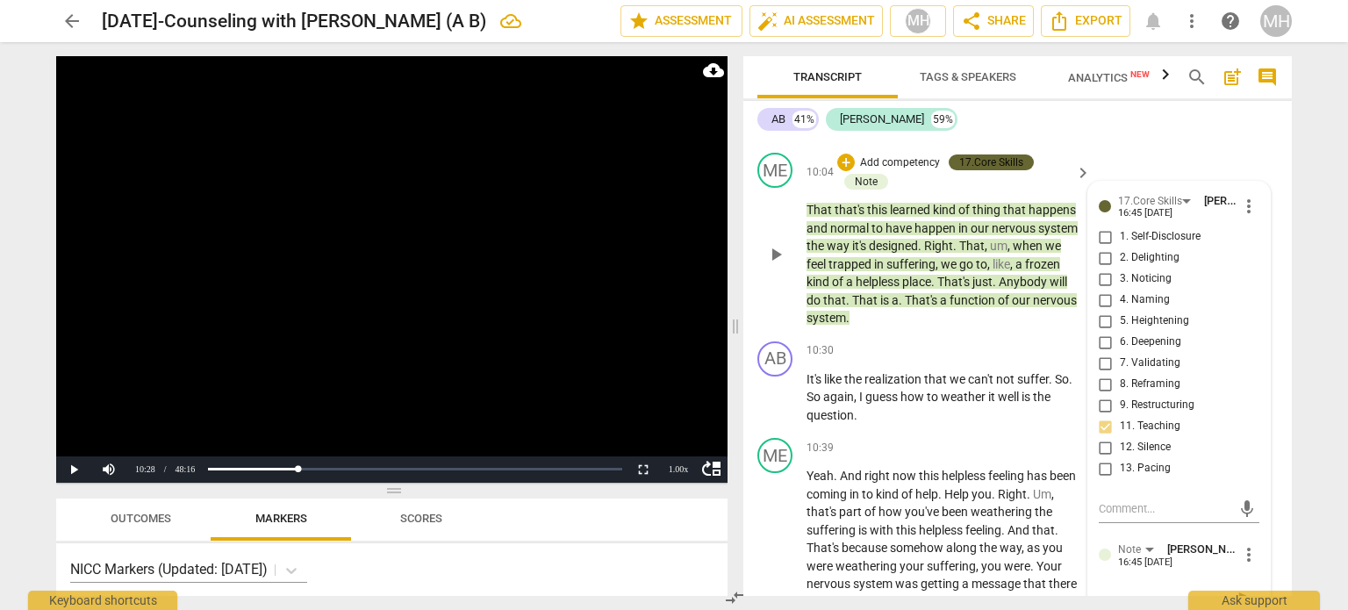
type textarea "psych"
type textarea "psycho"
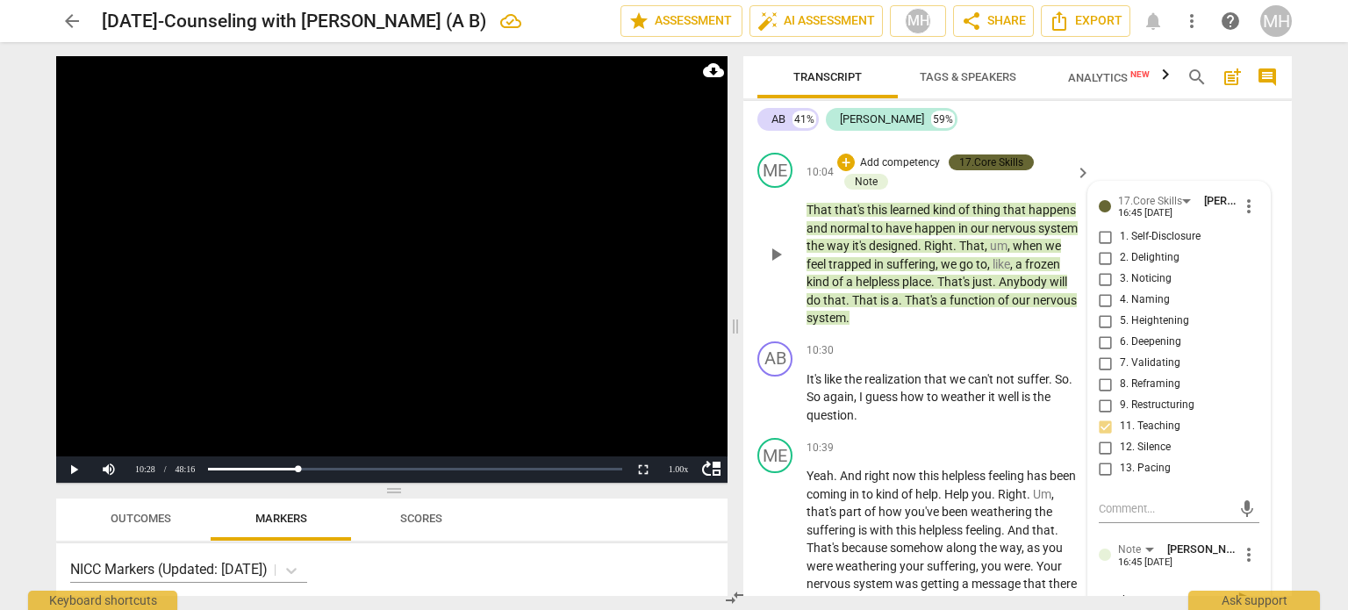
type textarea "psycho e"
type textarea "psycho ed"
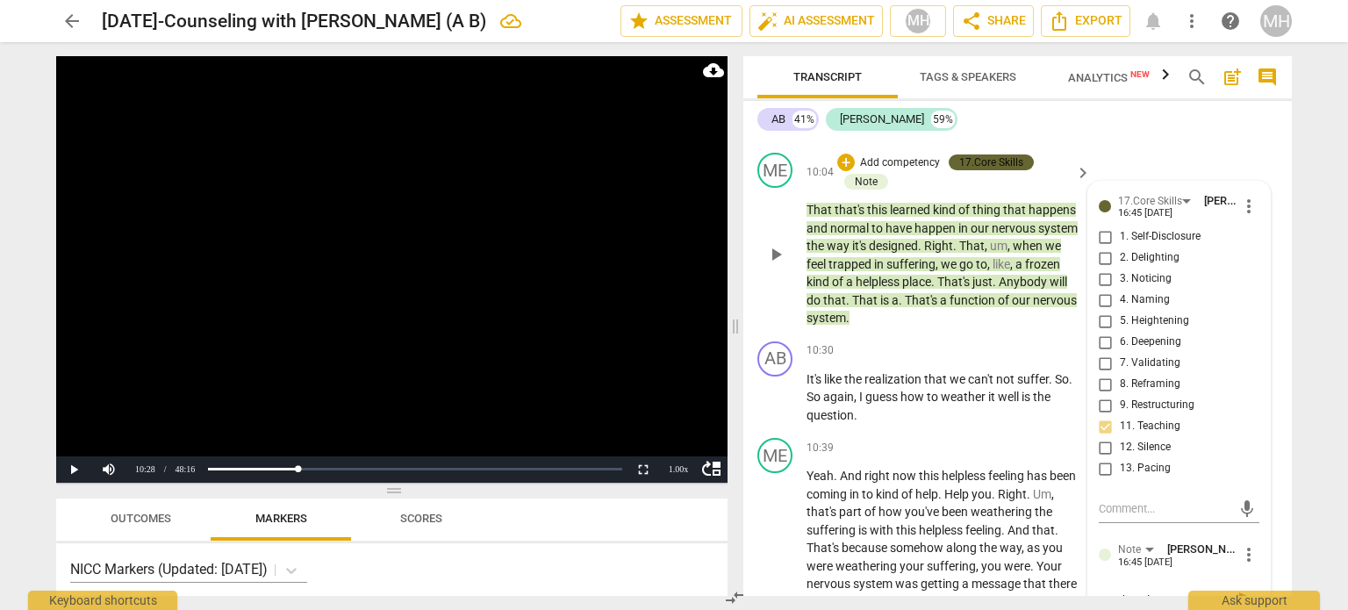
type textarea "psycho ed"
type textarea "psycho ed o"
type textarea "psycho ed on"
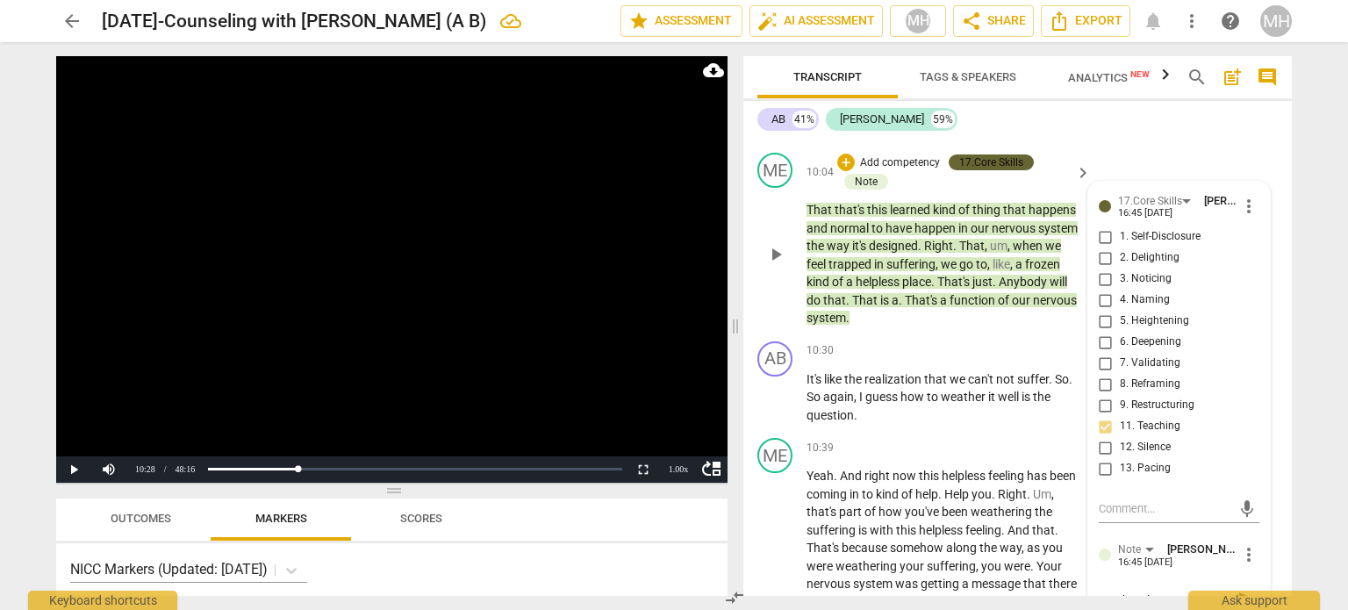
type textarea "psycho ed on"
type textarea "psycho ed on t"
type textarea "psycho ed on tr"
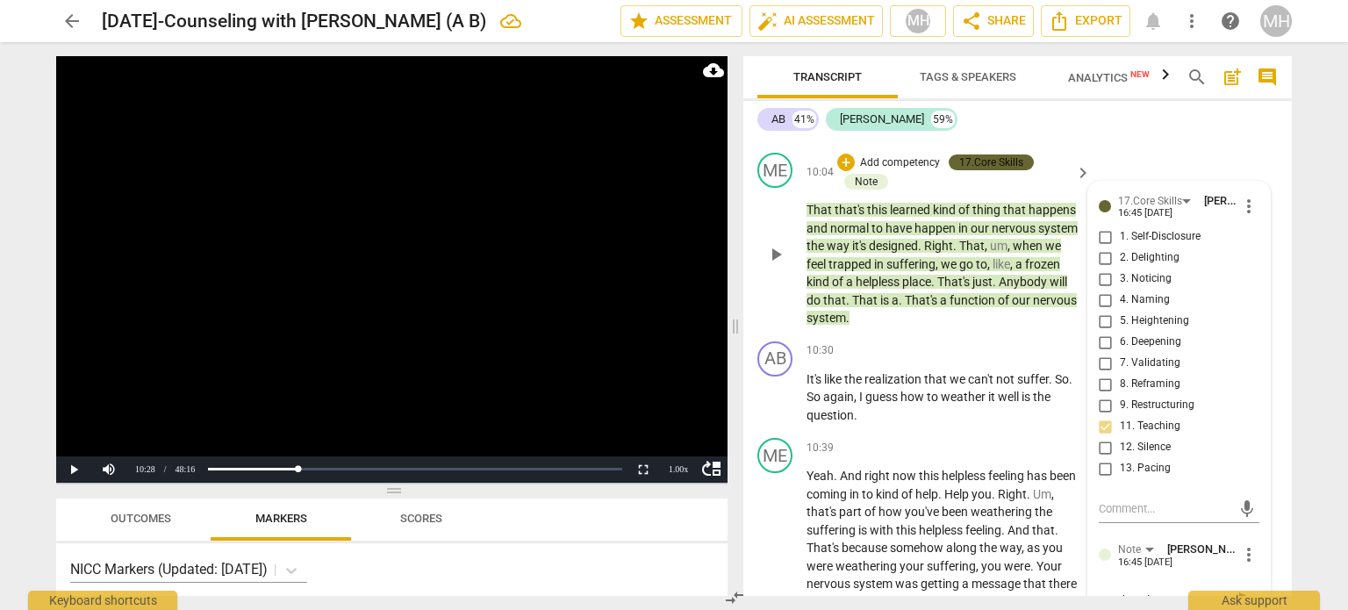
type textarea "psycho ed on tr"
type textarea "psycho ed on t"
type textarea "psycho ed on"
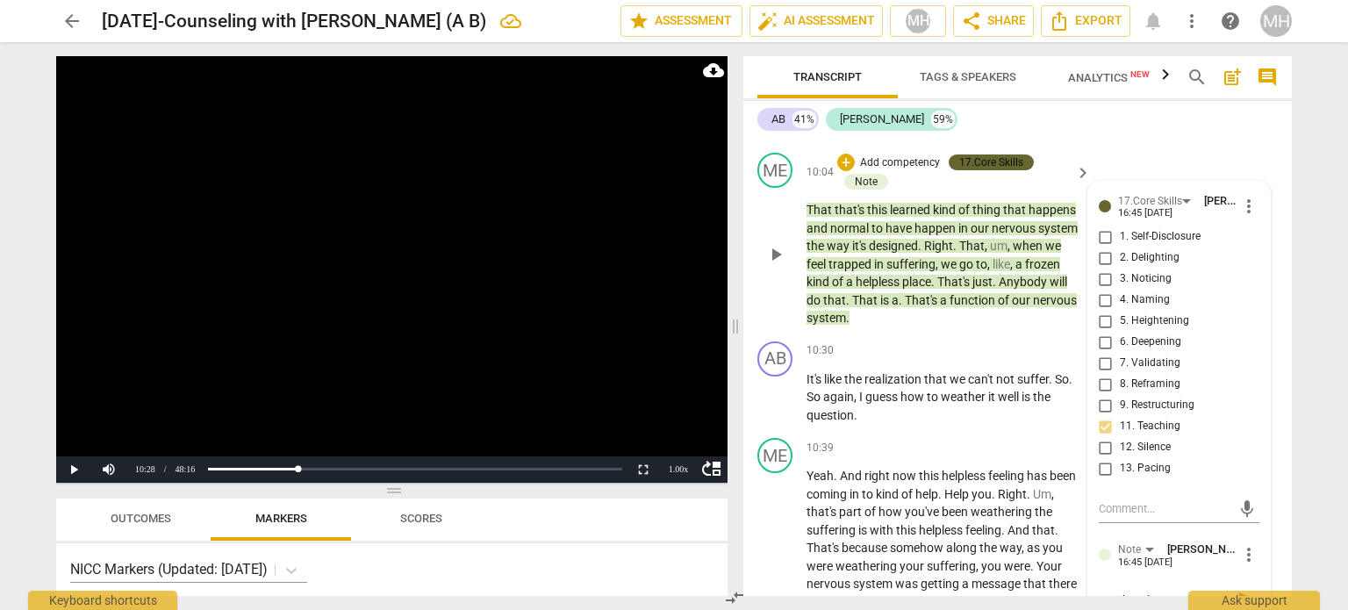
type textarea "psycho ed on t"
type textarea "psycho ed on th"
type textarea "psycho ed on the"
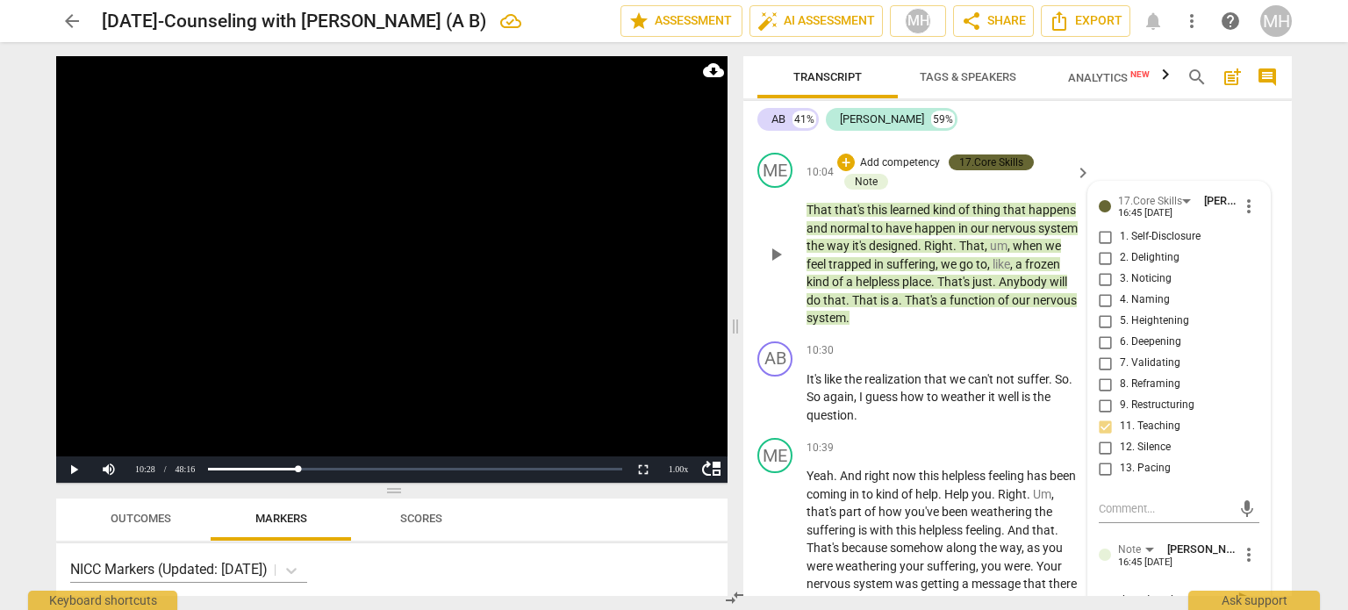
type textarea "psycho ed on the"
type textarea "psycho ed on the i"
type textarea "psycho ed on the im"
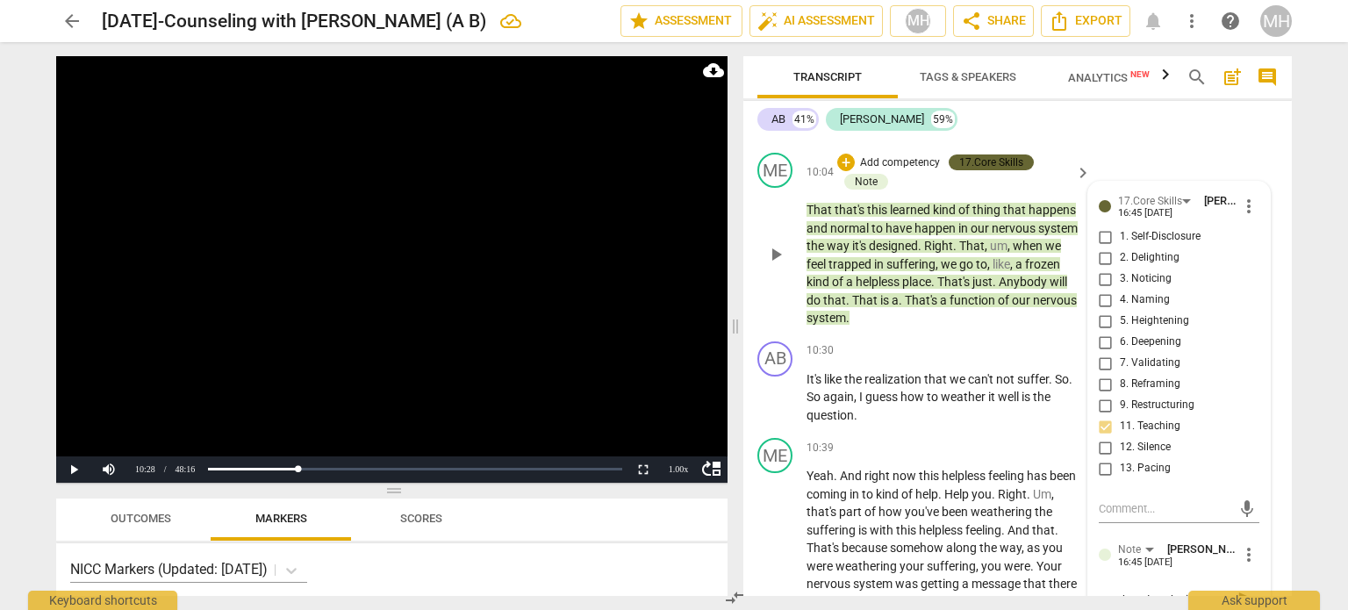
type textarea "psycho ed on the imp"
type textarea "psycho ed on the impa"
type textarea "psycho ed on the impac"
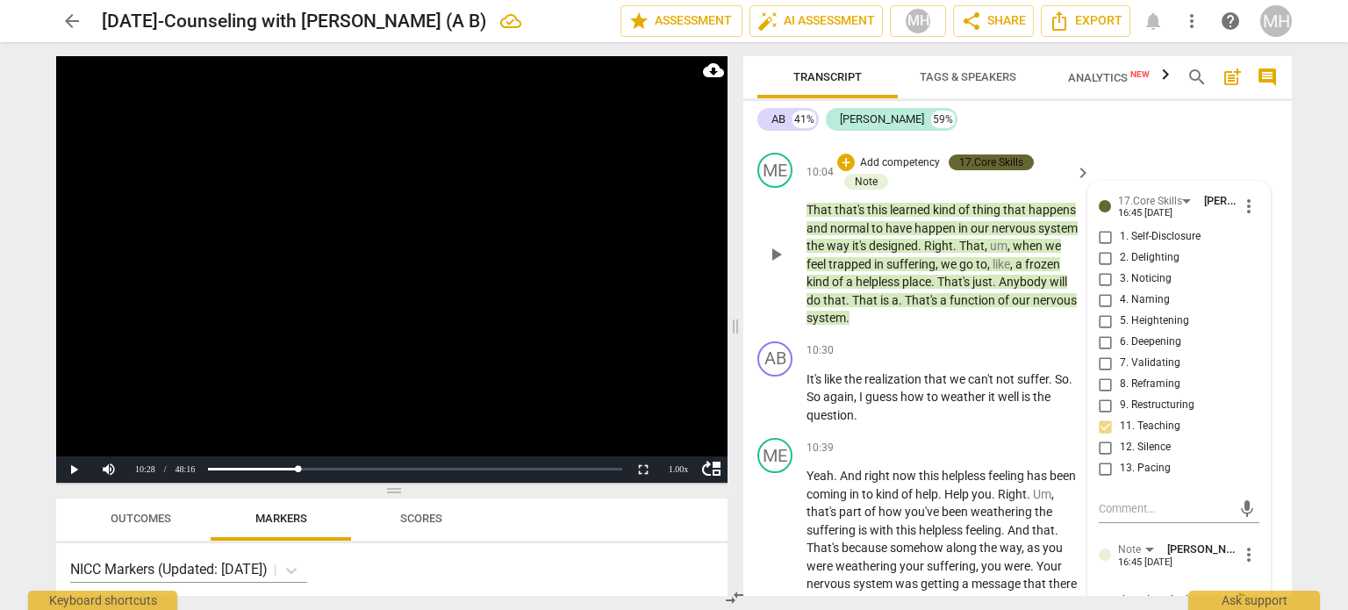
type textarea "psycho ed on the impac"
type textarea "psycho ed on the impact"
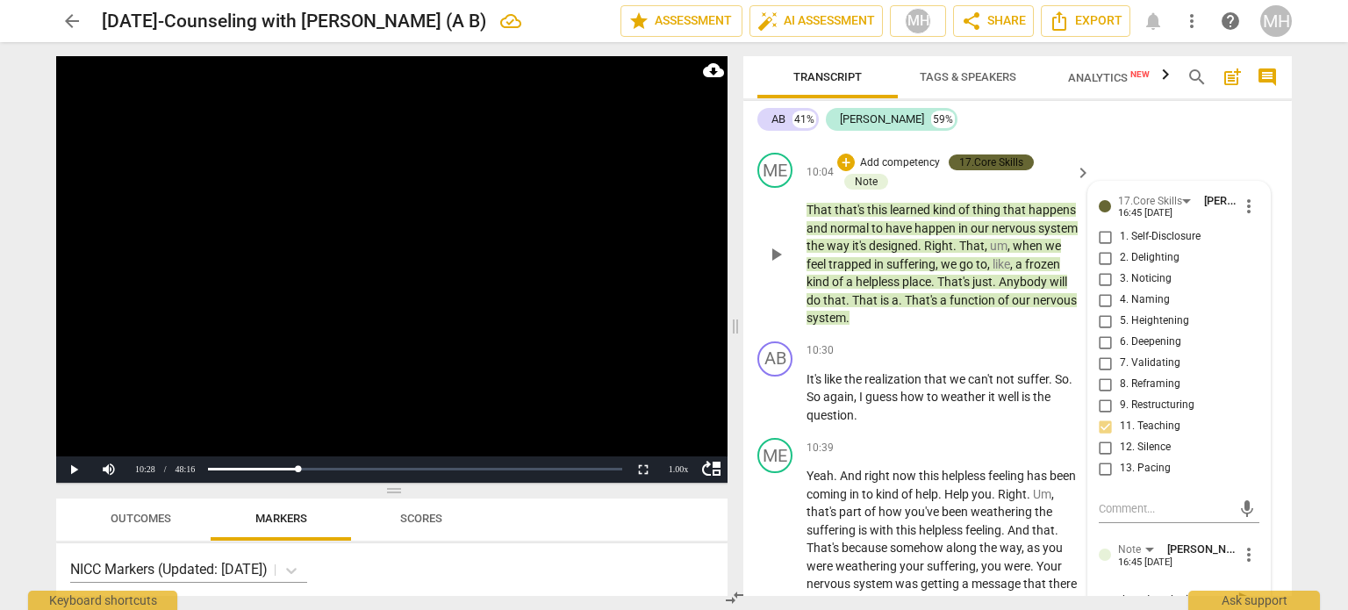
type textarea "psycho ed on the impact o"
type textarea "psycho ed on the impact of"
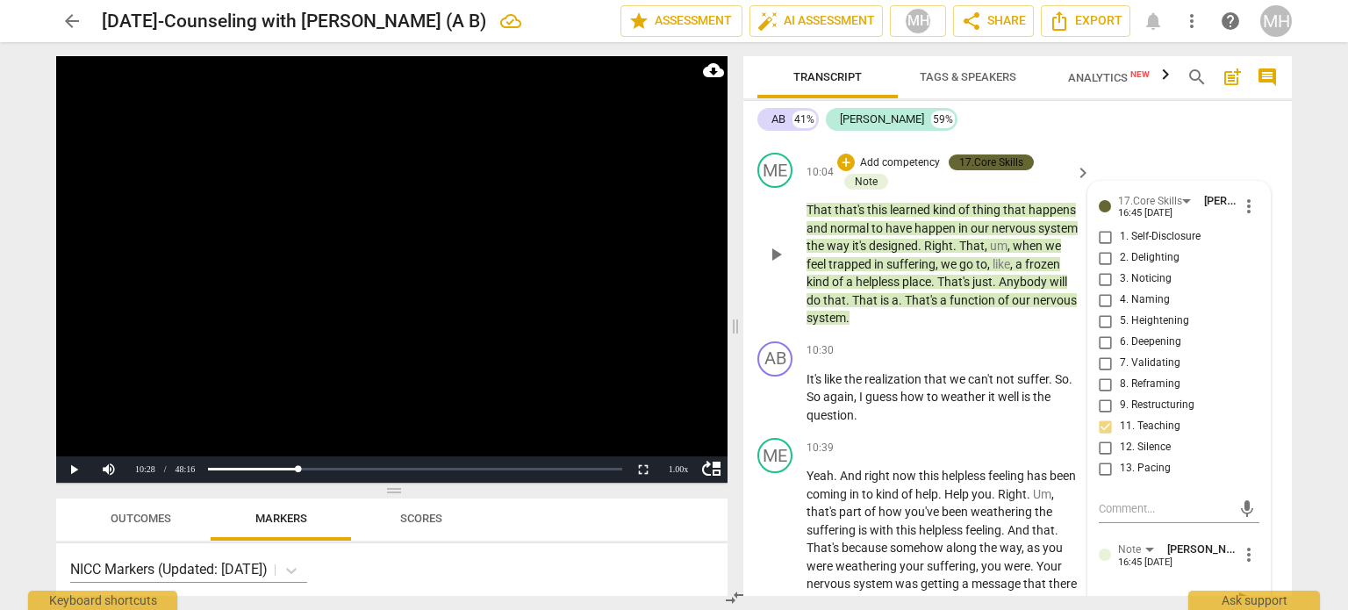
type textarea "psycho ed on the impact of"
type textarea "psycho ed on the impact of t"
type textarea "psycho ed on the impact of tr"
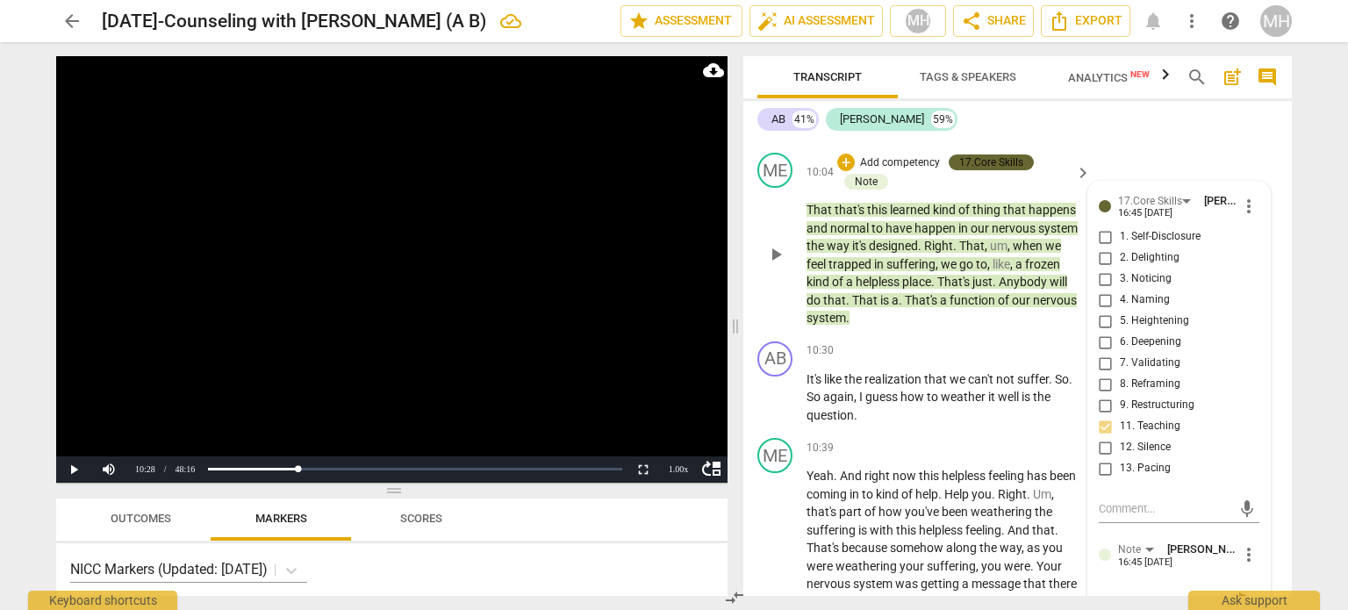
type textarea "psycho ed on the impact of tr"
type textarea "psycho ed on the impact of tru"
type textarea "psycho ed on the impact of trua"
type textarea "psycho ed on the impact of truam"
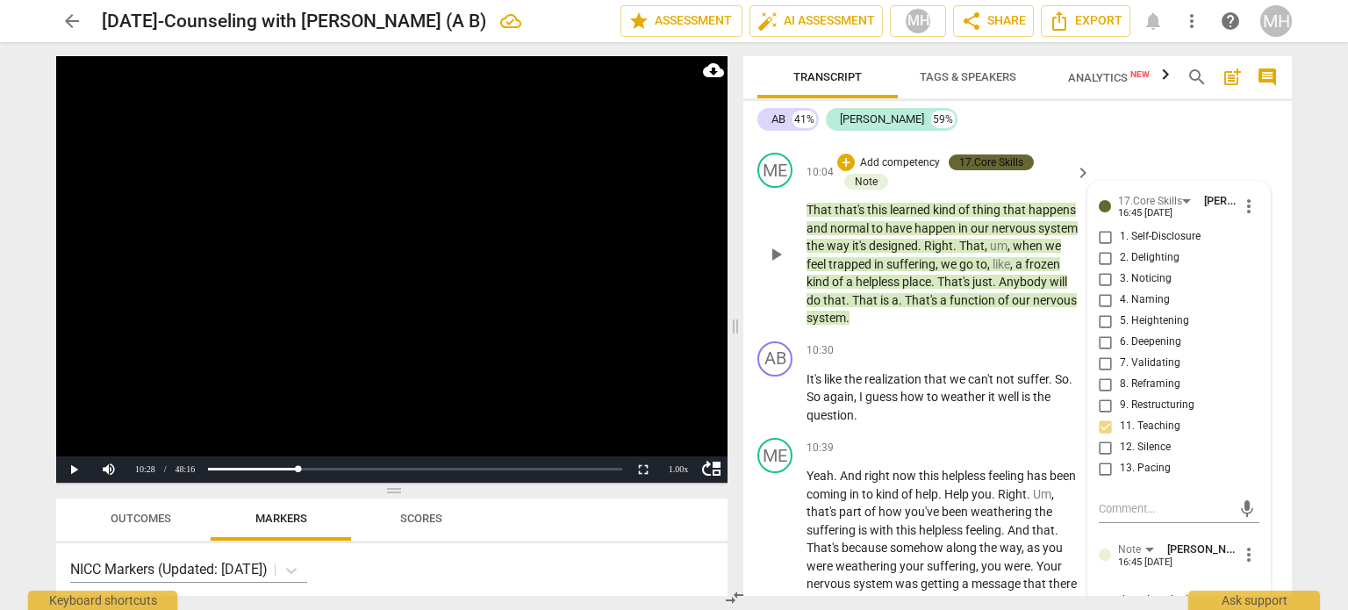
scroll to position [0, 0]
type textarea "psycho ed on the impact of truama"
type textarea "psycho ed on the impact of truam"
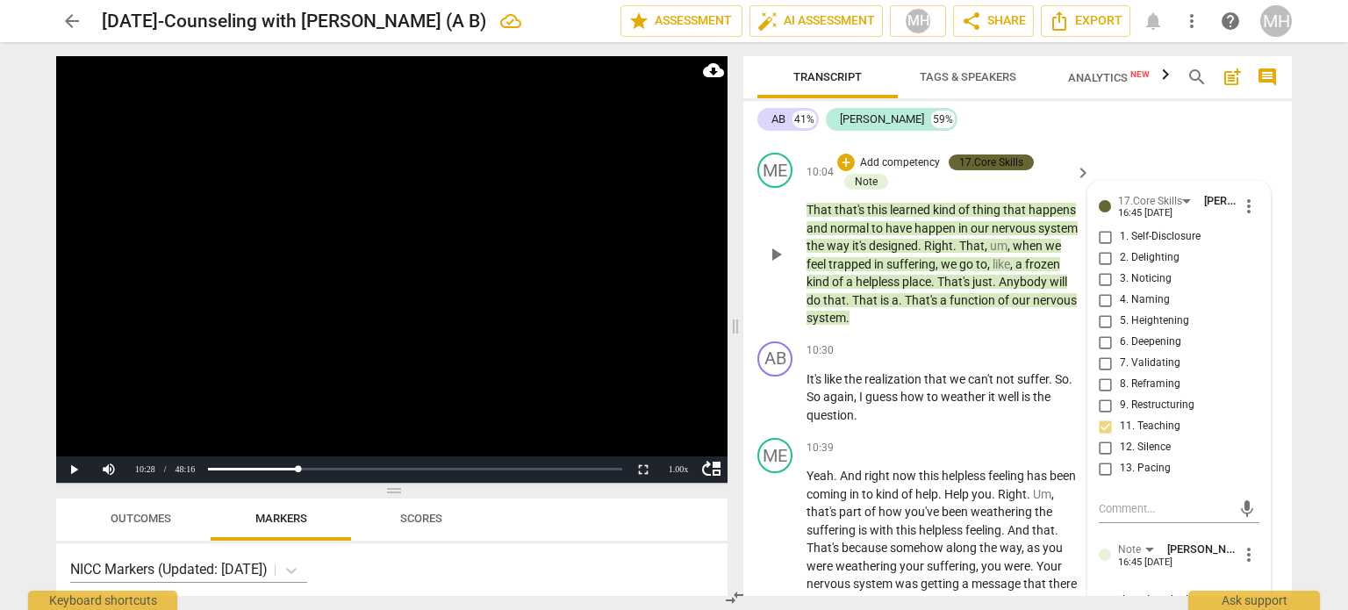
type textarea "psycho ed on the impact of trua"
type textarea "psycho ed on the impact of tru"
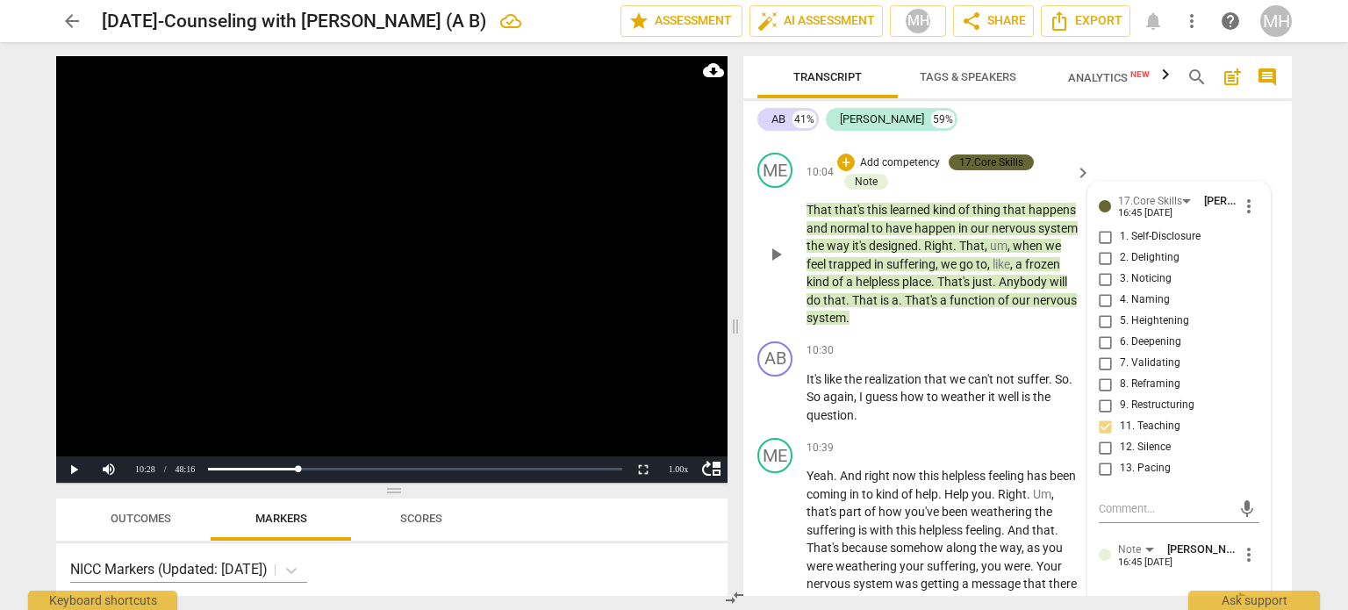
type textarea "psycho ed on the impact of tr"
type textarea "psycho ed on the impact of tra"
type textarea "psycho ed on the impact of trau"
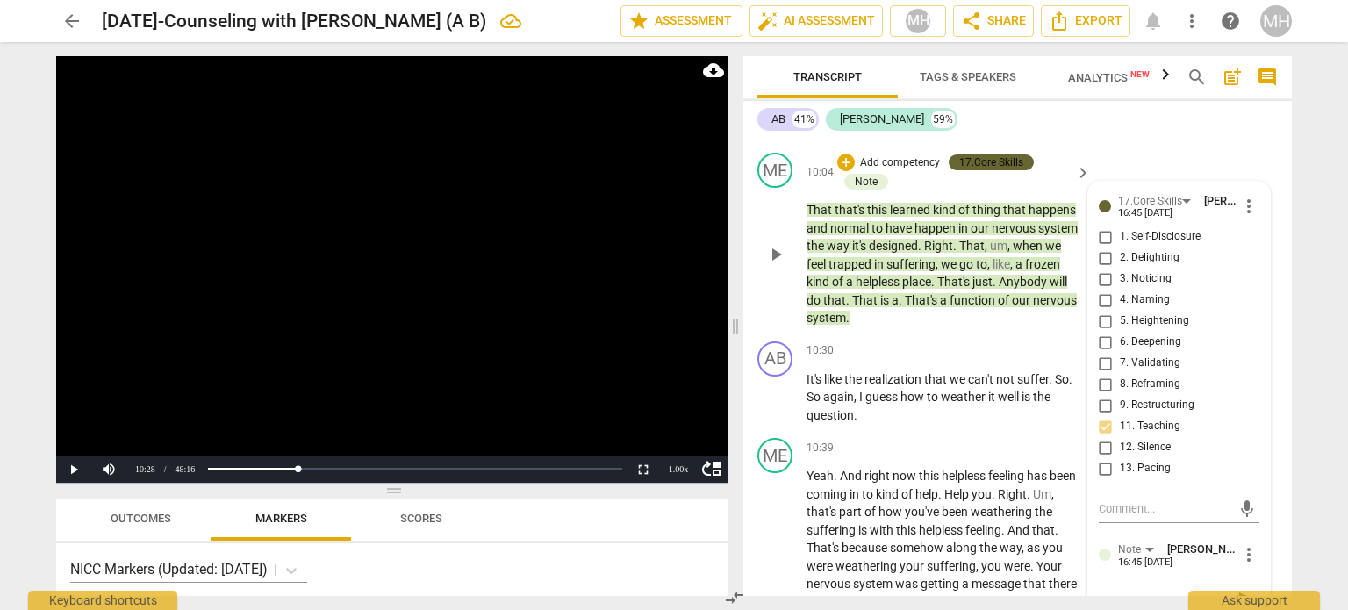
type textarea "psycho ed on the impact of trau"
type textarea "psycho ed on the impact of traum"
type textarea "psycho ed on the impact of trauma"
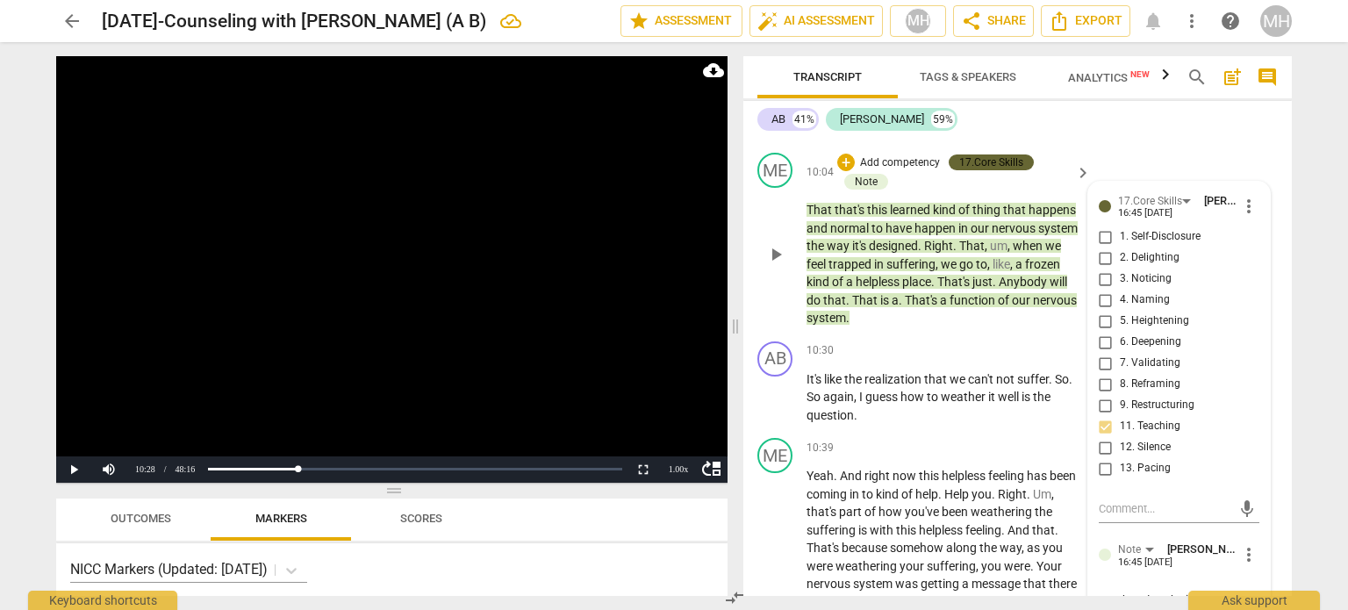
type textarea "psycho ed on the impact of trauma"
click at [1238, 599] on span "send" at bounding box center [1247, 608] width 19 height 19
click at [639, 312] on video at bounding box center [391, 269] width 671 height 427
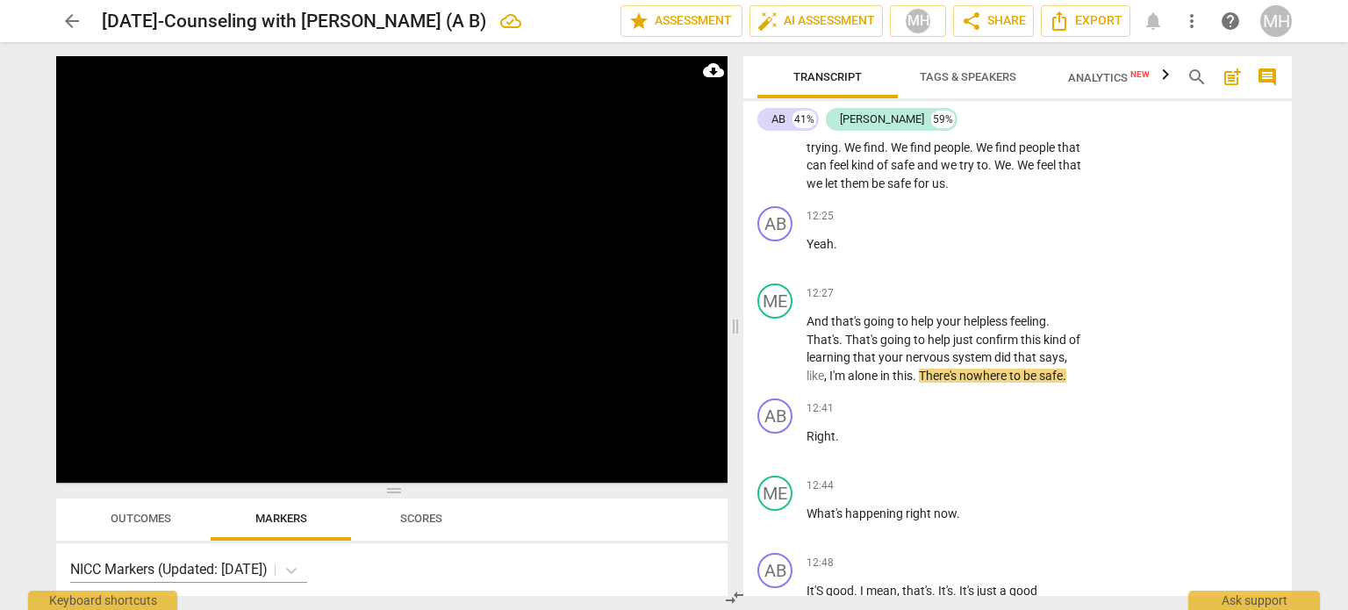
scroll to position [7265, 0]
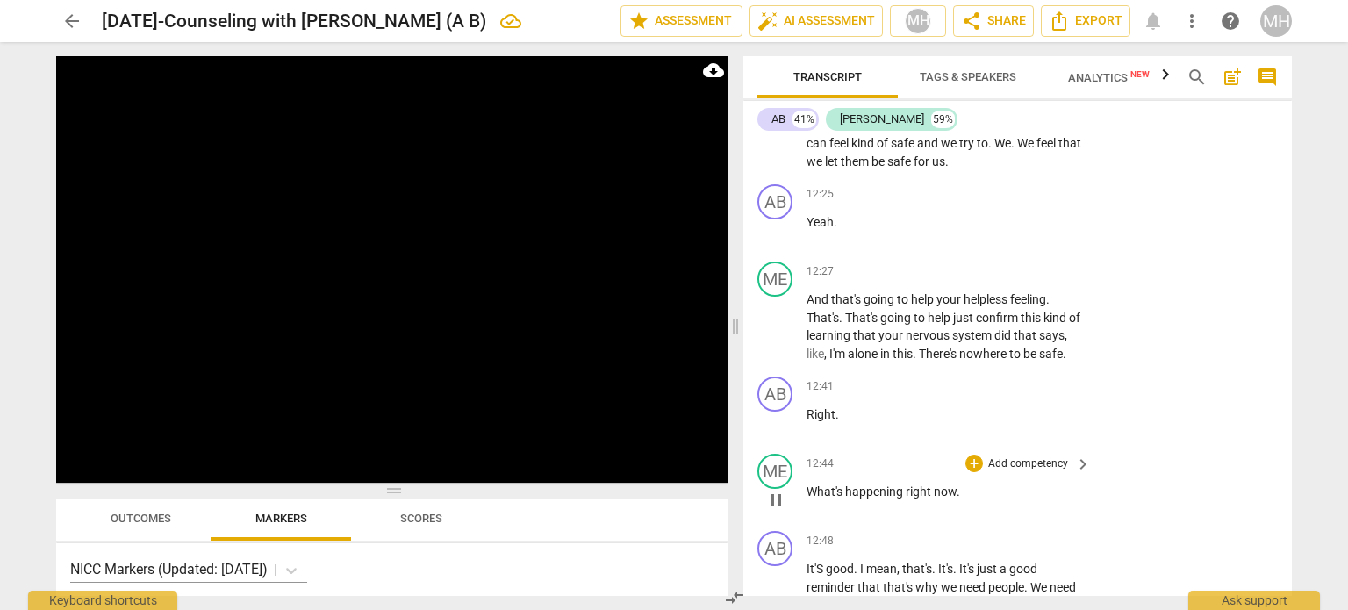
click at [1027, 456] on p "Add competency" at bounding box center [1028, 464] width 83 height 16
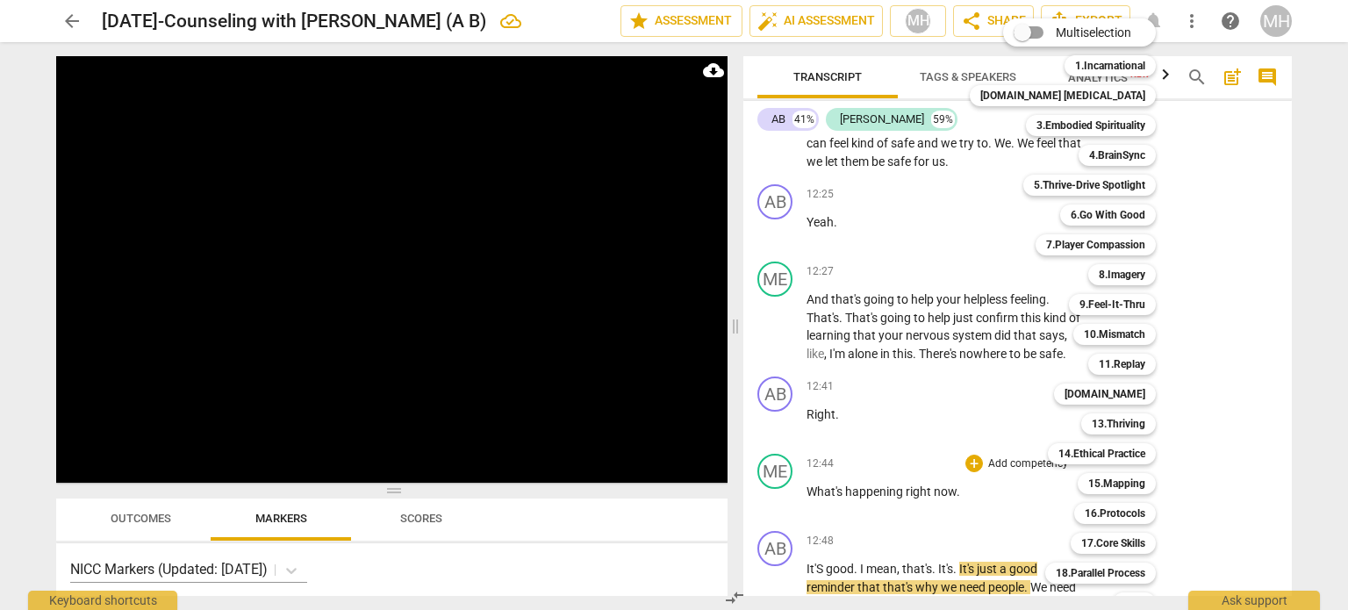
click at [1194, 382] on div at bounding box center [674, 305] width 1348 height 610
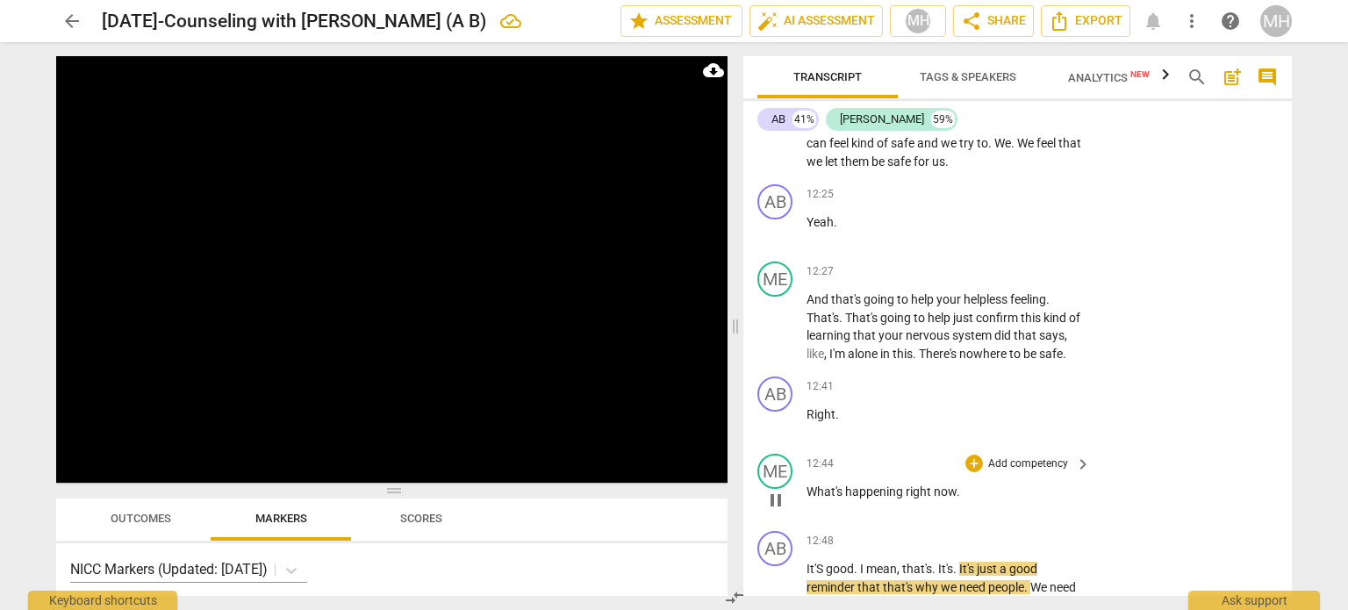
click at [1036, 454] on div "+ Add competency keyboard_arrow_right" at bounding box center [1027, 463] width 131 height 19
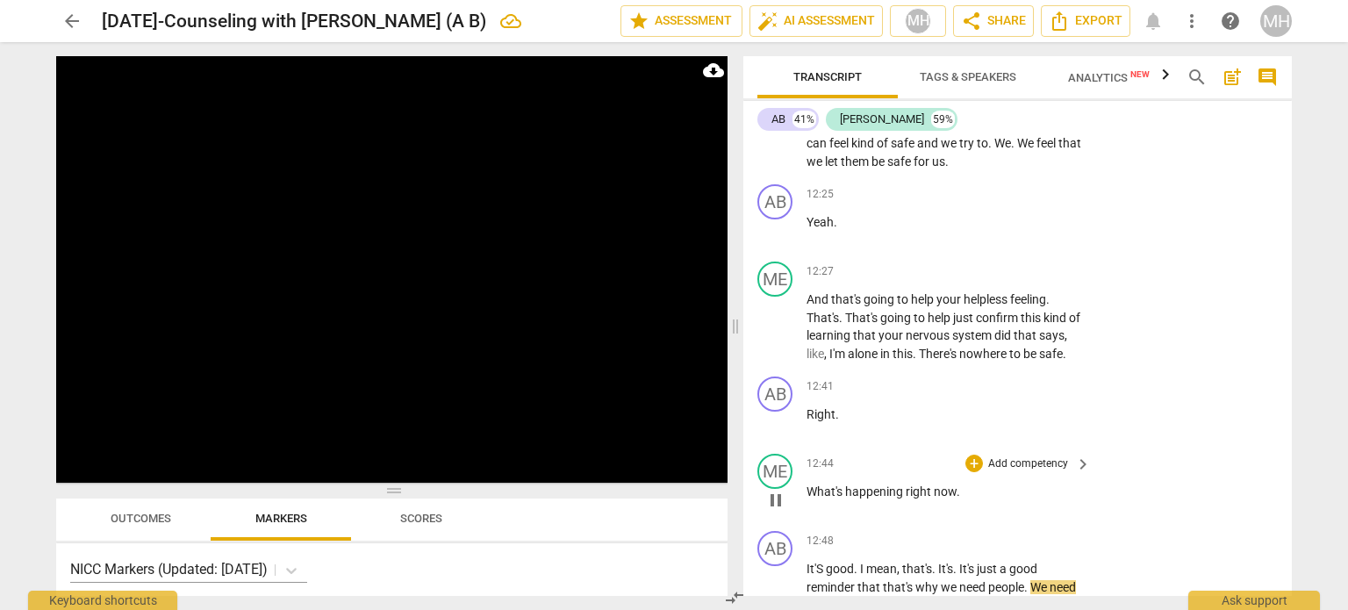
click at [1044, 456] on p "Add competency" at bounding box center [1028, 464] width 83 height 16
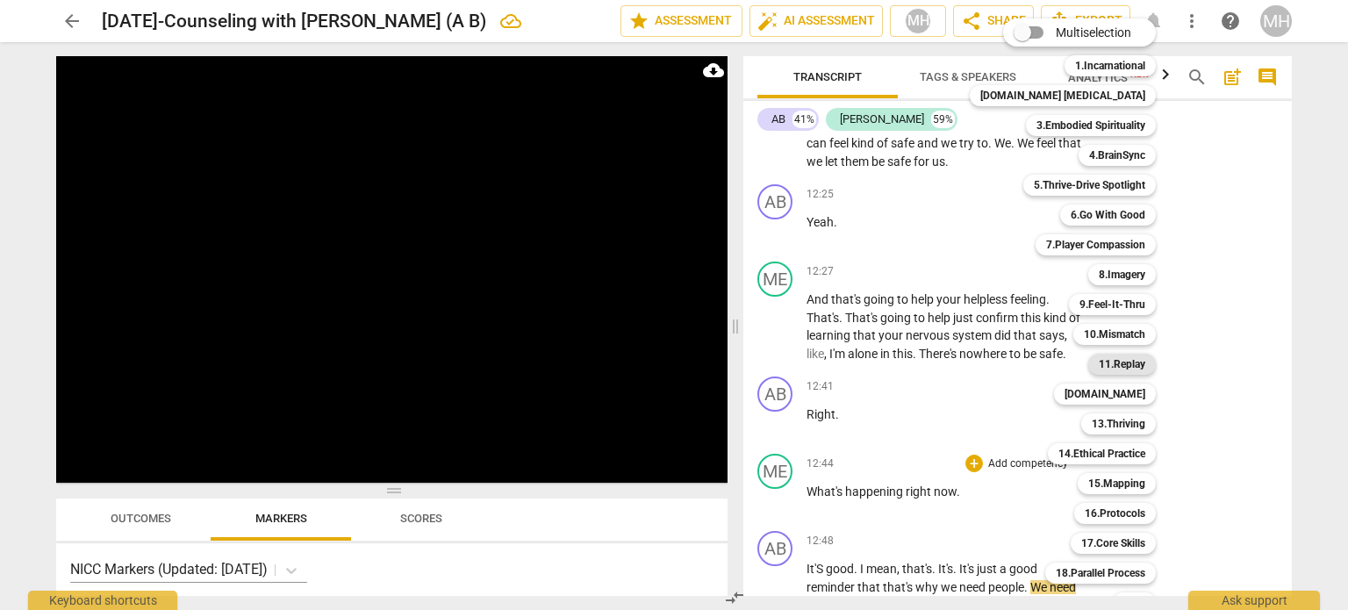
click at [1102, 362] on b "11.Replay" at bounding box center [1122, 364] width 47 height 21
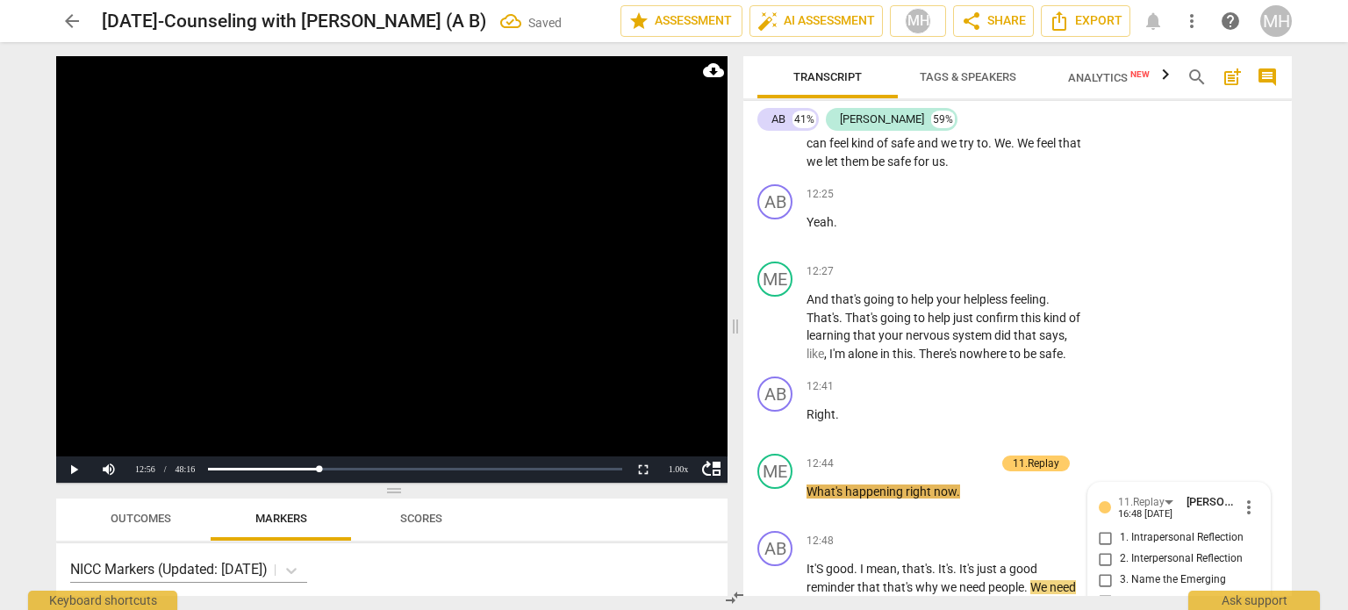
scroll to position [7523, 0]
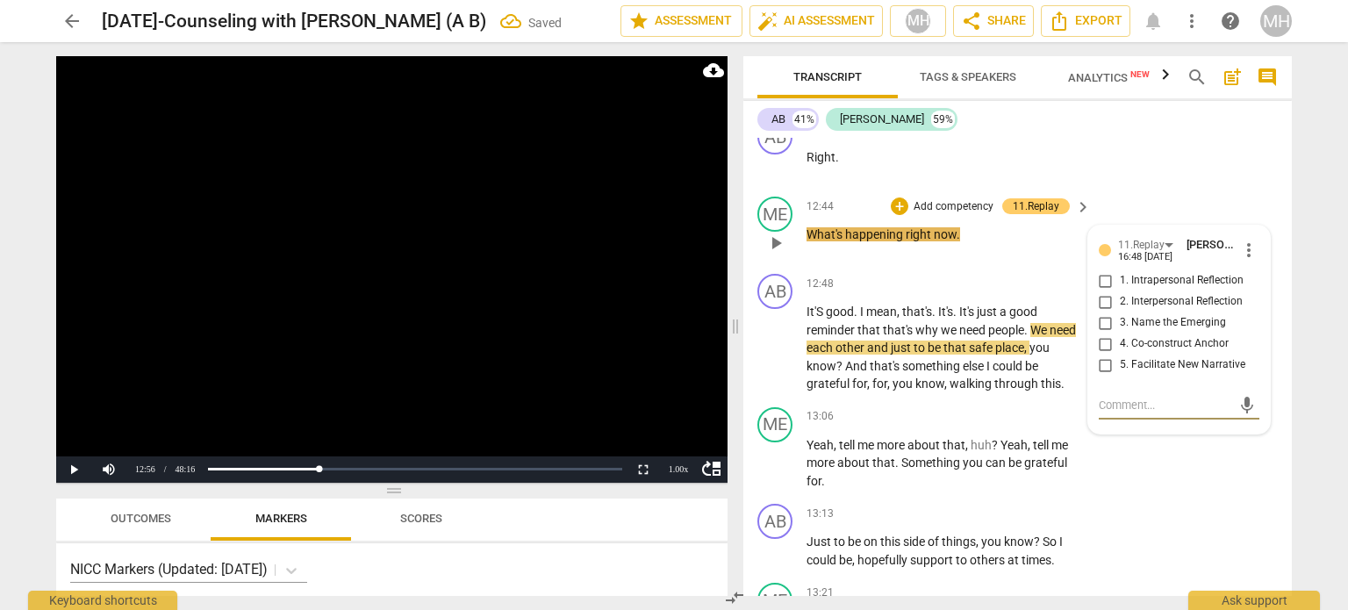
click at [1099, 270] on input "1. Intrapersonal Reflection" at bounding box center [1106, 280] width 28 height 21
checkbox input "true"
click at [628, 358] on video at bounding box center [391, 269] width 671 height 427
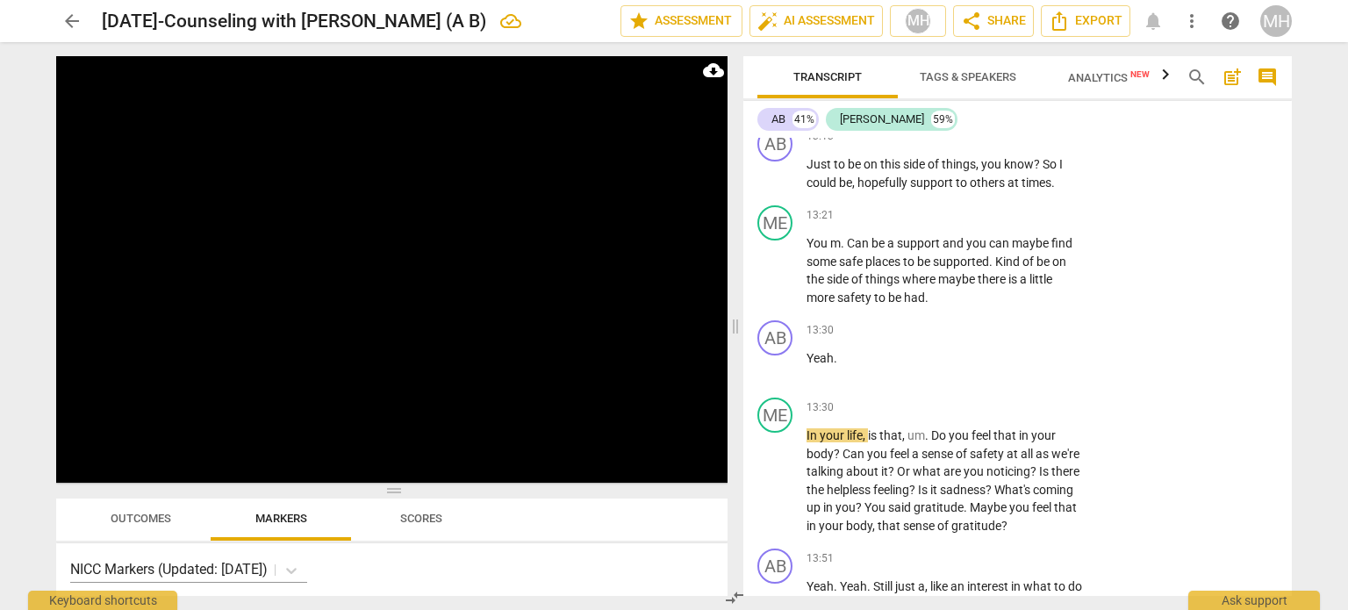
scroll to position [7901, 0]
click at [1030, 399] on p "Add competency" at bounding box center [1028, 407] width 83 height 16
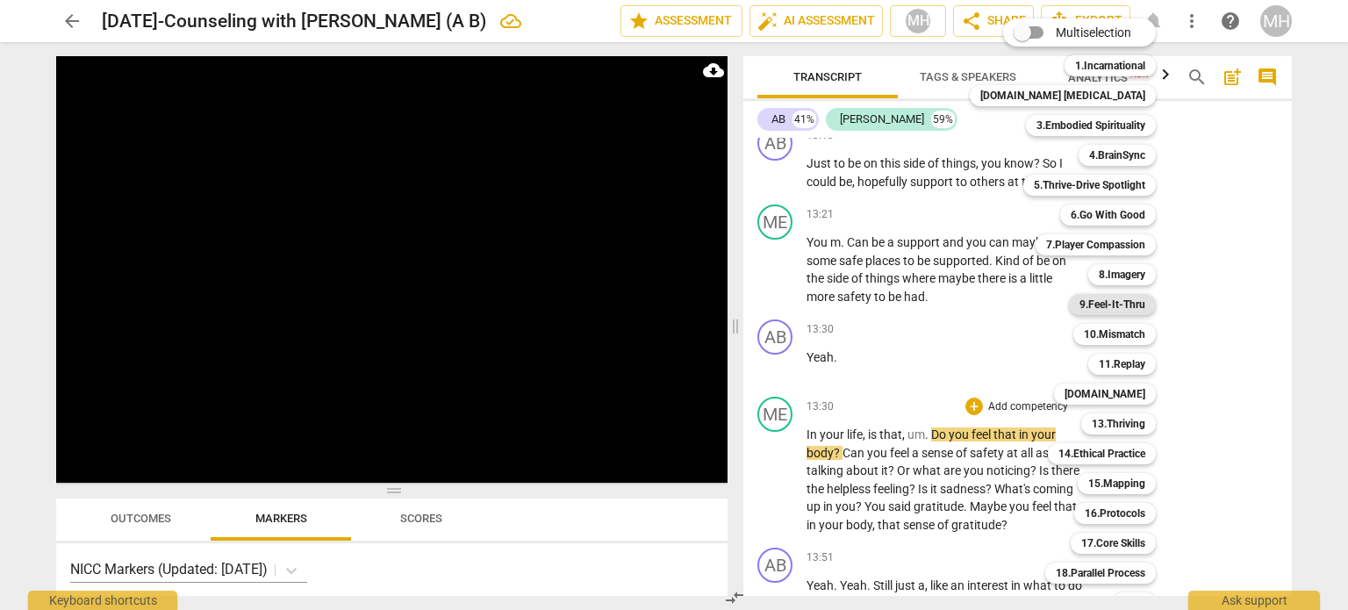
click at [1082, 301] on b "9.Feel-It-Thru" at bounding box center [1113, 304] width 66 height 21
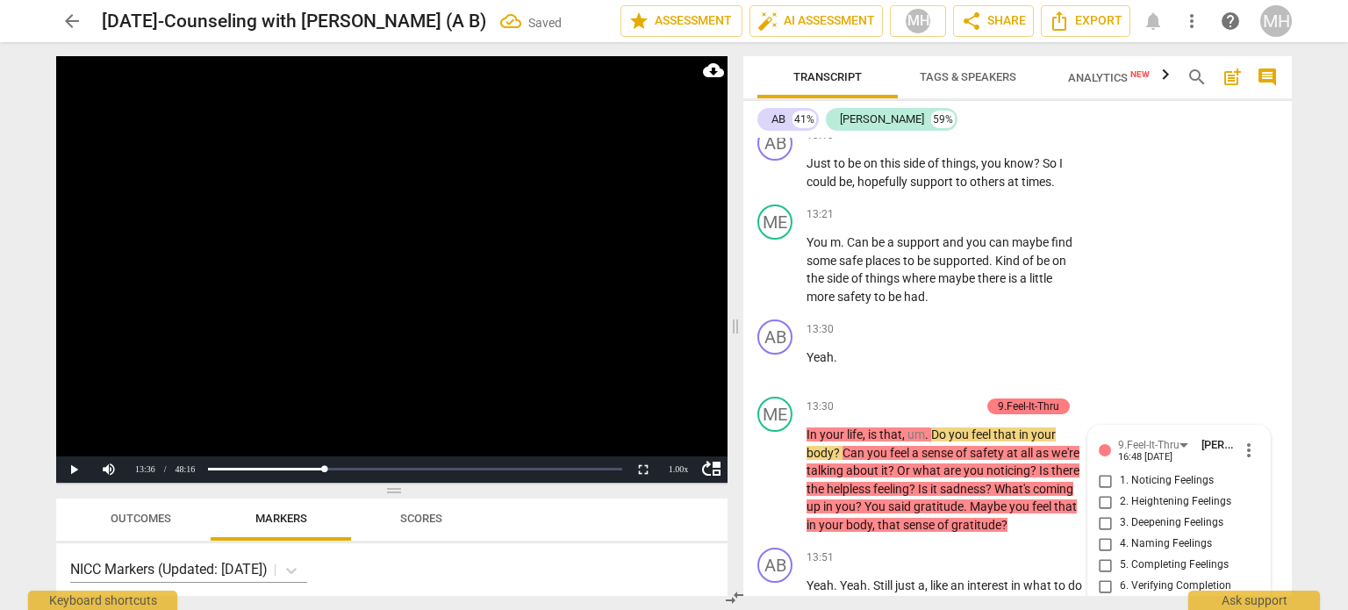
scroll to position [8141, 0]
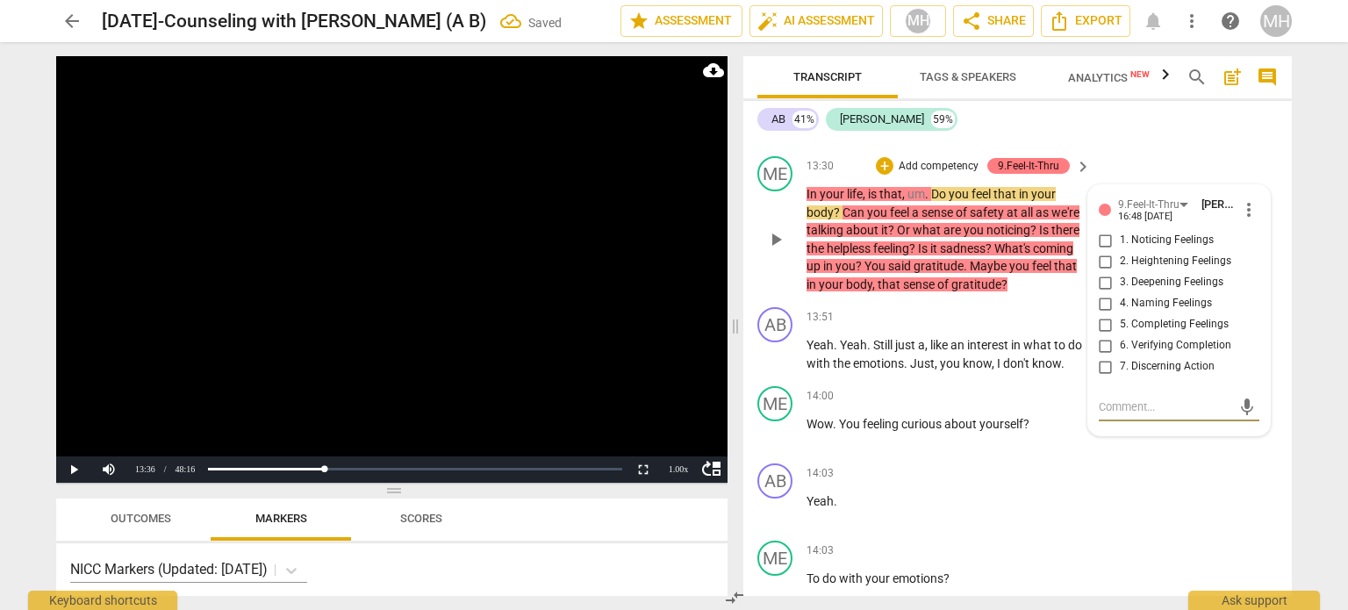
click at [1101, 335] on input "6. Verifying Completion" at bounding box center [1106, 345] width 28 height 21
checkbox input "true"
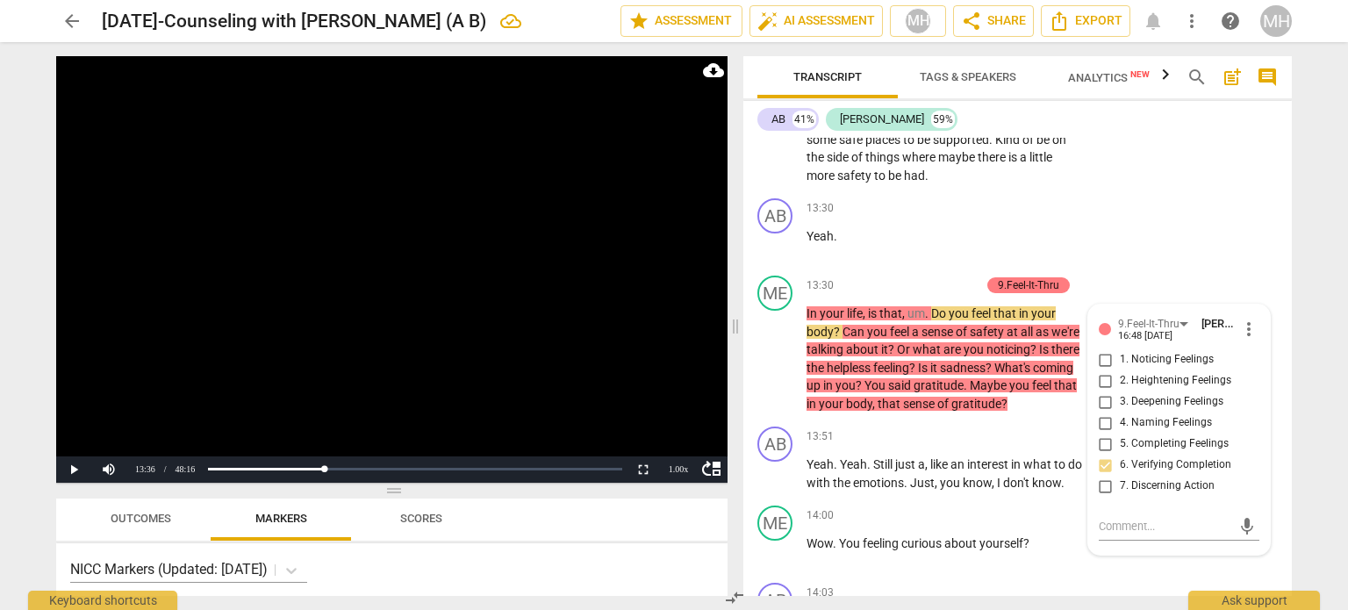
scroll to position [8020, 0]
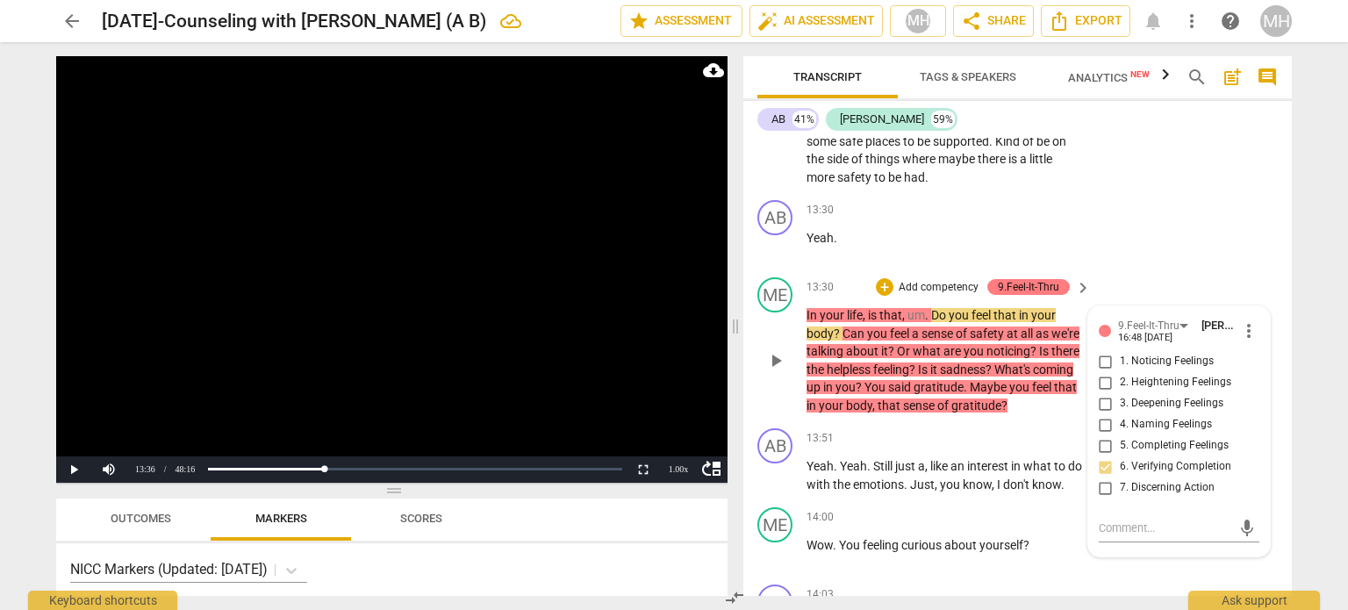
click at [1238, 320] on span "more_vert" at bounding box center [1248, 330] width 21 height 21
click at [1255, 326] on li "Delete" at bounding box center [1263, 323] width 61 height 33
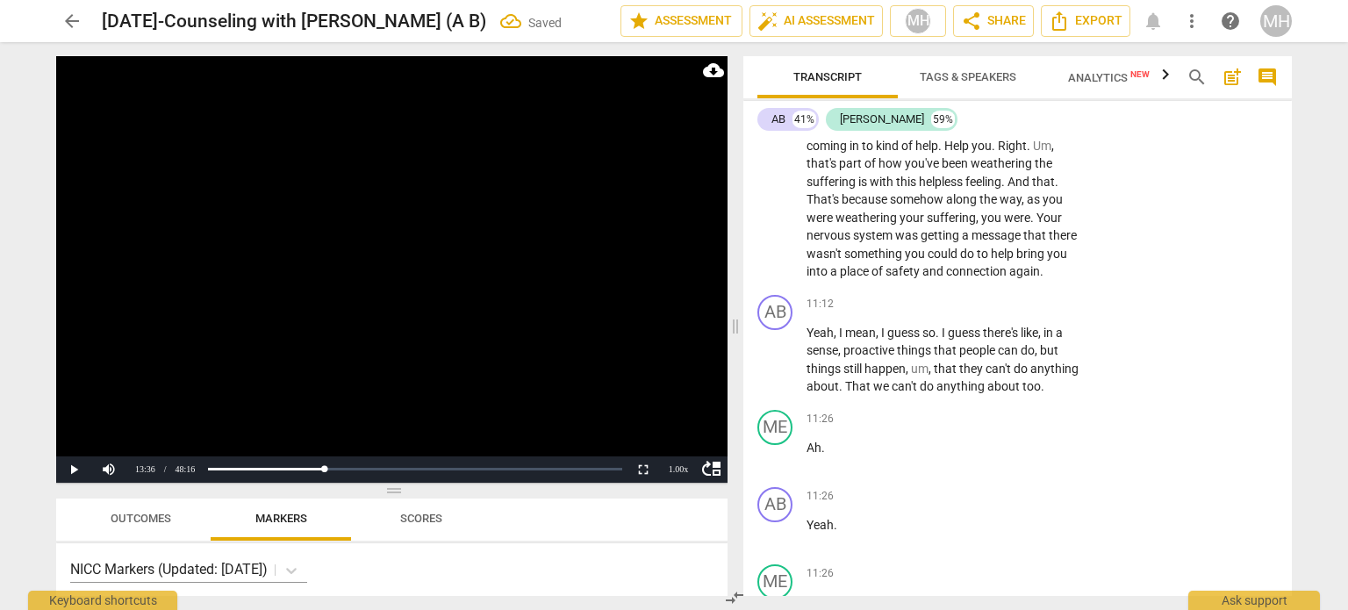
scroll to position [6412, 0]
click at [66, 27] on span "arrow_back" at bounding box center [71, 21] width 21 height 21
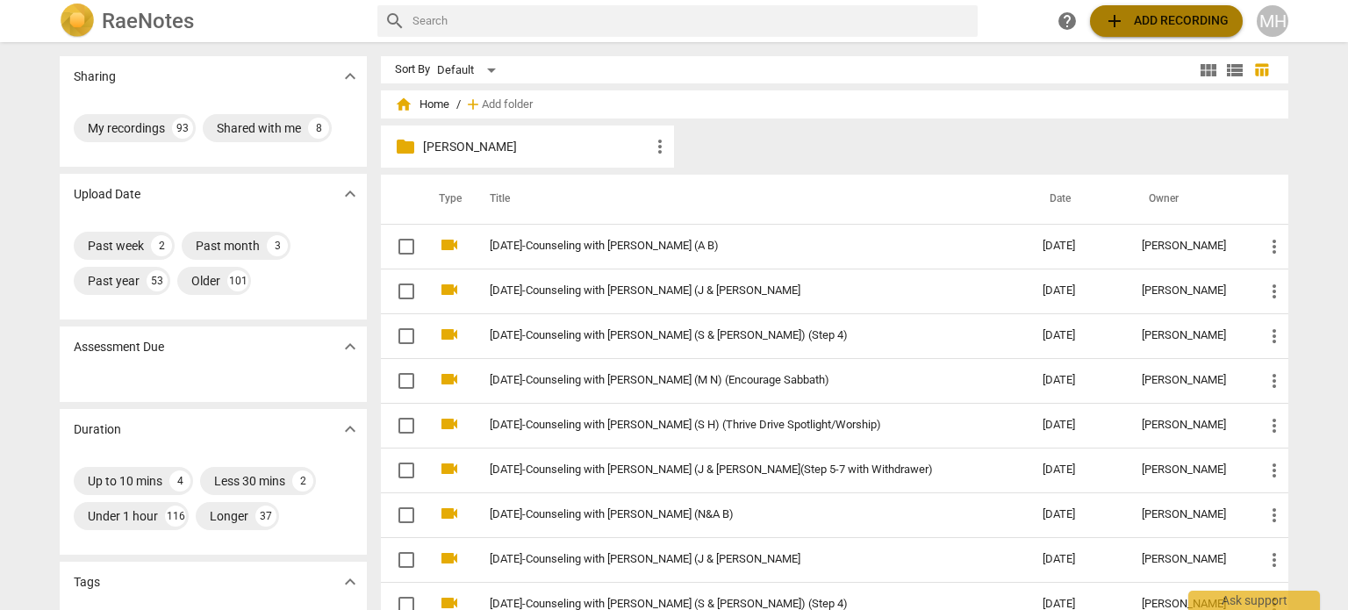
click at [1171, 16] on span "add Add recording" at bounding box center [1166, 21] width 125 height 21
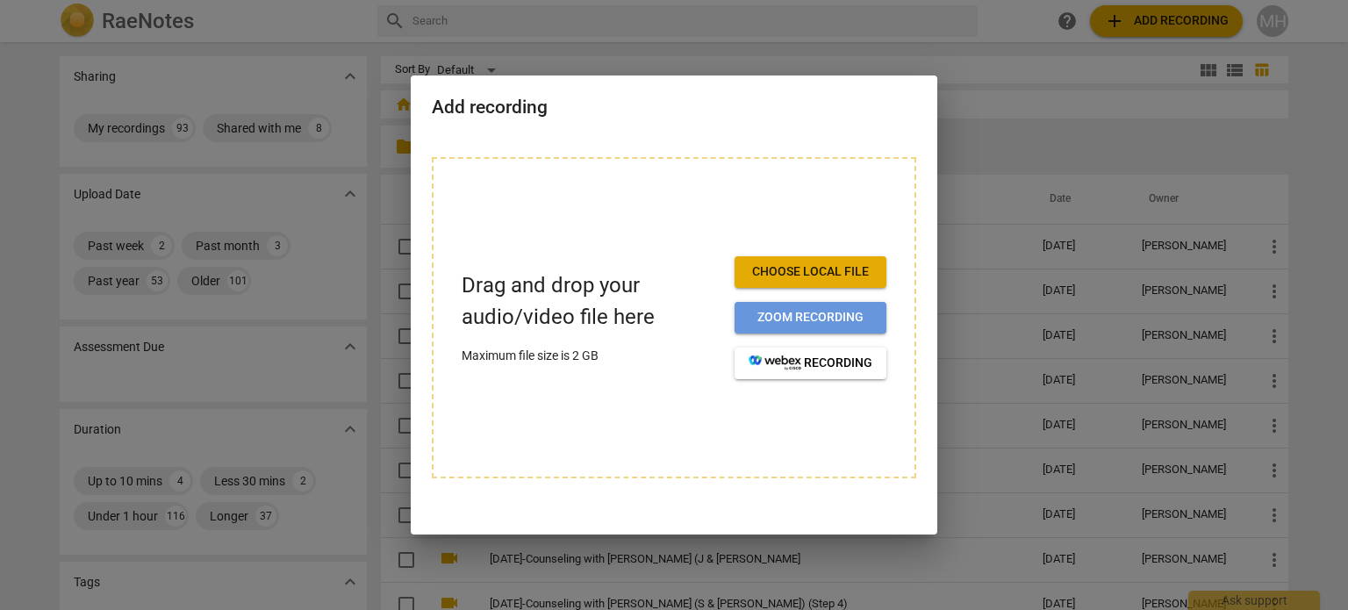
click at [866, 309] on span "Zoom recording" at bounding box center [811, 318] width 124 height 18
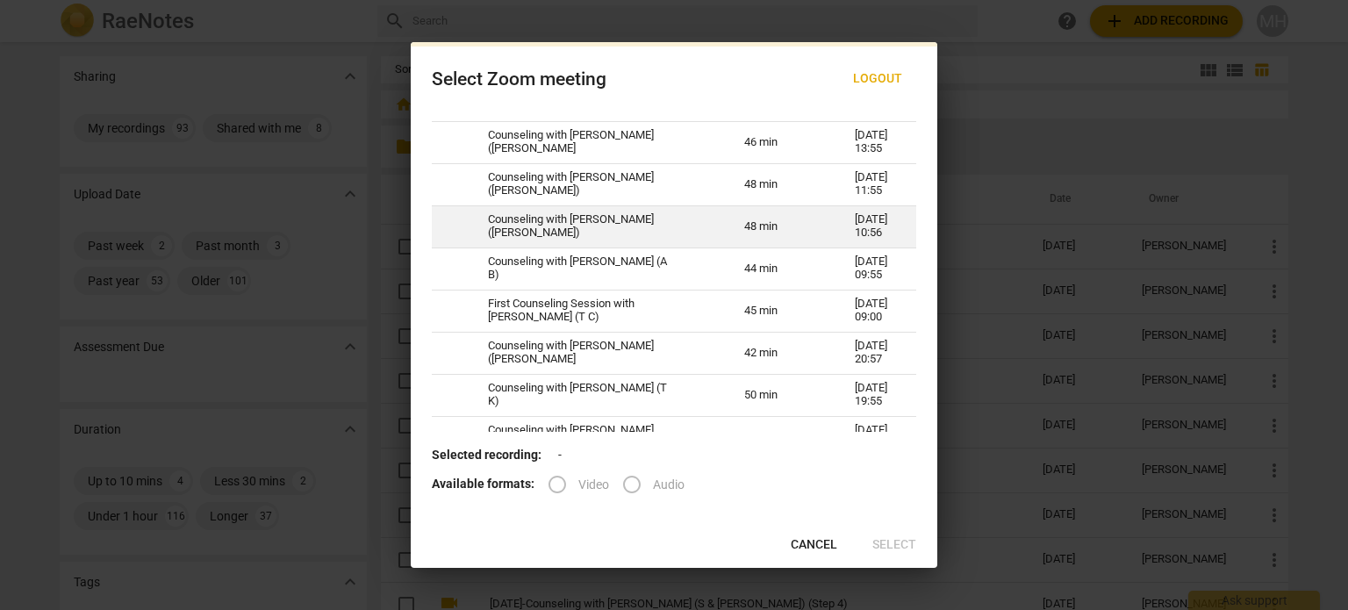
scroll to position [1025, 0]
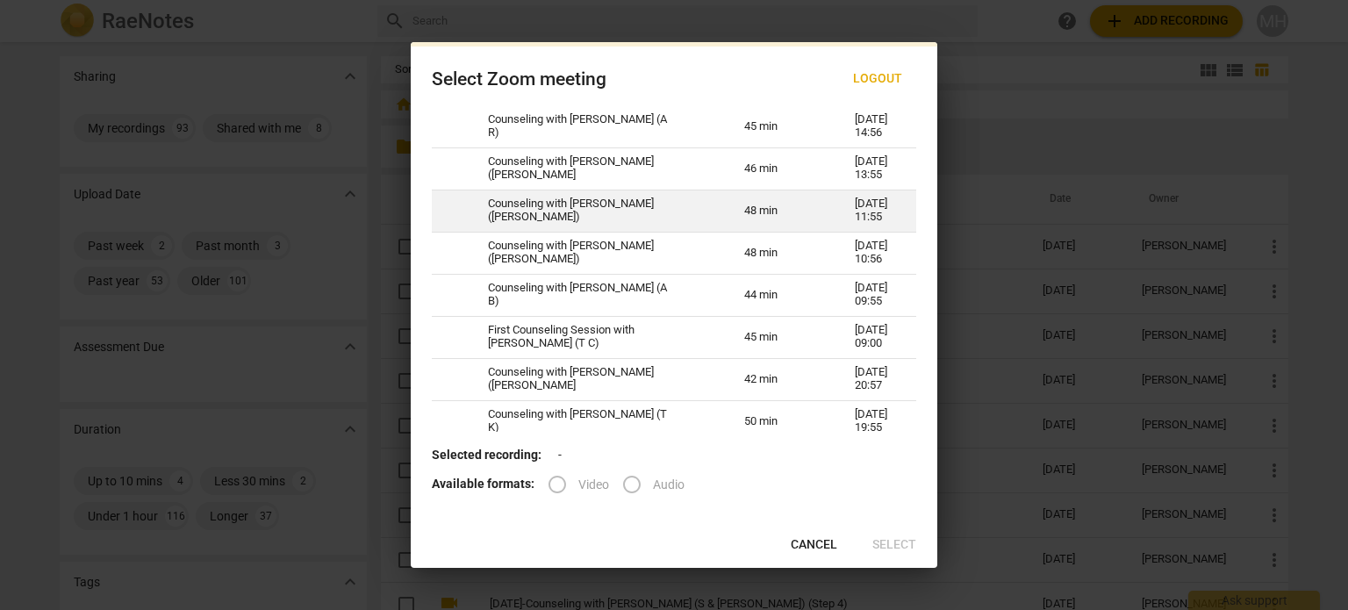
click at [561, 215] on td "Counseling with [PERSON_NAME] ([PERSON_NAME])" at bounding box center [595, 211] width 256 height 42
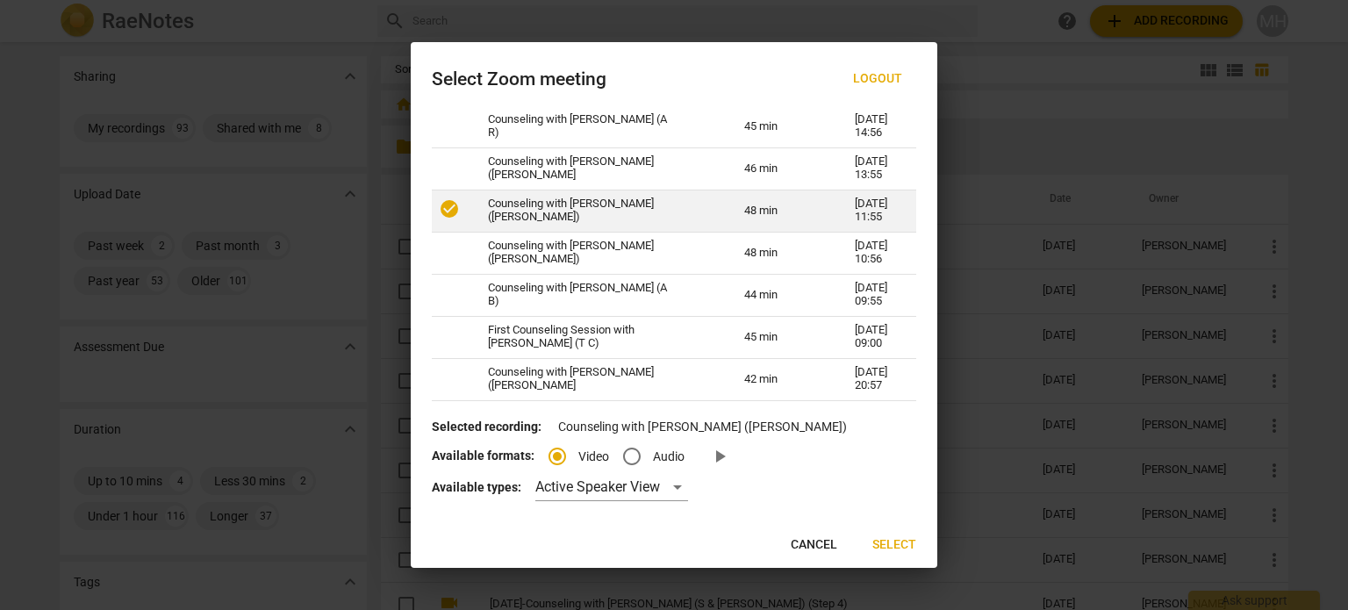
radio input "true"
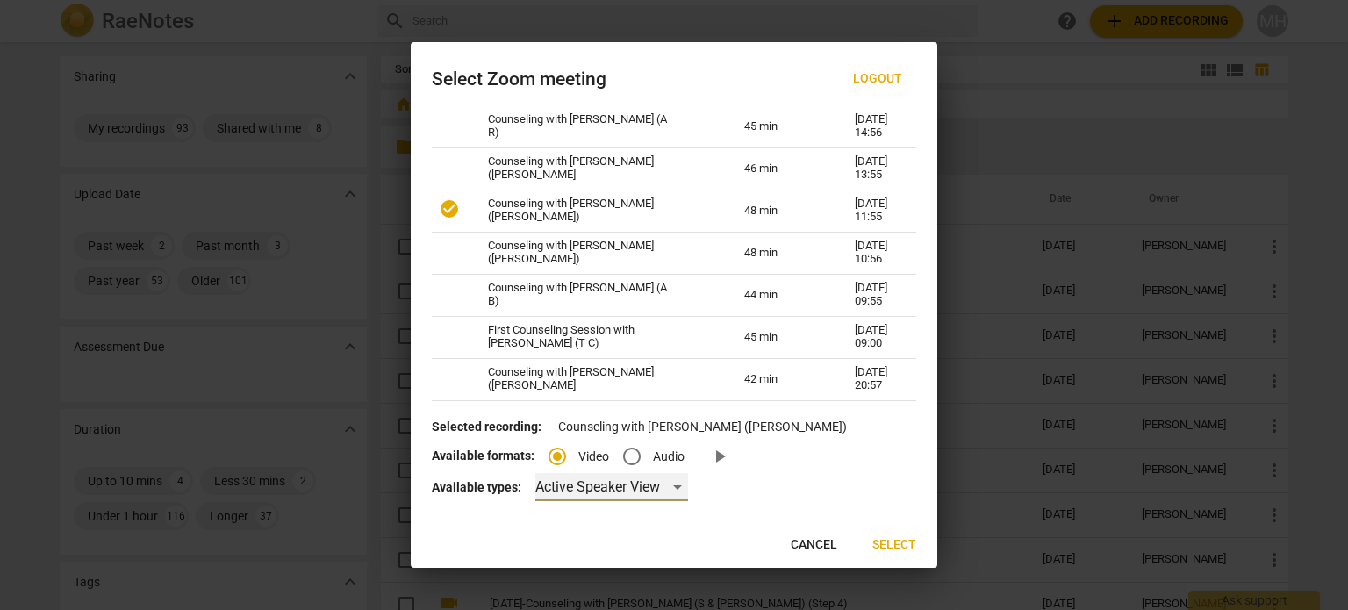
click at [605, 498] on div "Active Speaker View" at bounding box center [611, 487] width 153 height 28
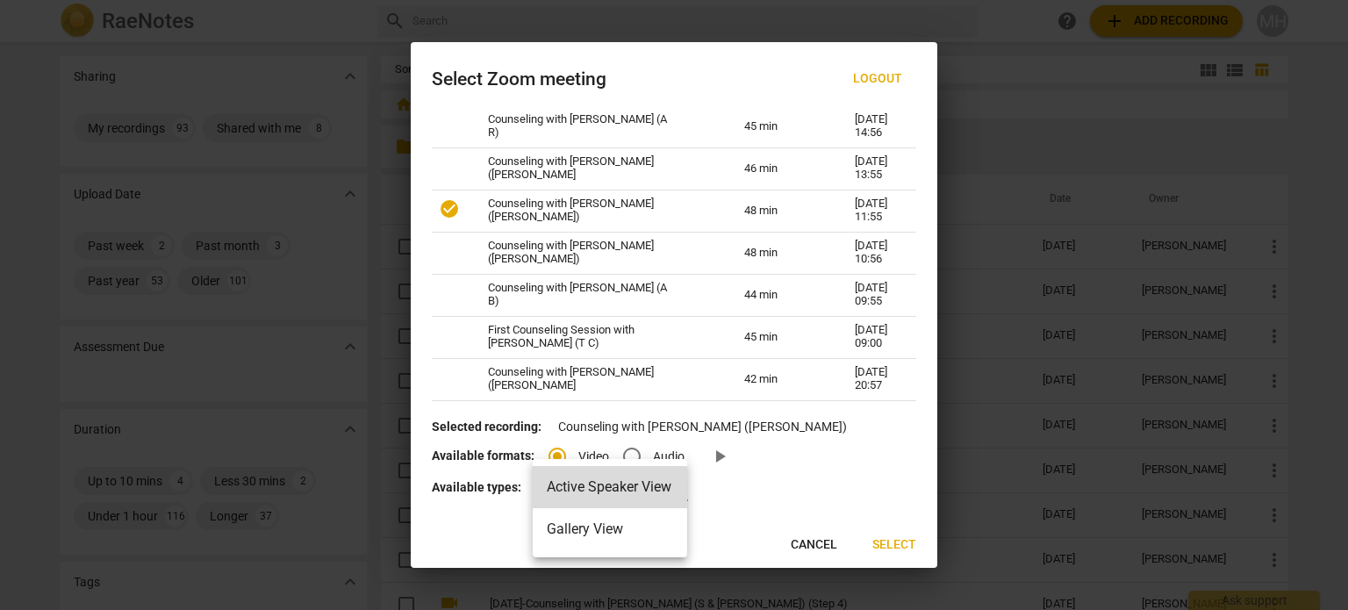
click at [596, 539] on li "Gallery View" at bounding box center [610, 529] width 154 height 42
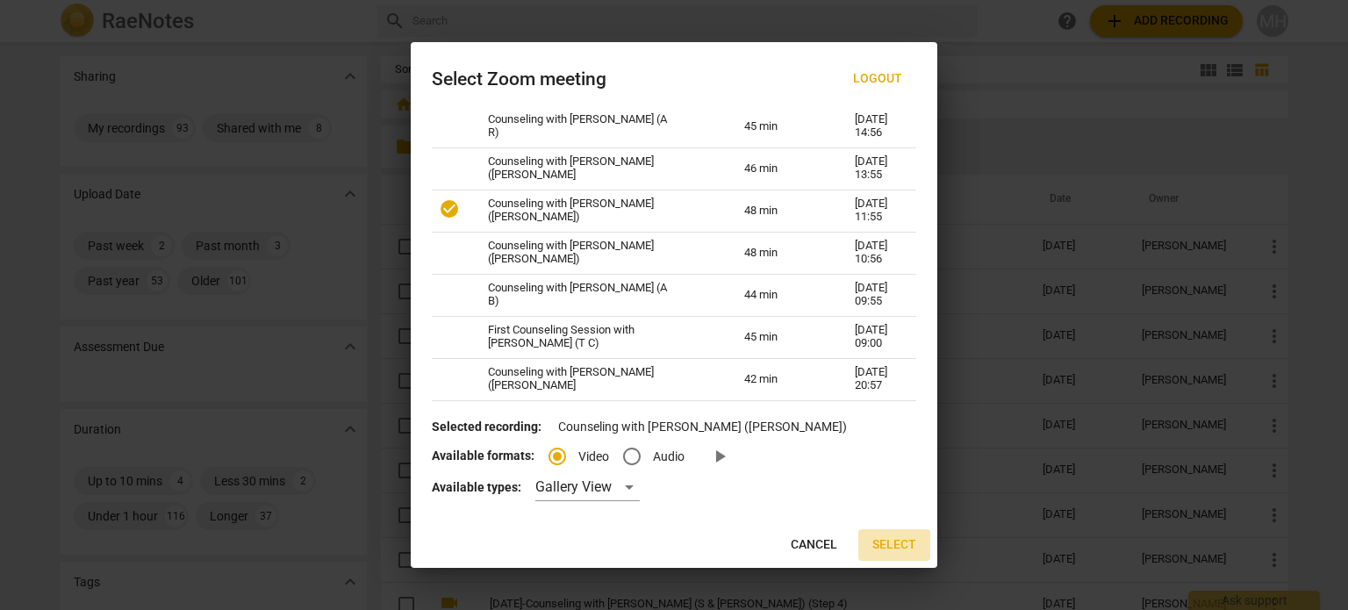
click at [888, 544] on span "Select" at bounding box center [894, 545] width 44 height 18
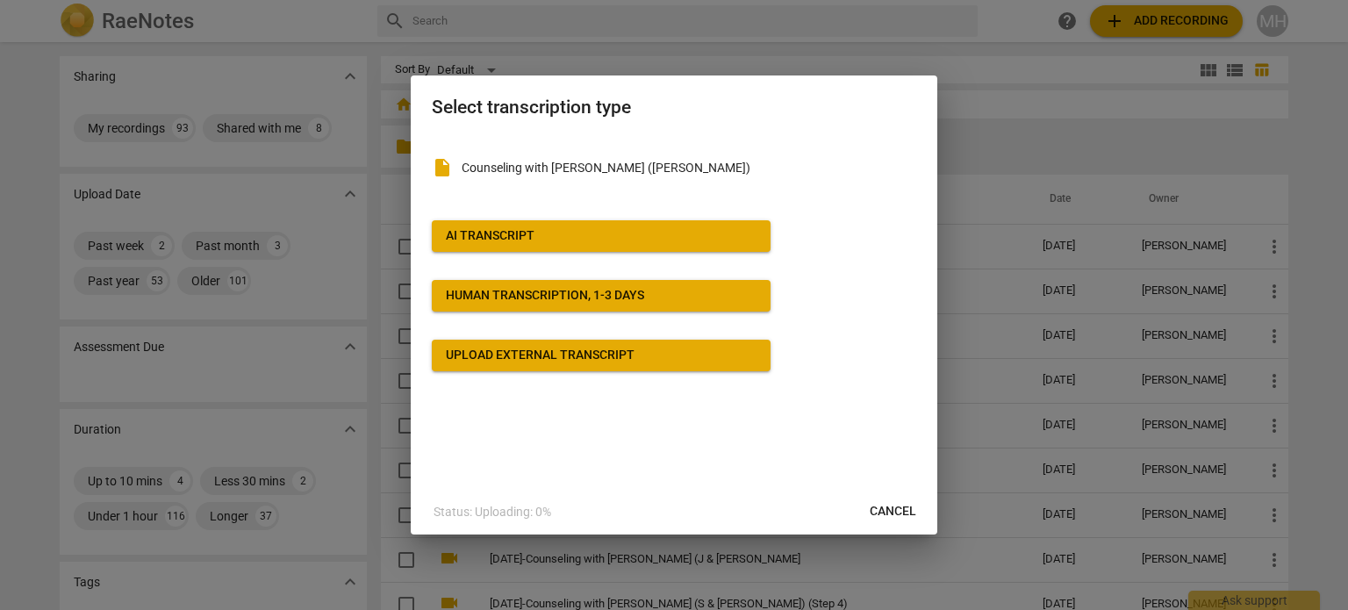
click at [601, 246] on button "AI Transcript" at bounding box center [601, 236] width 339 height 32
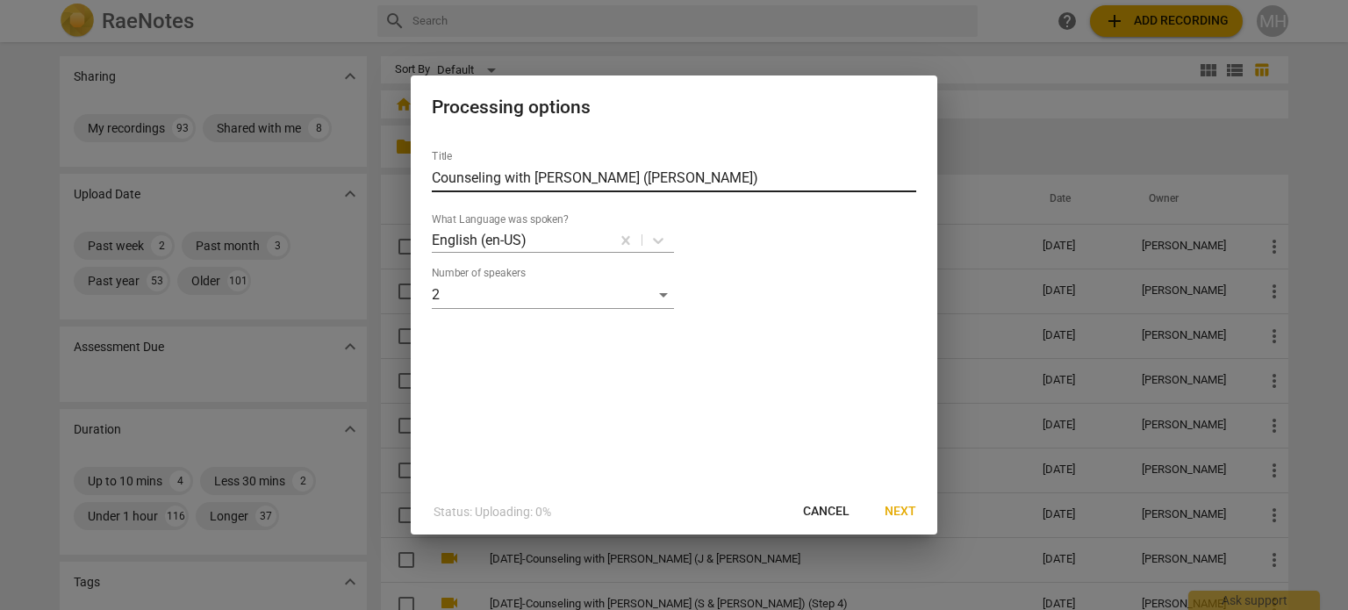
click at [434, 178] on input "Counseling with [PERSON_NAME] ([PERSON_NAME])" at bounding box center [674, 178] width 484 height 28
click at [725, 180] on input "[DATE]-Counseling with [PERSON_NAME] ([PERSON_NAME])" at bounding box center [674, 178] width 484 height 28
type input "[DATE]-Counseling with [PERSON_NAME] (M & [PERSON_NAME])"
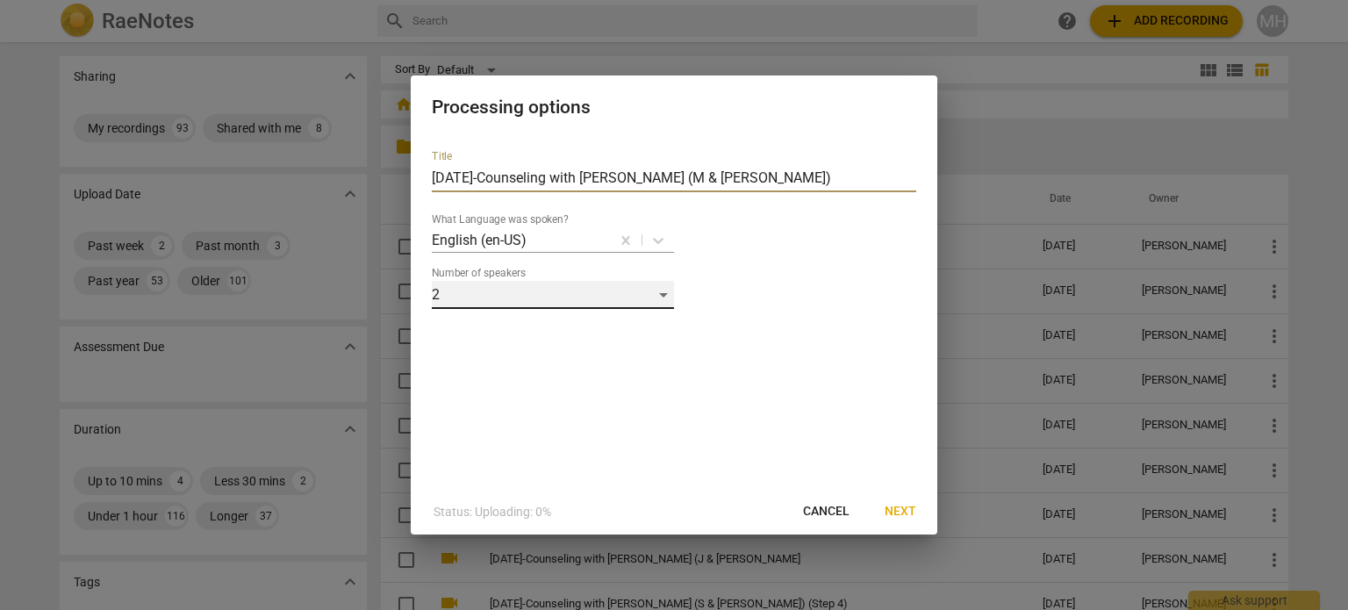
click at [607, 305] on div "2" at bounding box center [553, 295] width 242 height 28
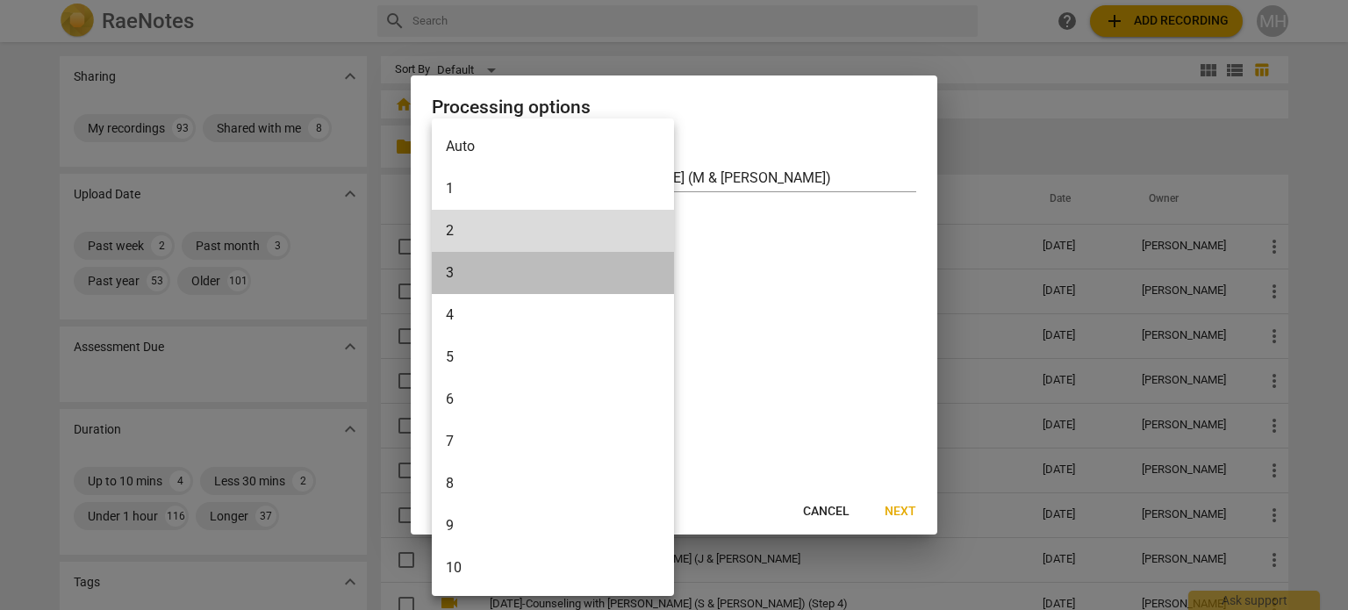
click at [585, 273] on li "3" at bounding box center [553, 273] width 242 height 42
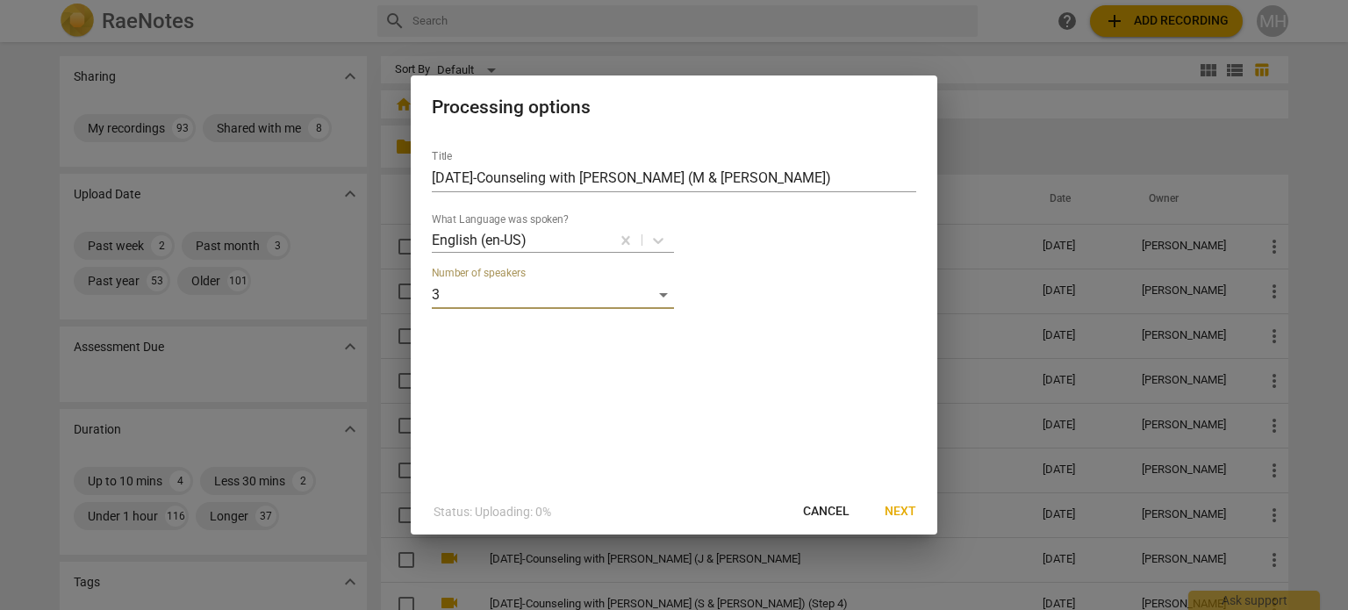
click at [915, 513] on span "Next" at bounding box center [901, 512] width 32 height 18
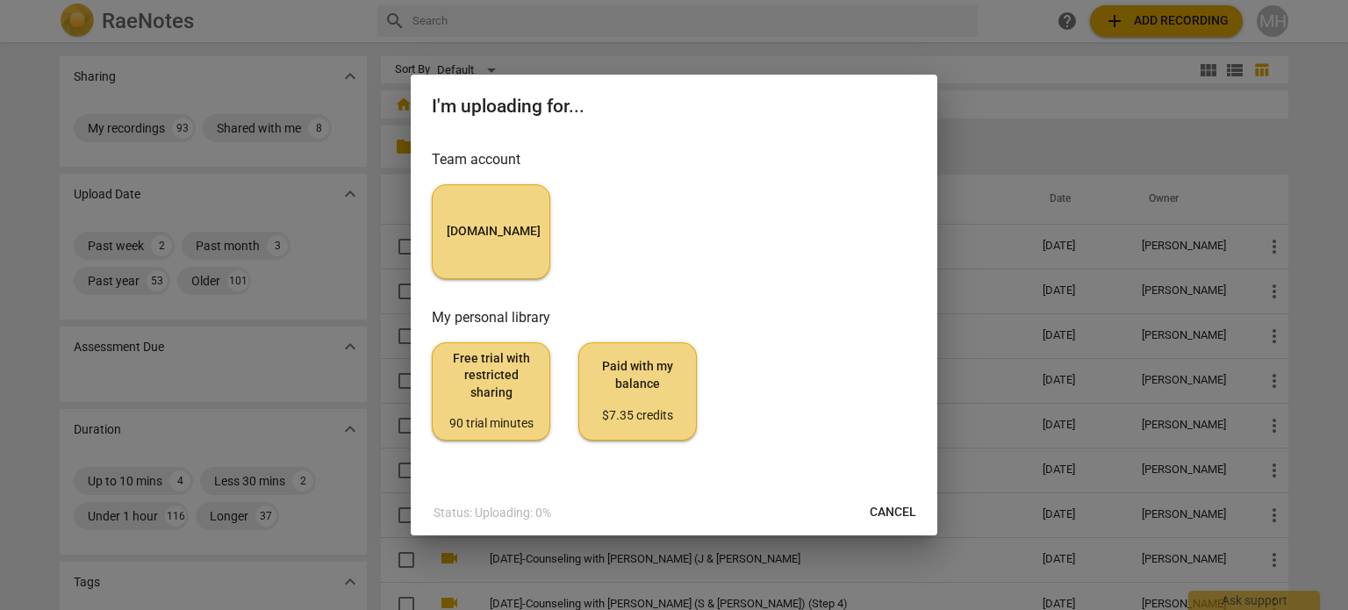
click at [527, 204] on button "[DOMAIN_NAME]" at bounding box center [491, 231] width 118 height 95
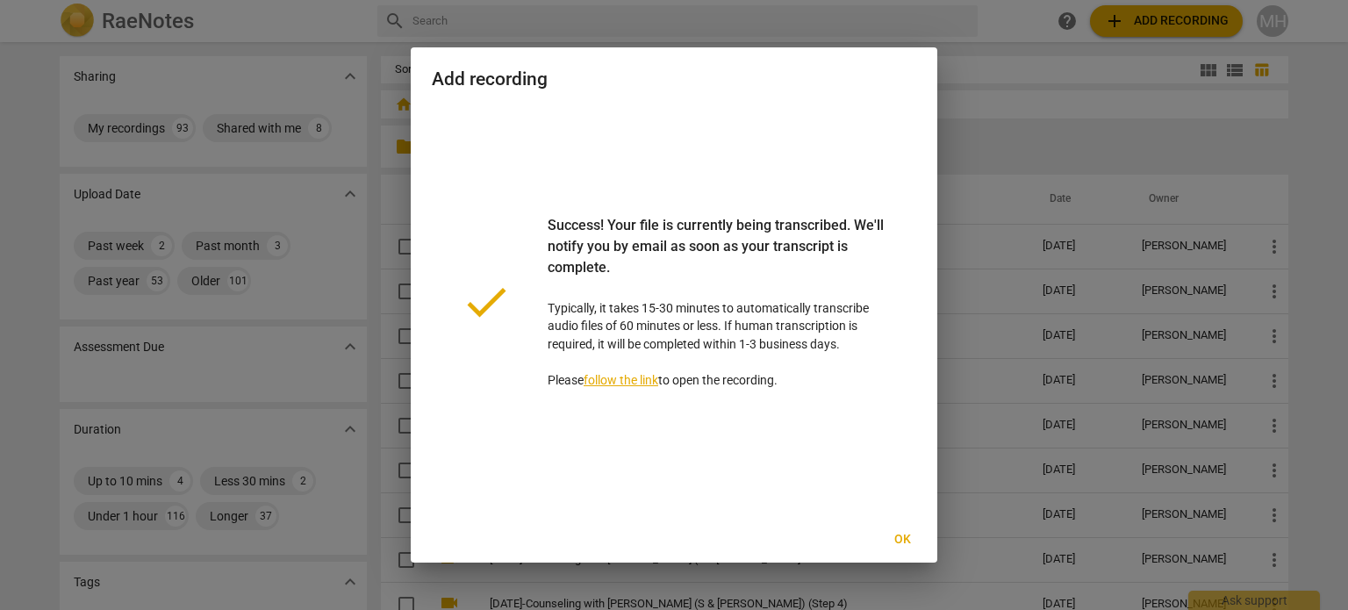
click at [900, 536] on span "Ok" at bounding box center [902, 540] width 28 height 18
